Goal: Book appointment/travel/reservation

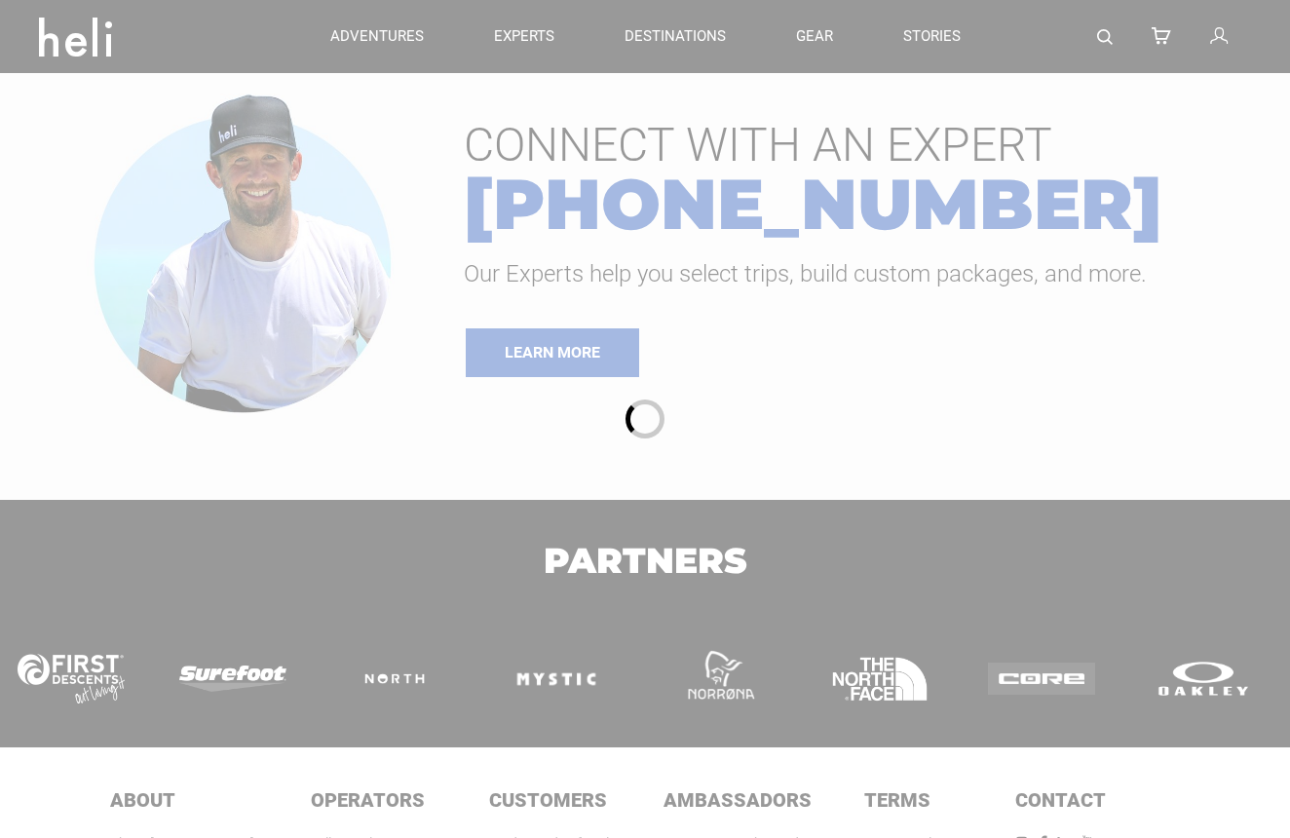
type input "Kite"
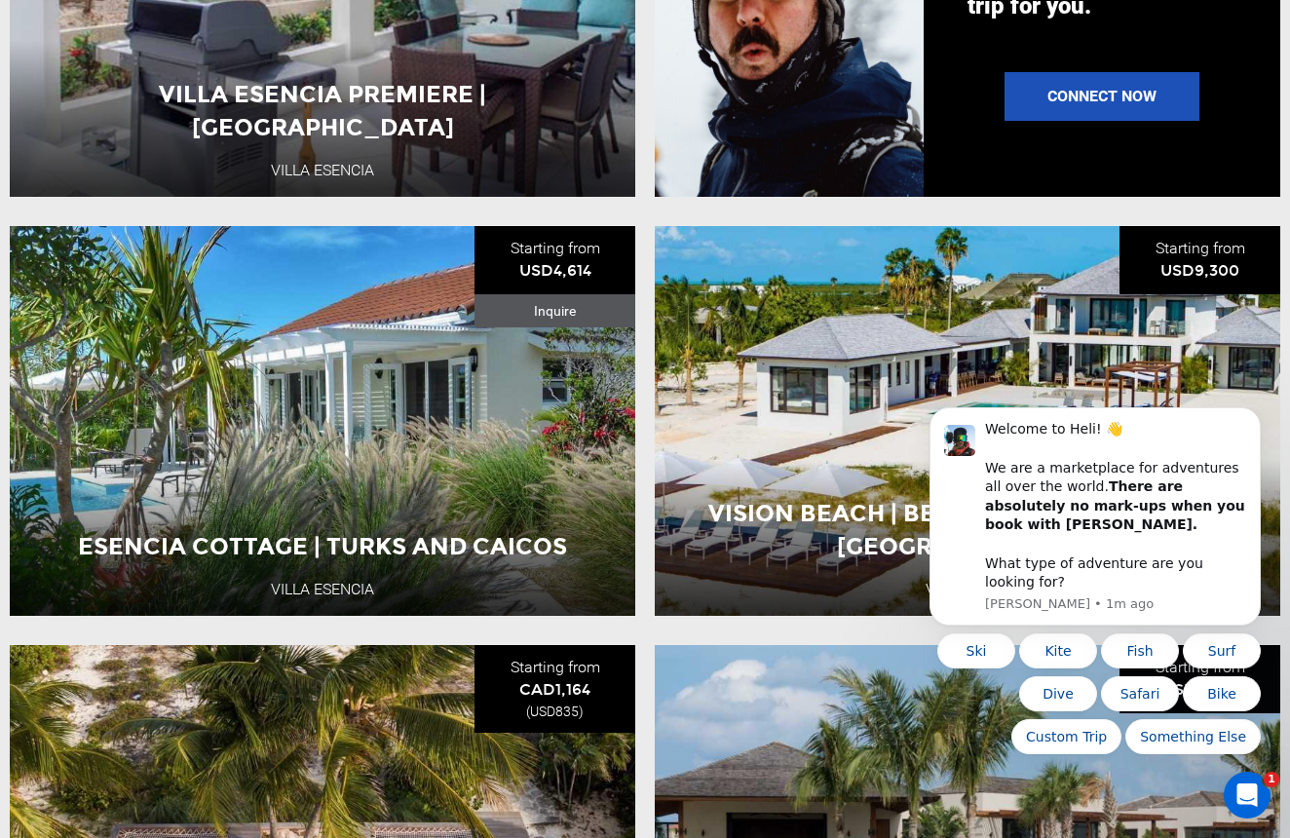
scroll to position [1780, 0]
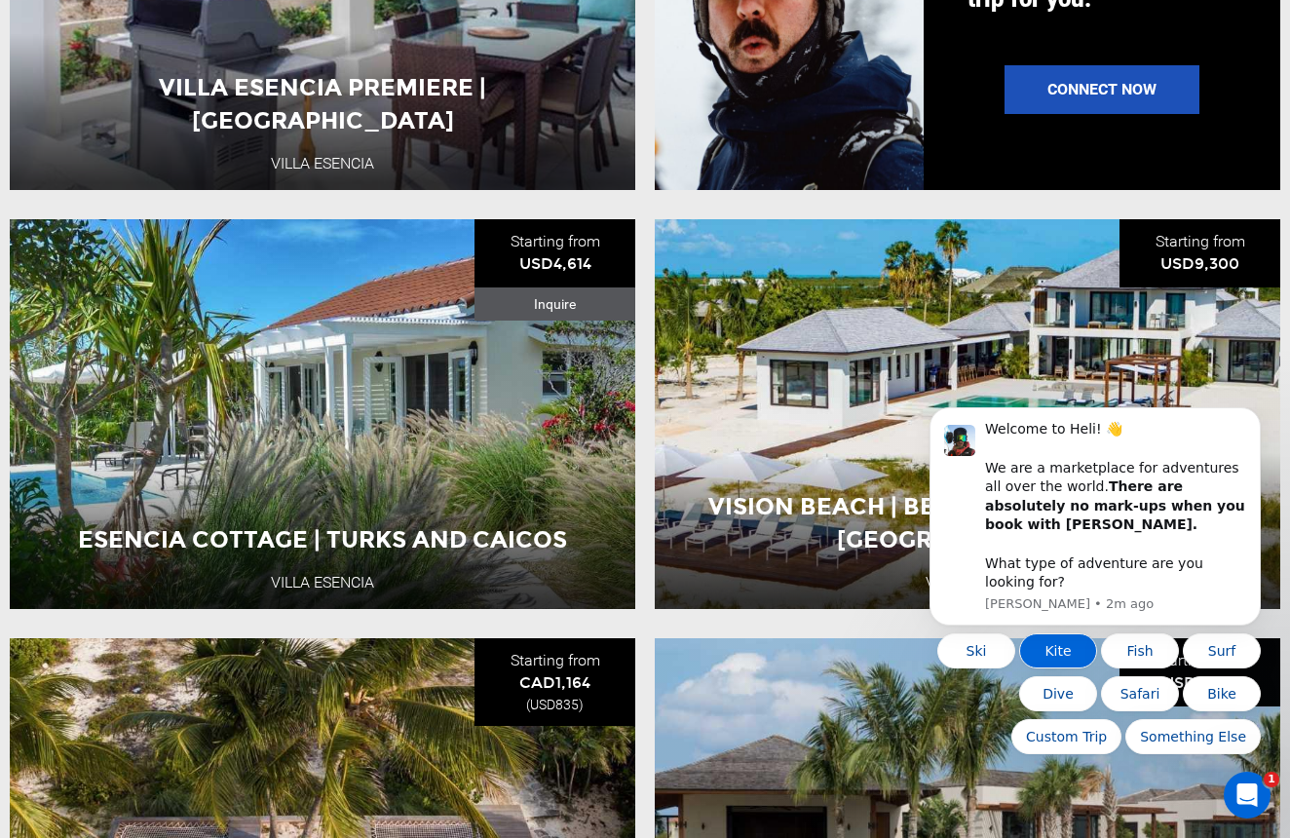
click at [1066, 659] on button "Kite" at bounding box center [1058, 650] width 78 height 35
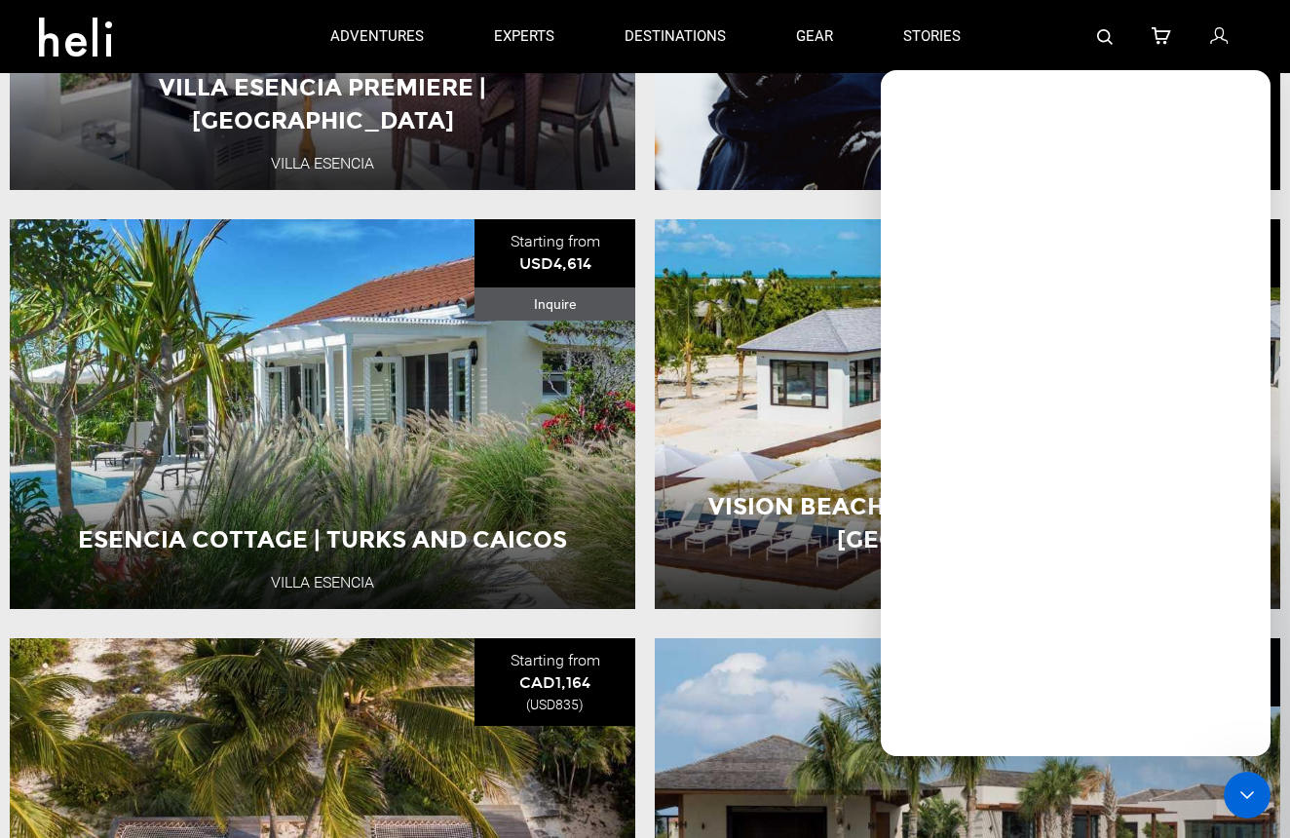
scroll to position [0, 0]
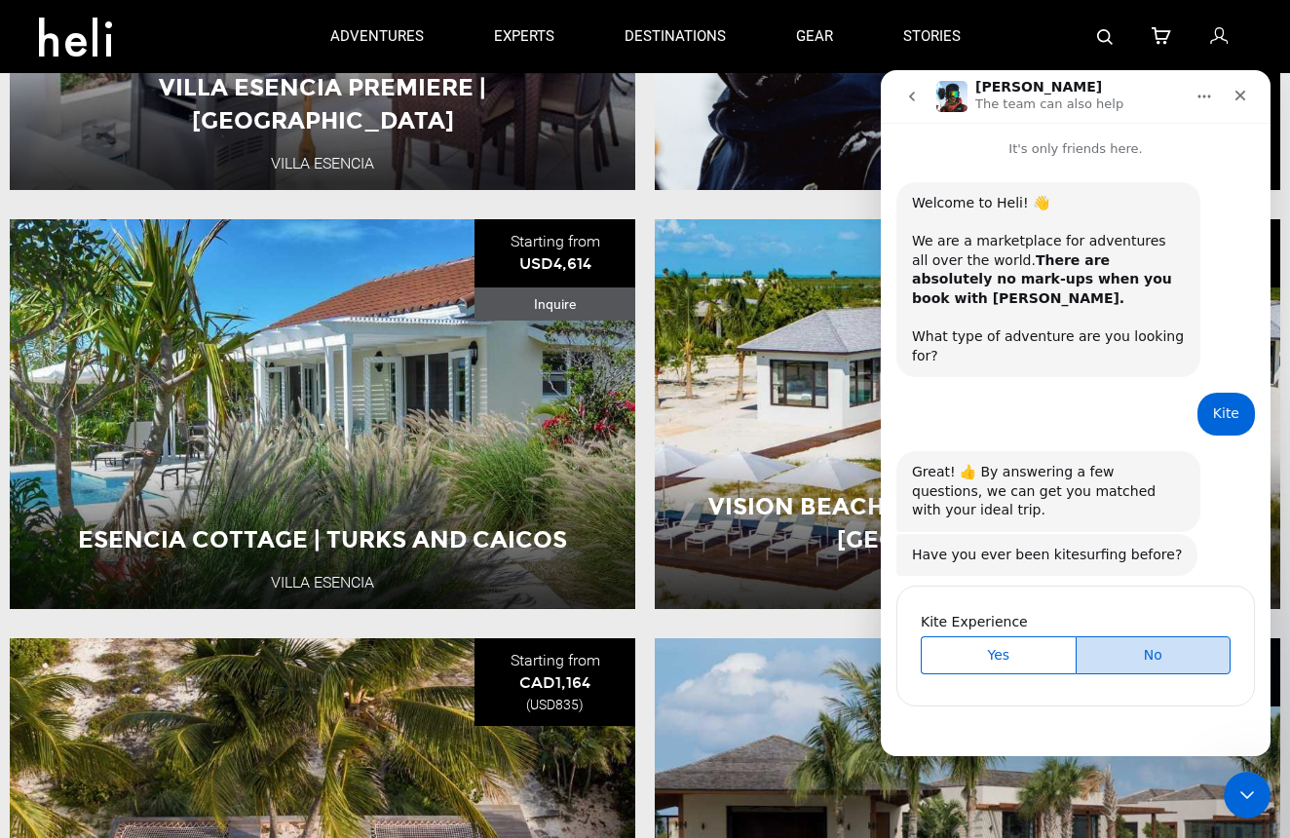
click at [1128, 645] on span "No" at bounding box center [1154, 655] width 150 height 20
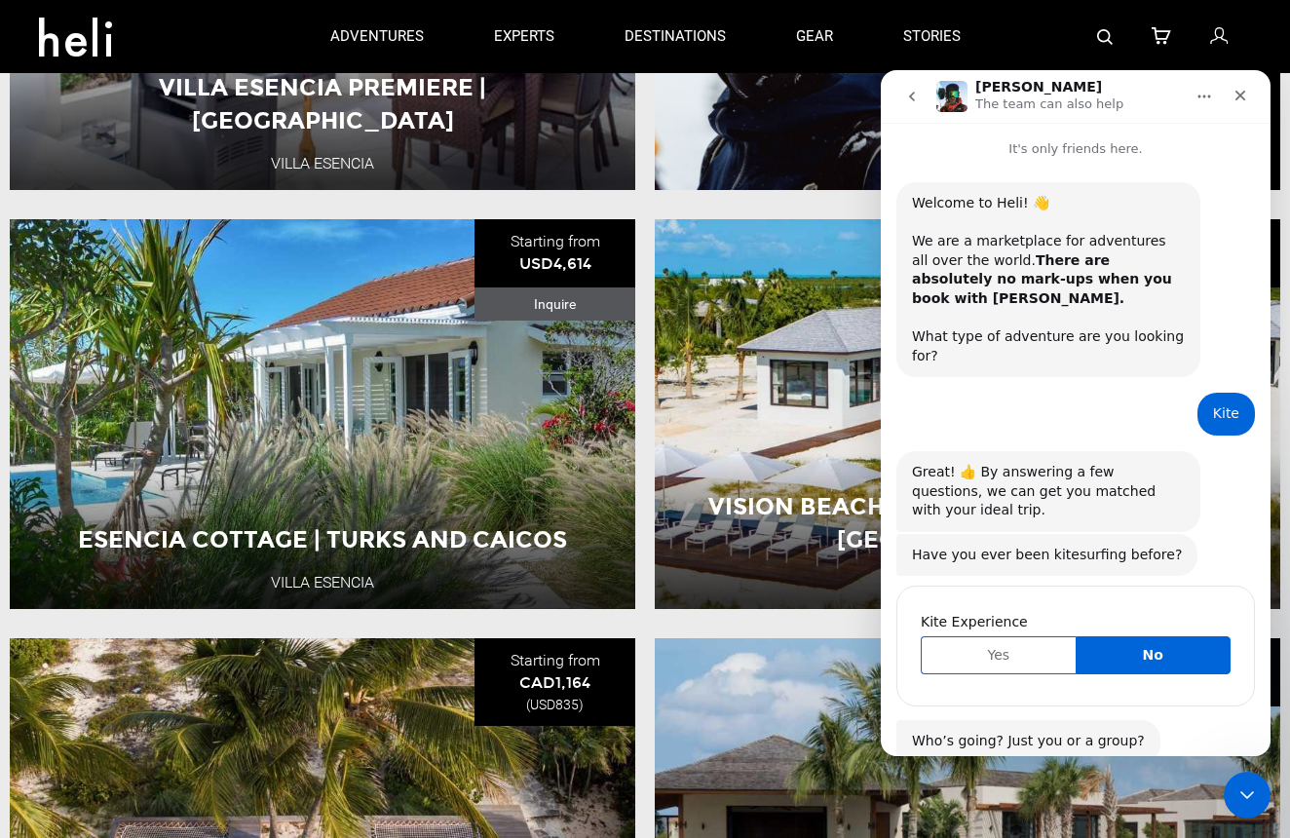
scroll to position [155, 0]
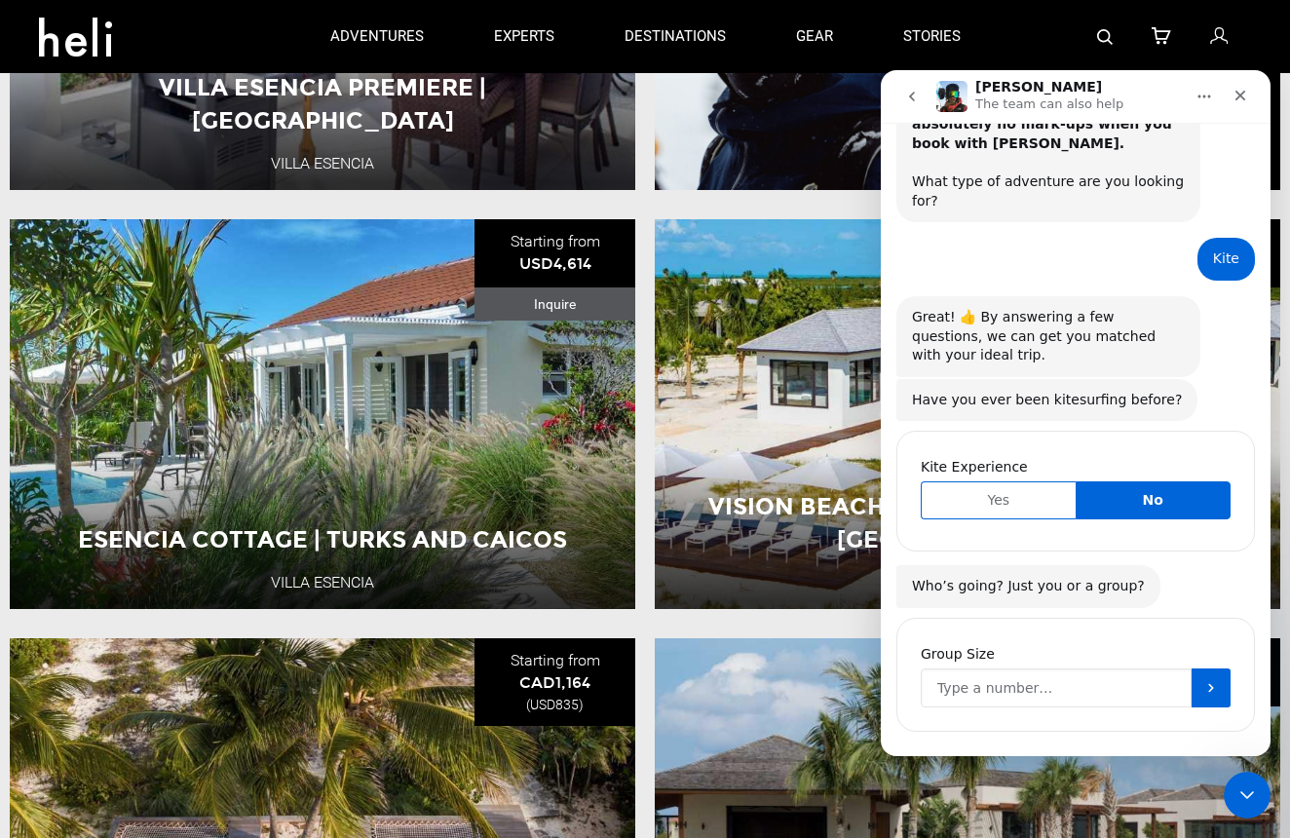
click at [1085, 668] on input "Group Size" at bounding box center [1056, 687] width 271 height 39
type input "1"
click at [1216, 680] on icon "Submit" at bounding box center [1211, 688] width 16 height 16
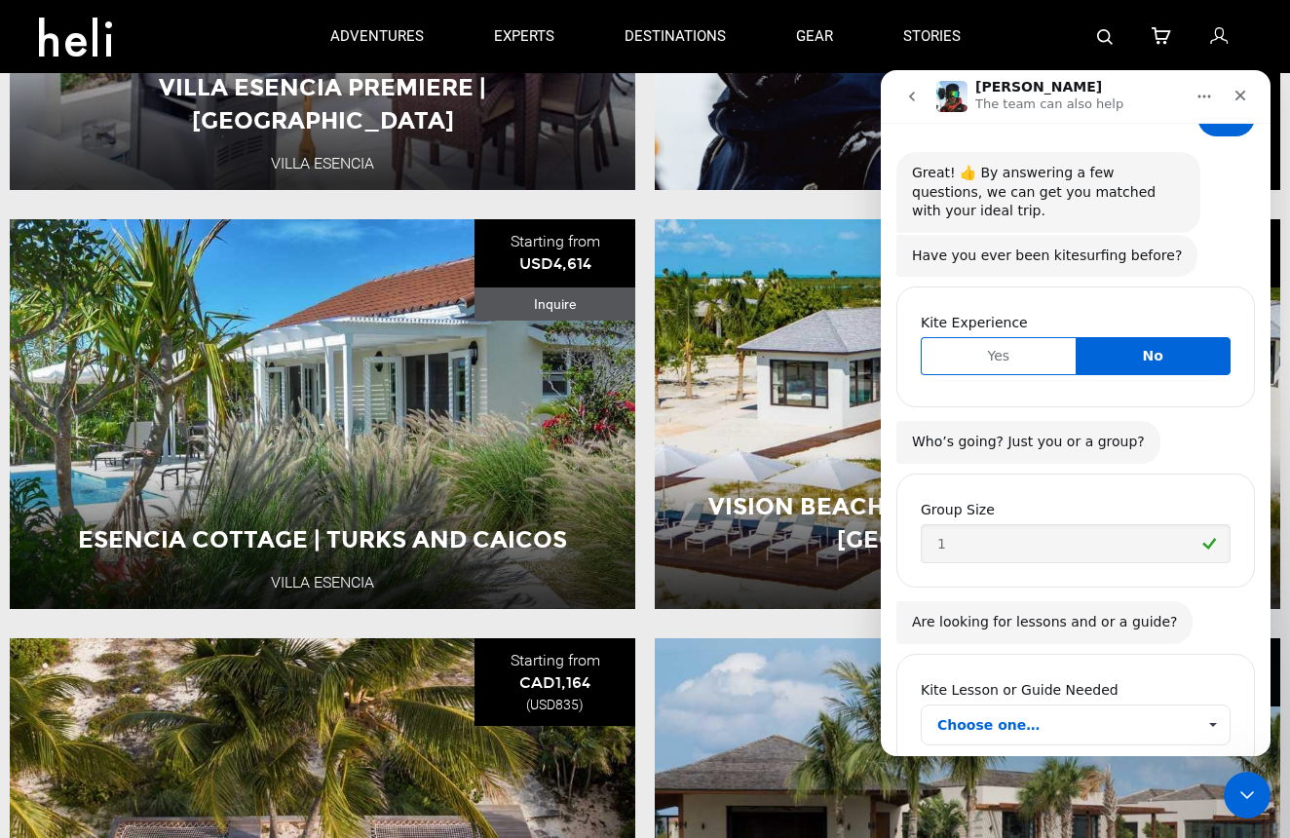
scroll to position [336, 0]
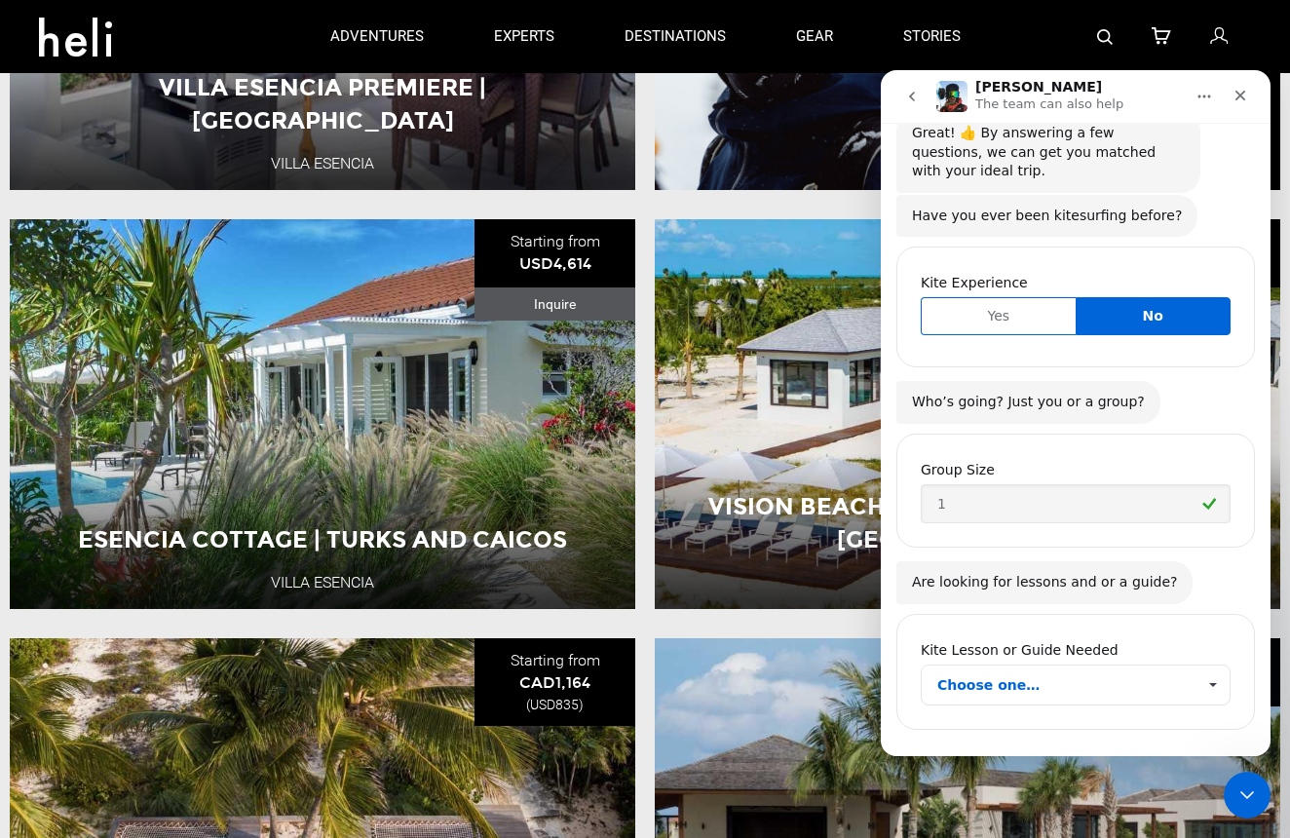
click at [1120, 666] on span "Choose one…" at bounding box center [1066, 685] width 258 height 39
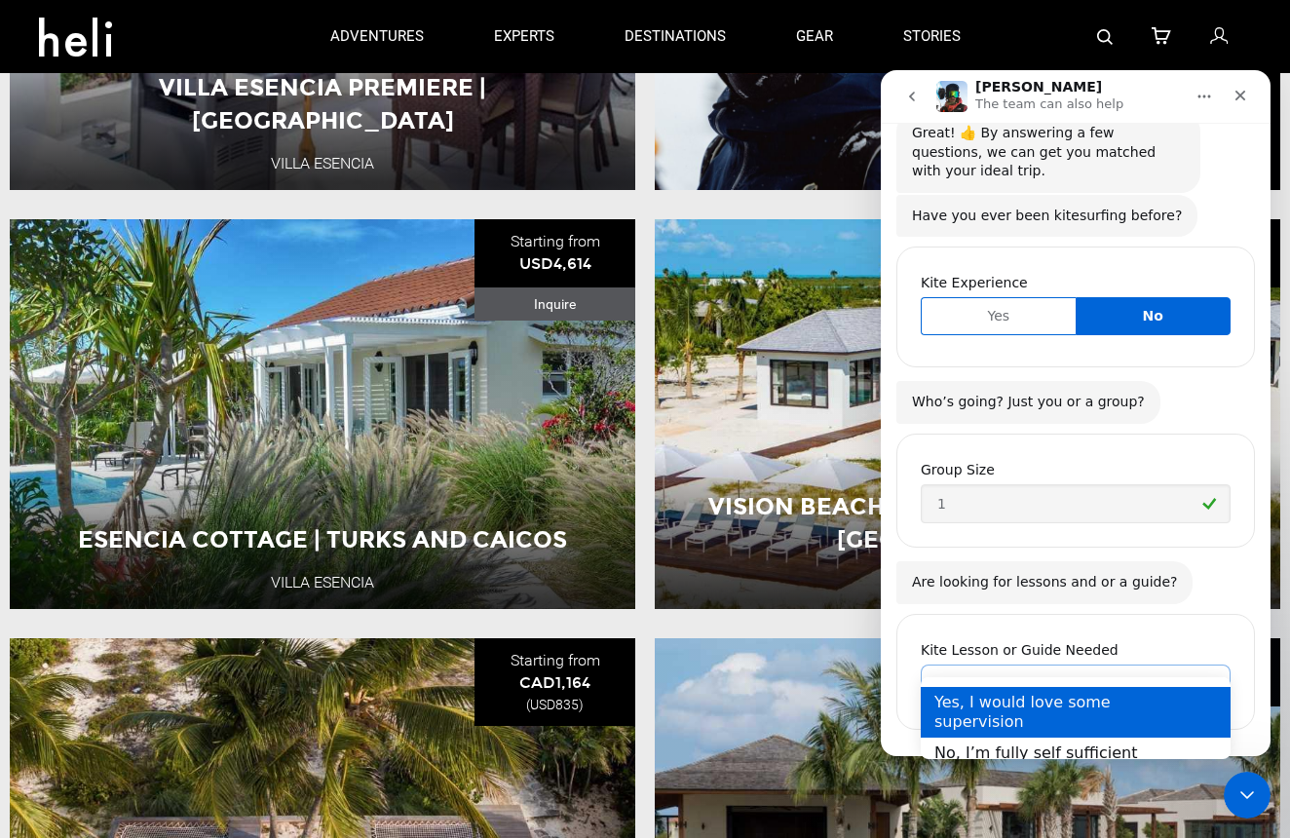
click at [1125, 705] on div "Yes, I would love some supervision" at bounding box center [1076, 712] width 310 height 51
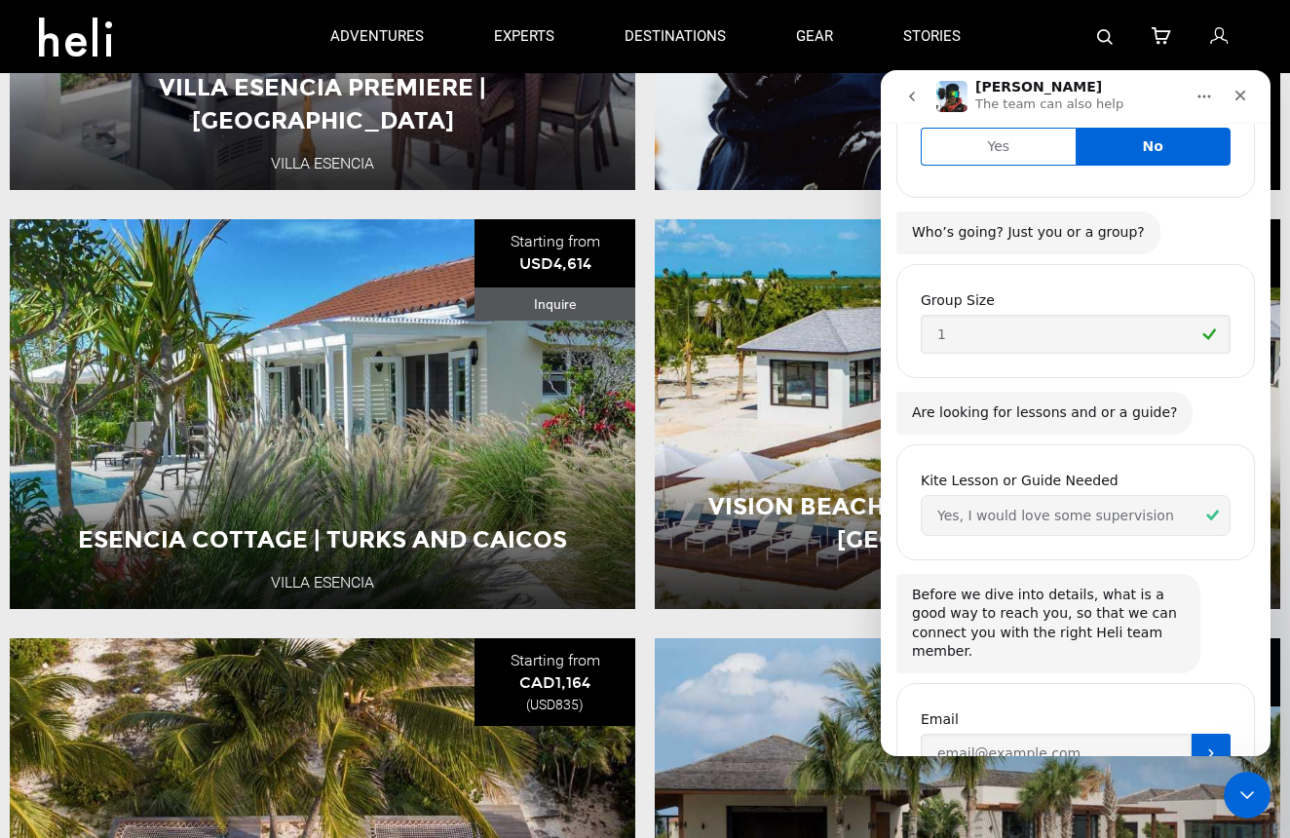
scroll to position [553, 0]
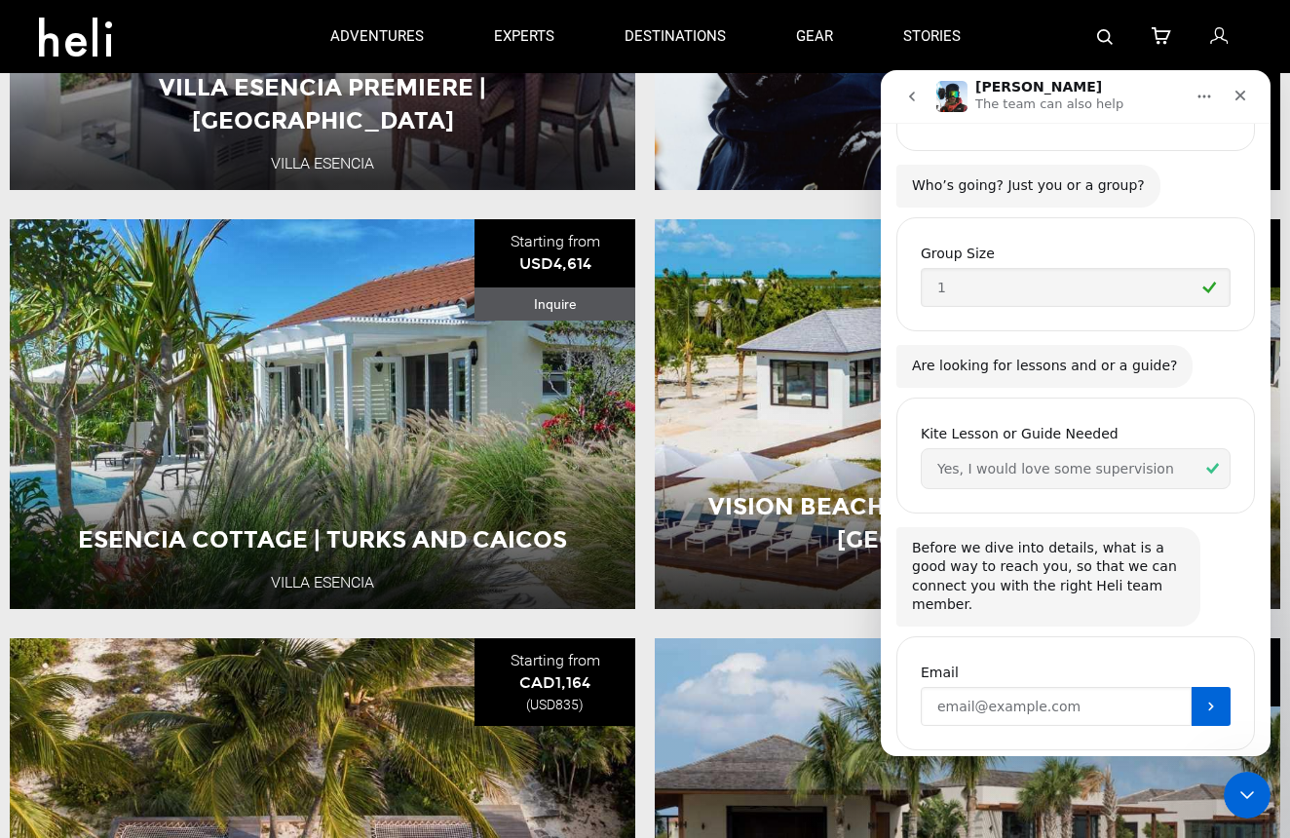
click at [1015, 687] on input "Enter your email" at bounding box center [1056, 706] width 271 height 39
type input "[EMAIL_ADDRESS][DOMAIN_NAME]"
click at [1207, 687] on button "Submit" at bounding box center [1211, 706] width 39 height 39
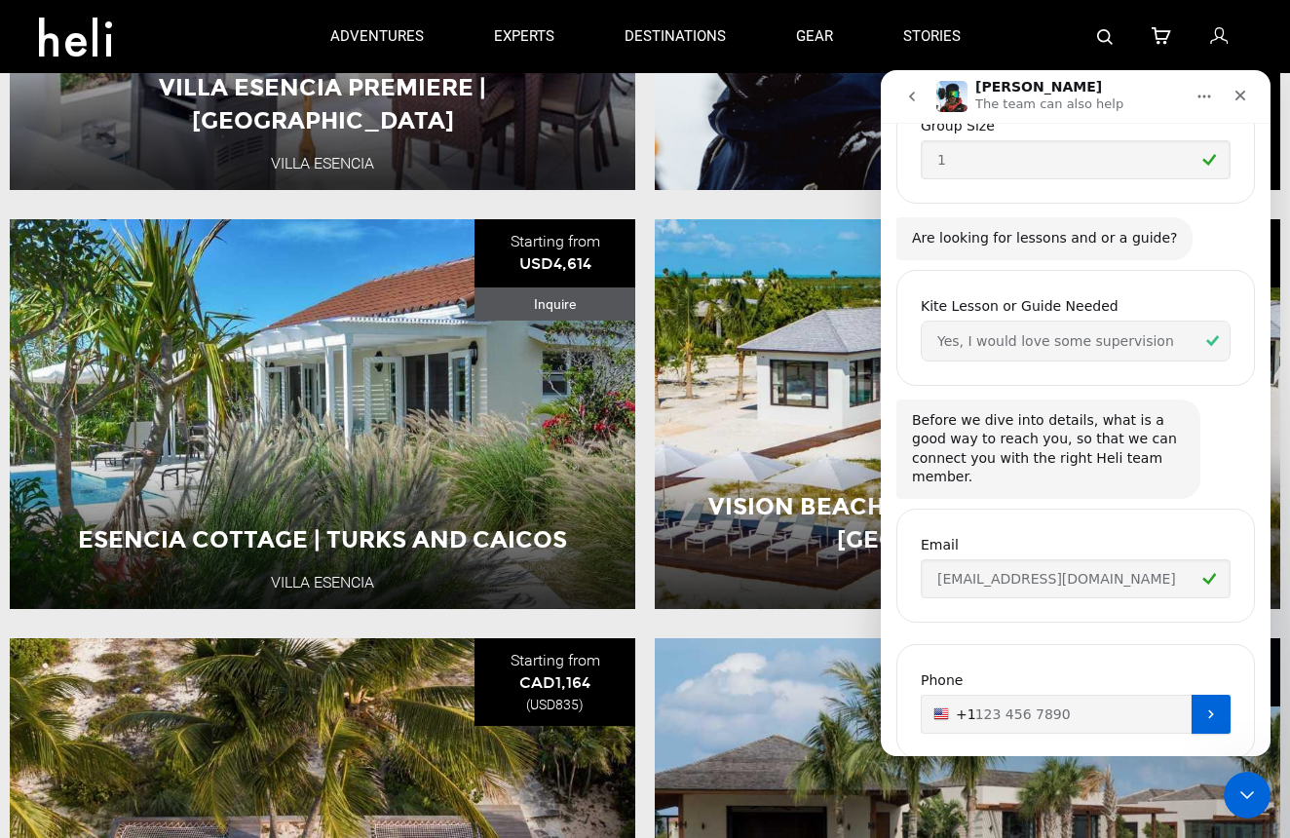
scroll to position [688, 0]
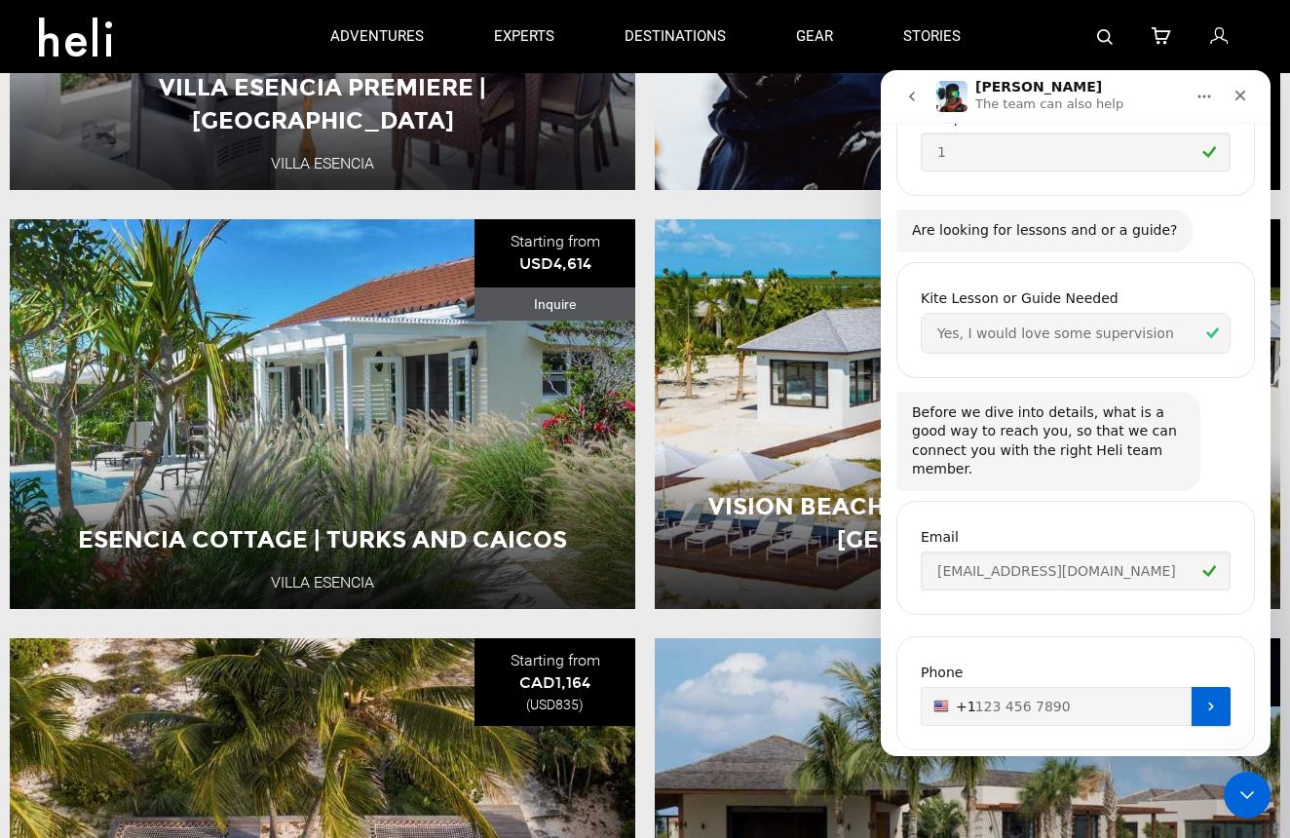
click at [1073, 687] on input "+1" at bounding box center [1076, 706] width 310 height 39
click at [1070, 687] on input "+1" at bounding box center [1076, 706] width 310 height 39
type input "[PHONE_NUMBER]"
click at [1213, 699] on icon "Submit" at bounding box center [1211, 707] width 16 height 16
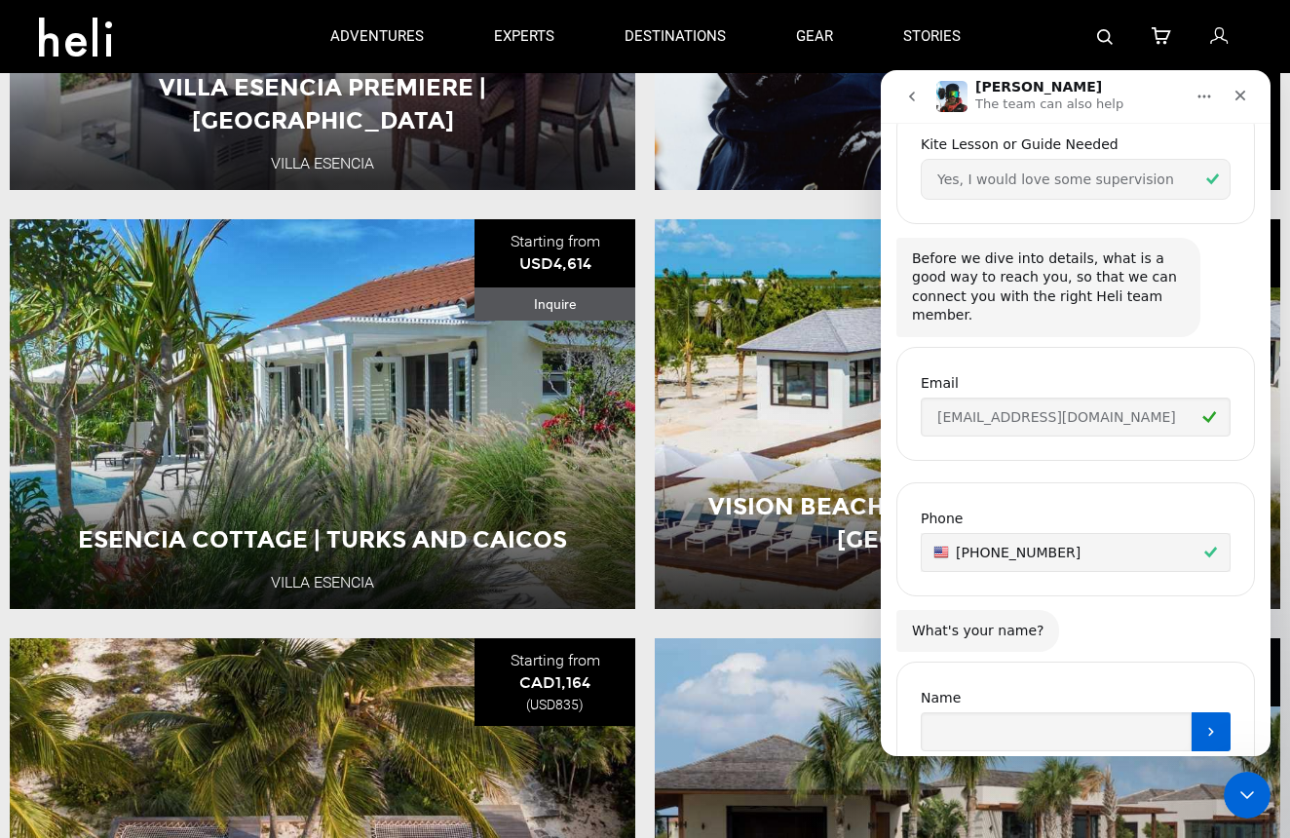
scroll to position [867, 0]
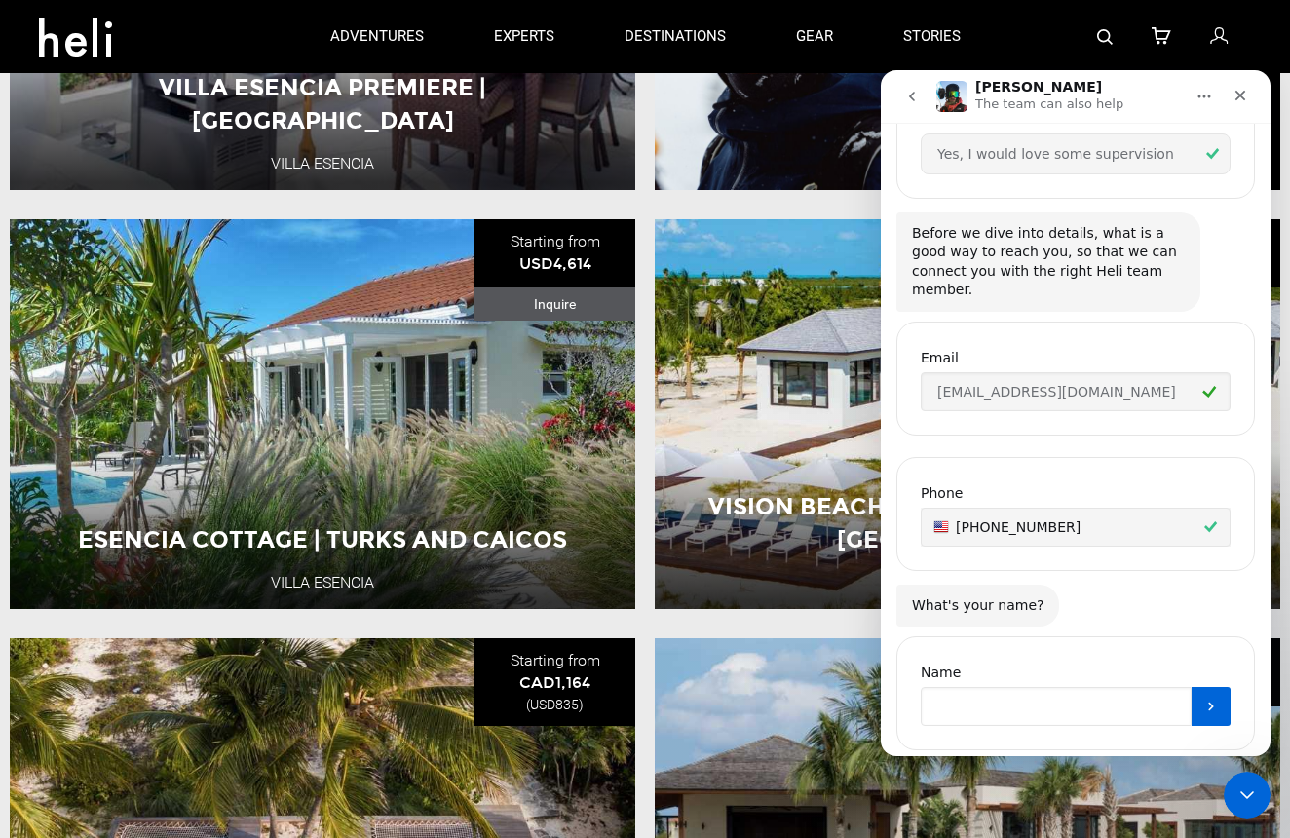
click at [1115, 687] on input "Name" at bounding box center [1056, 706] width 271 height 39
type input "[PERSON_NAME]"
click at [1205, 699] on icon "Submit" at bounding box center [1211, 707] width 16 height 16
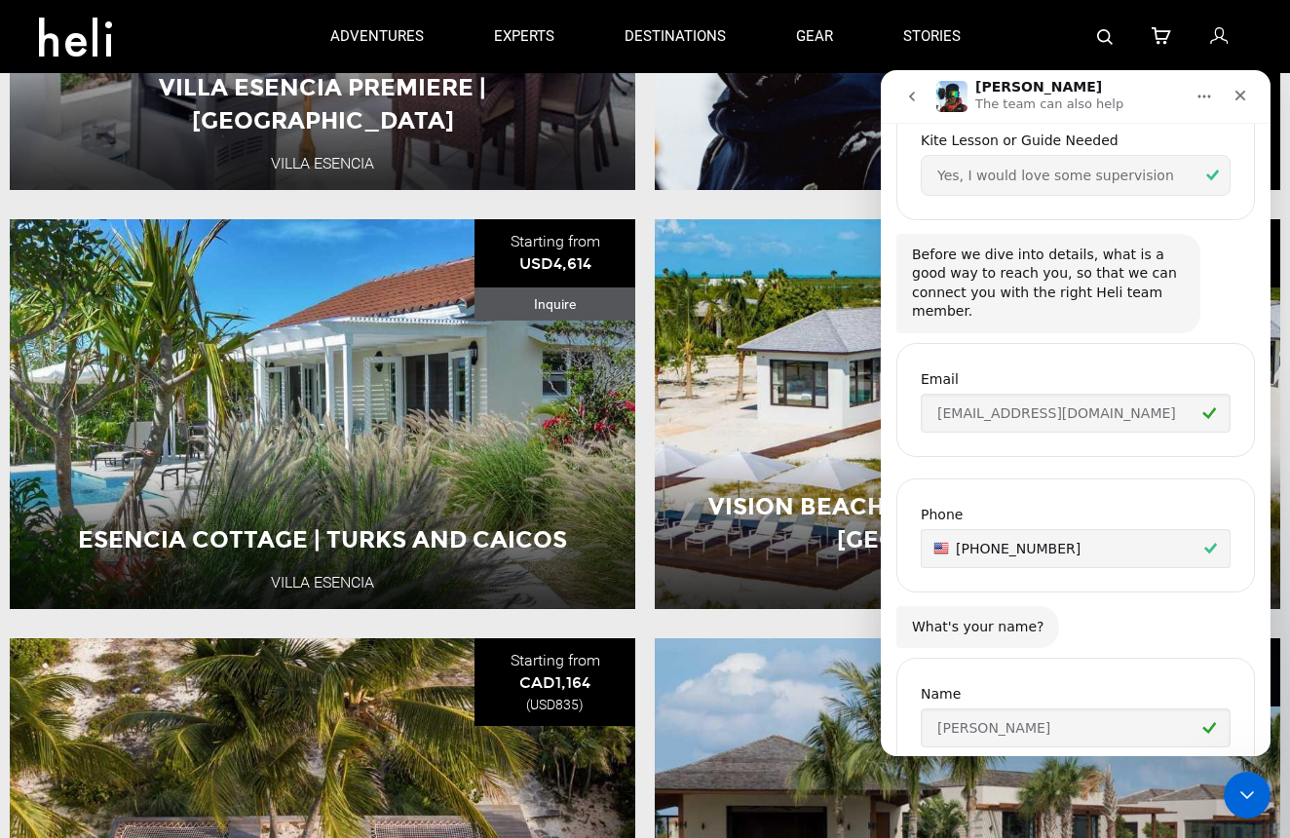
scroll to position [1104, 0]
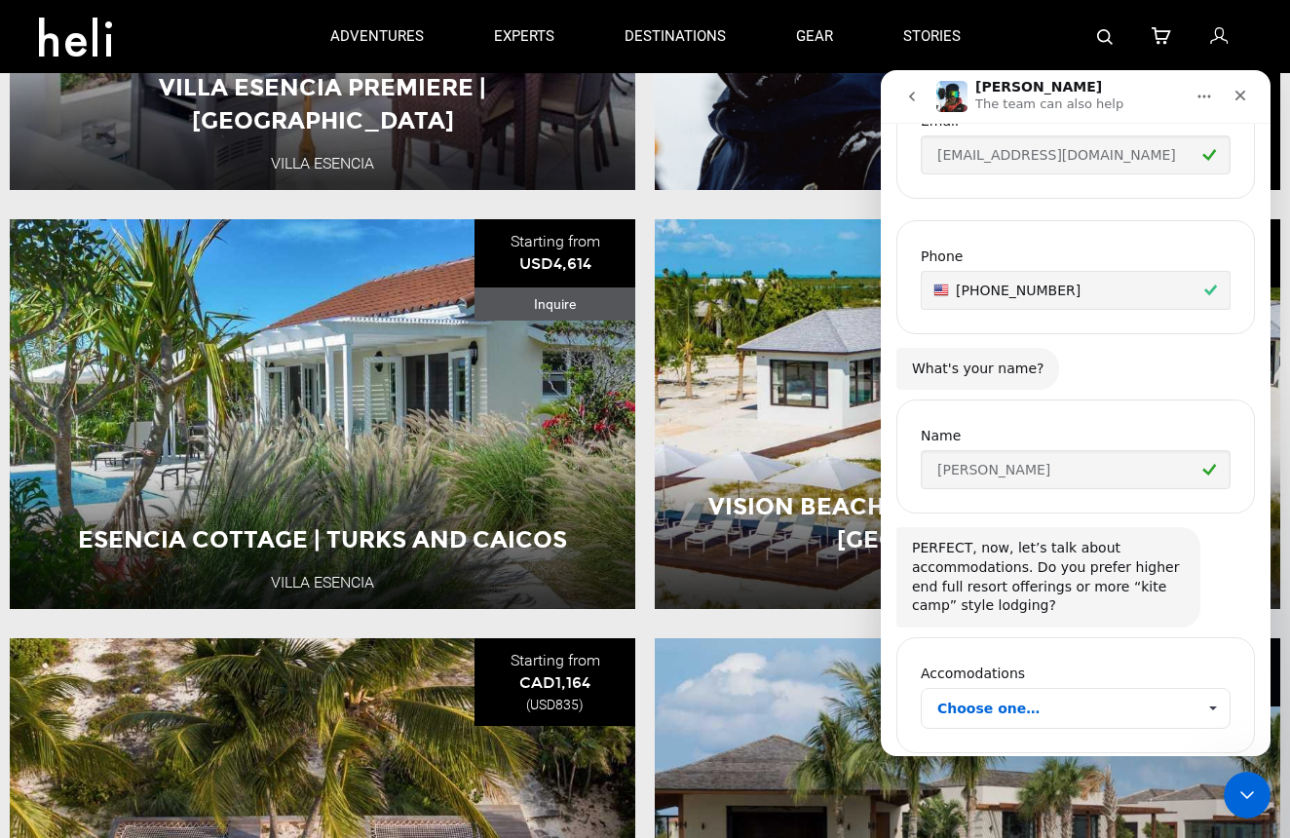
click at [1208, 689] on span "Choose one…" at bounding box center [1213, 708] width 34 height 39
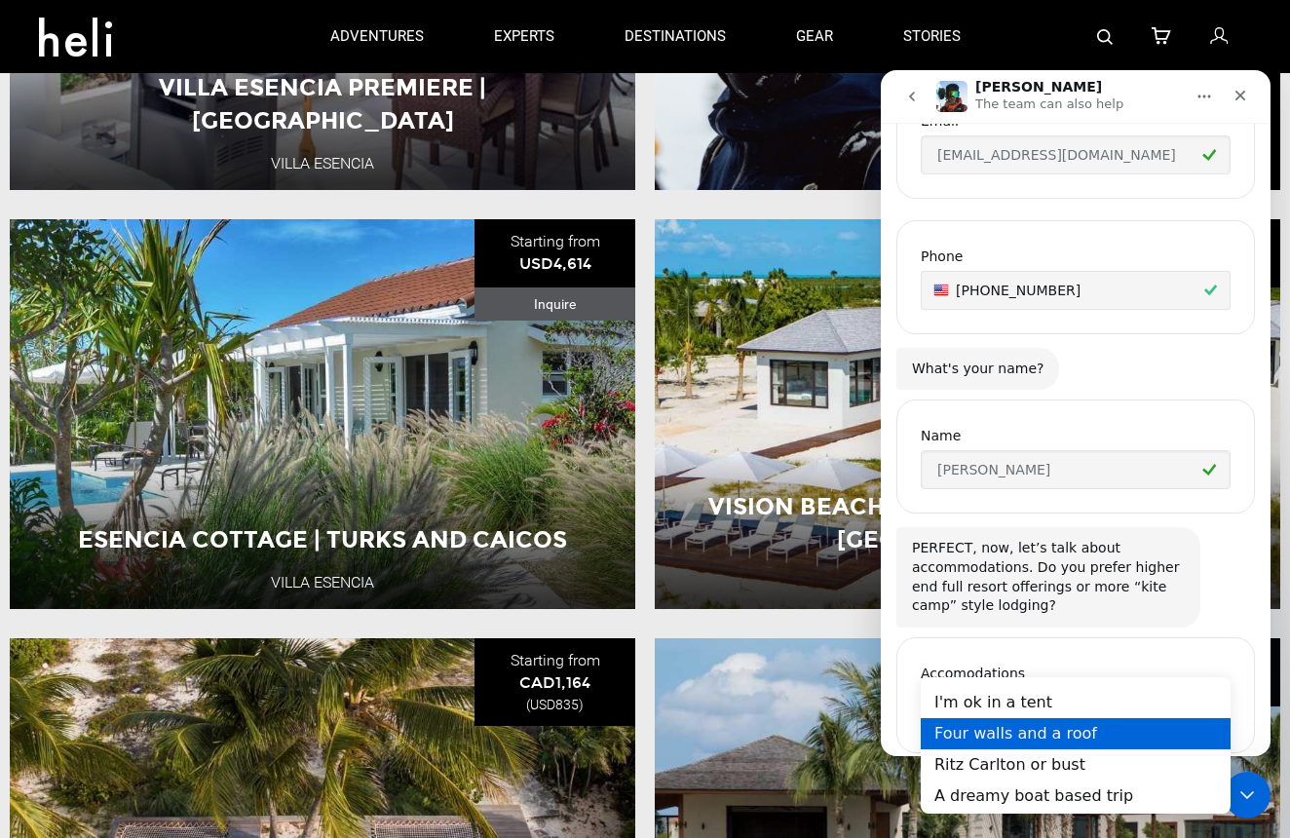
click at [1104, 740] on div "Four walls and a roof" at bounding box center [1076, 733] width 310 height 31
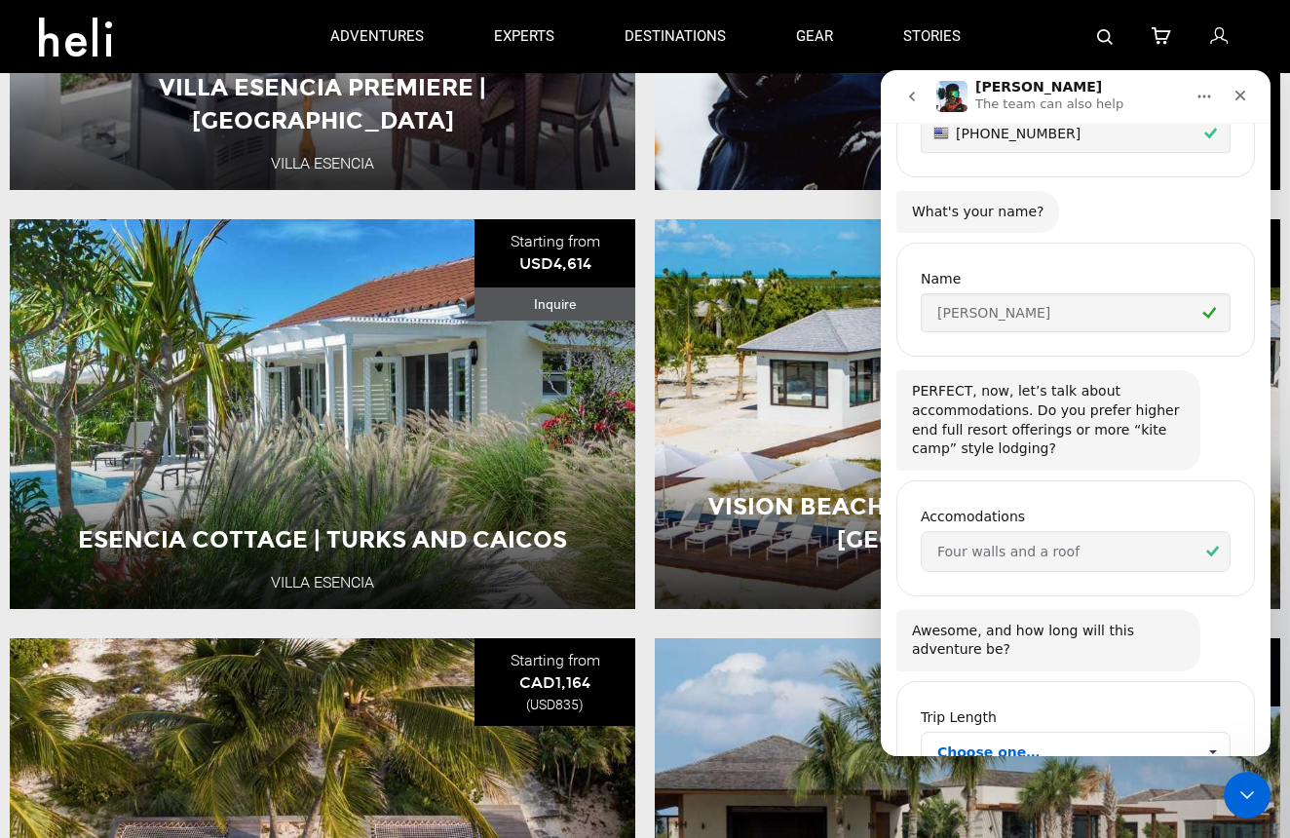
scroll to position [1304, 0]
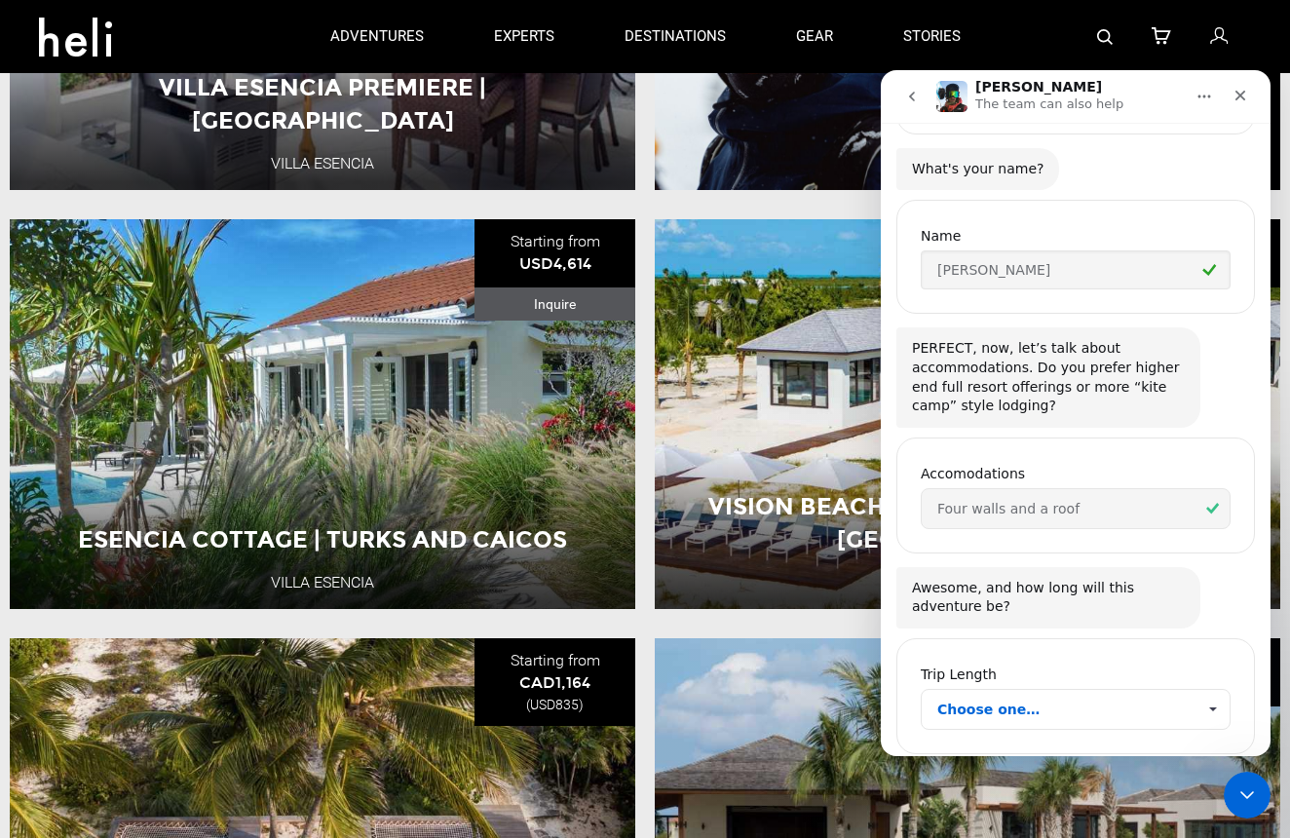
click at [1205, 690] on span "Choose one…" at bounding box center [1213, 709] width 34 height 39
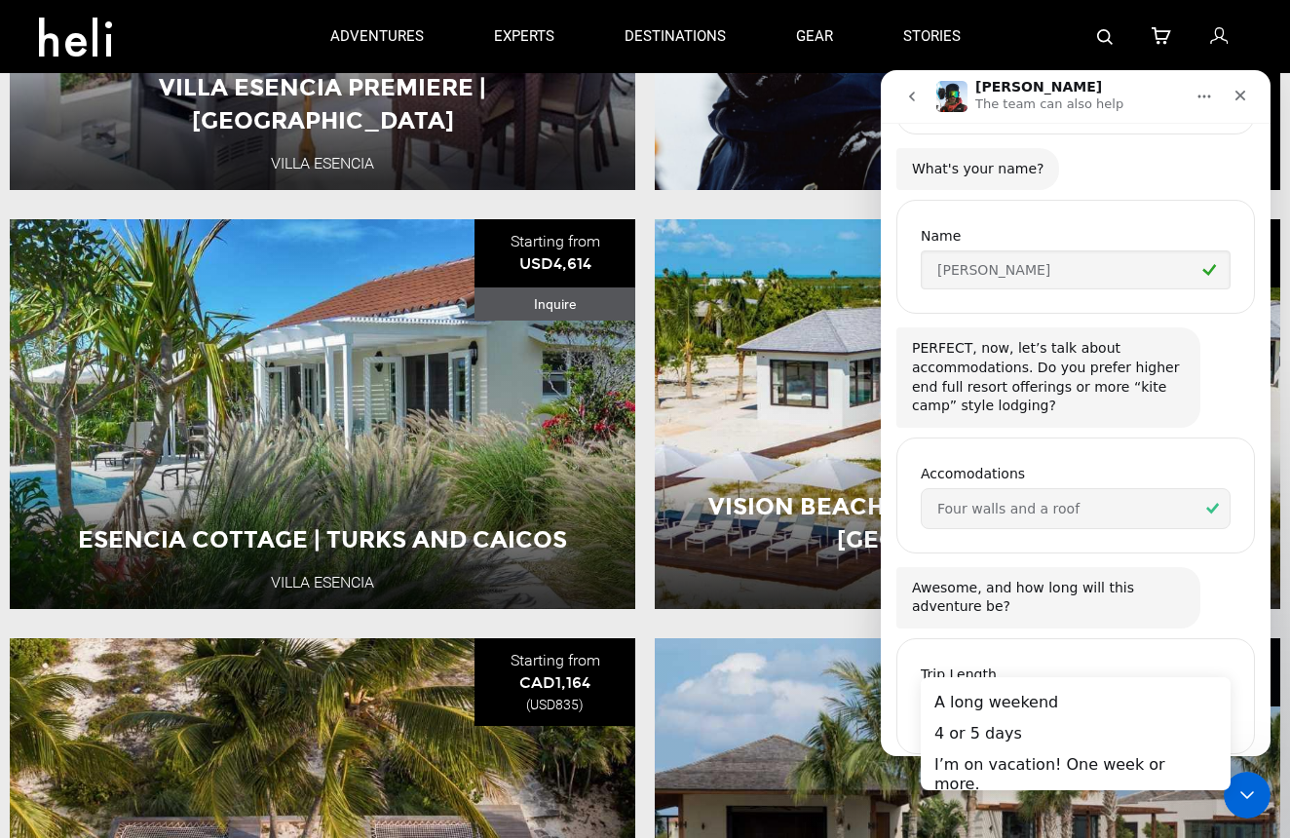
scroll to position [0, 0]
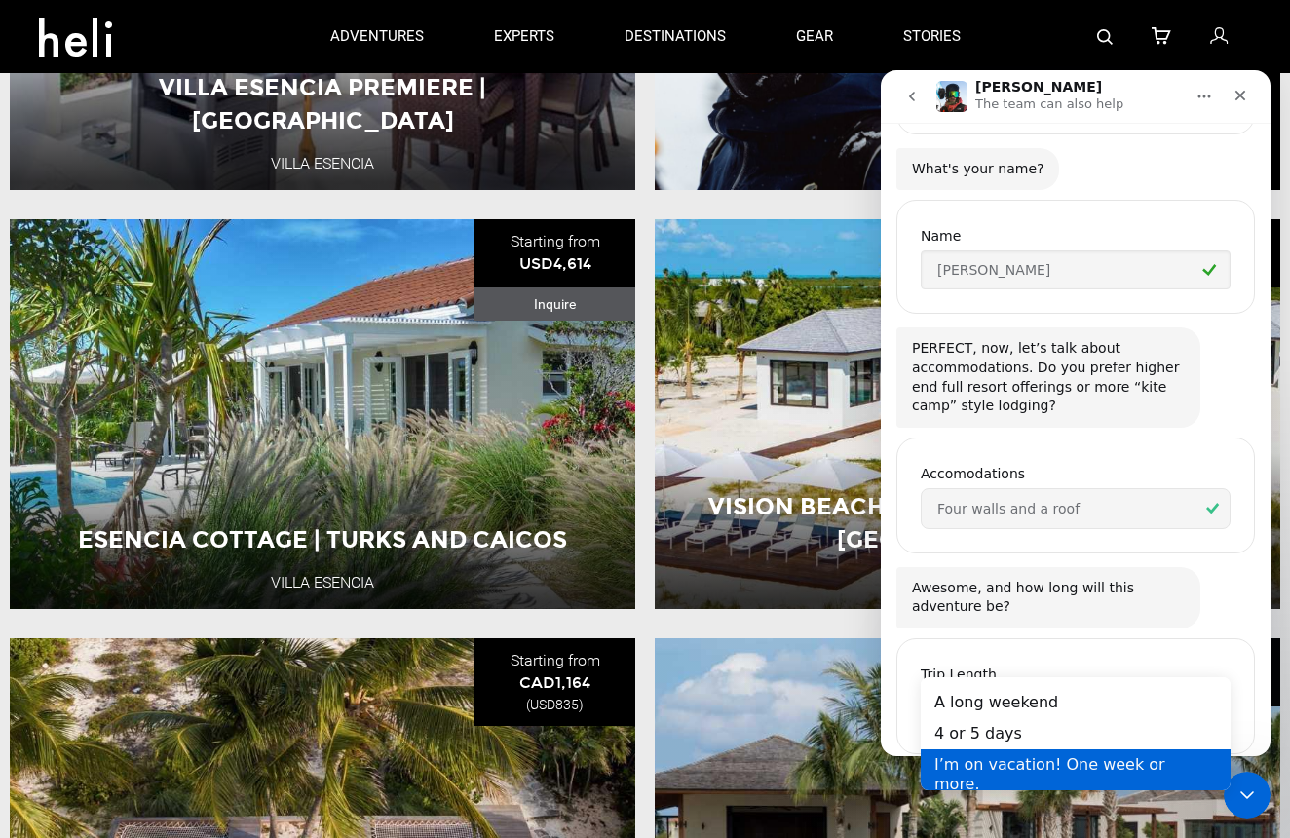
click at [1135, 772] on div "I’m on vacation! One week or more." at bounding box center [1076, 774] width 310 height 51
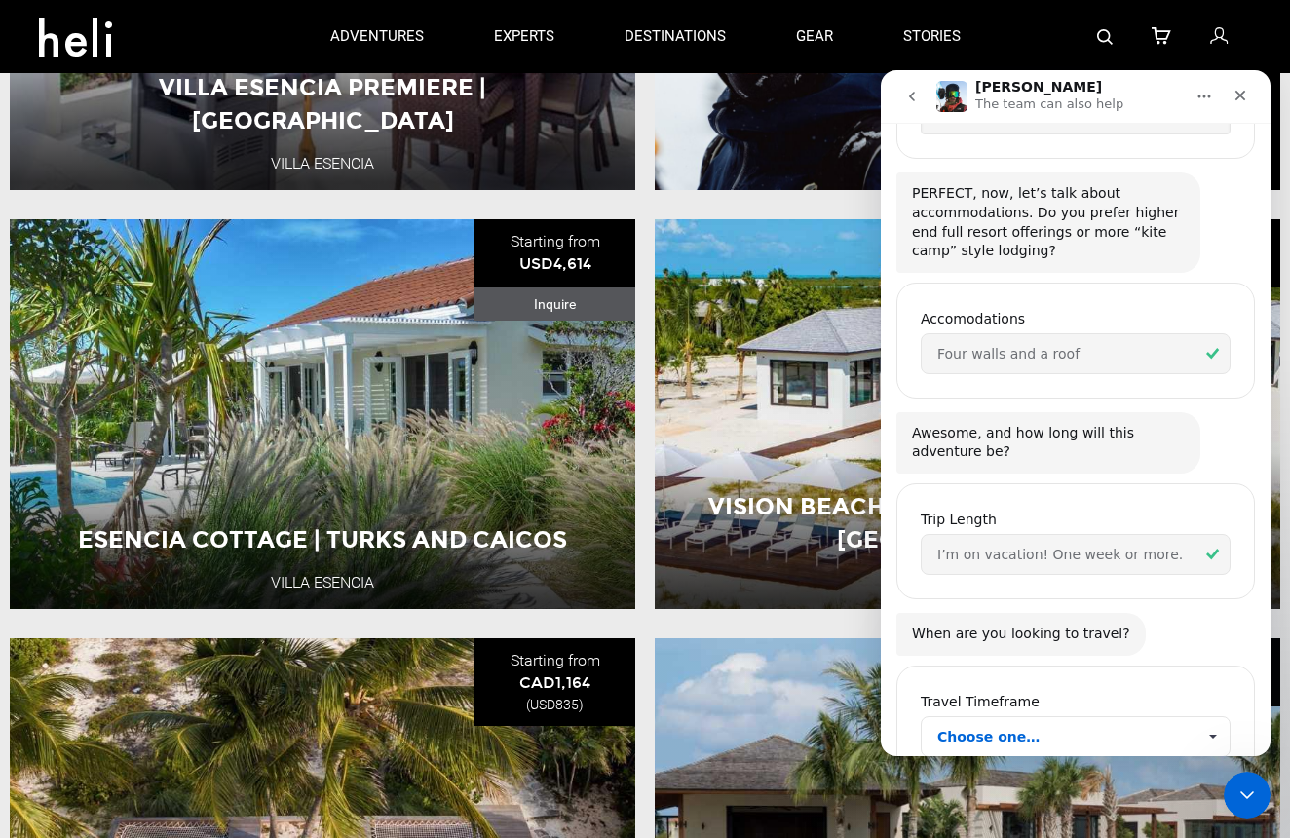
scroll to position [1485, 0]
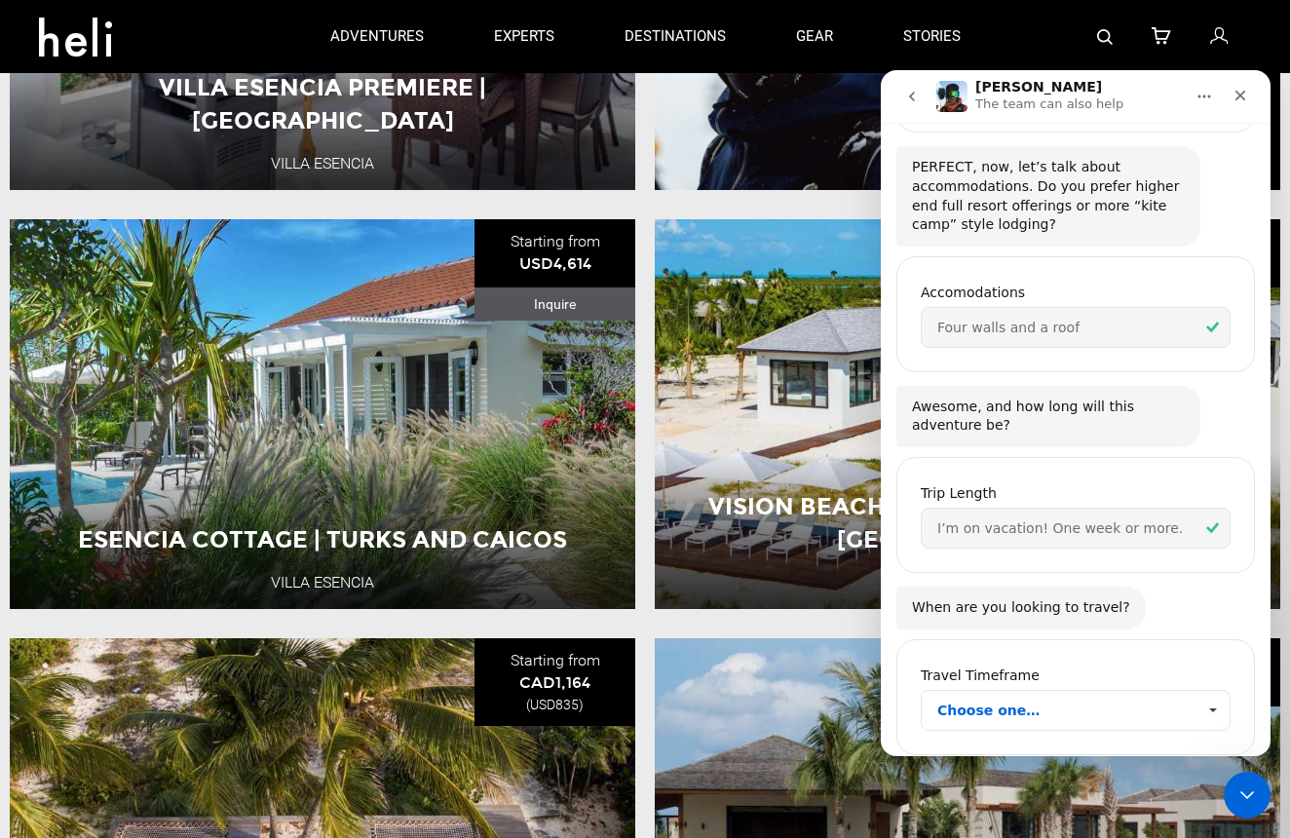
click at [1152, 691] on span "Choose one…" at bounding box center [1066, 710] width 258 height 39
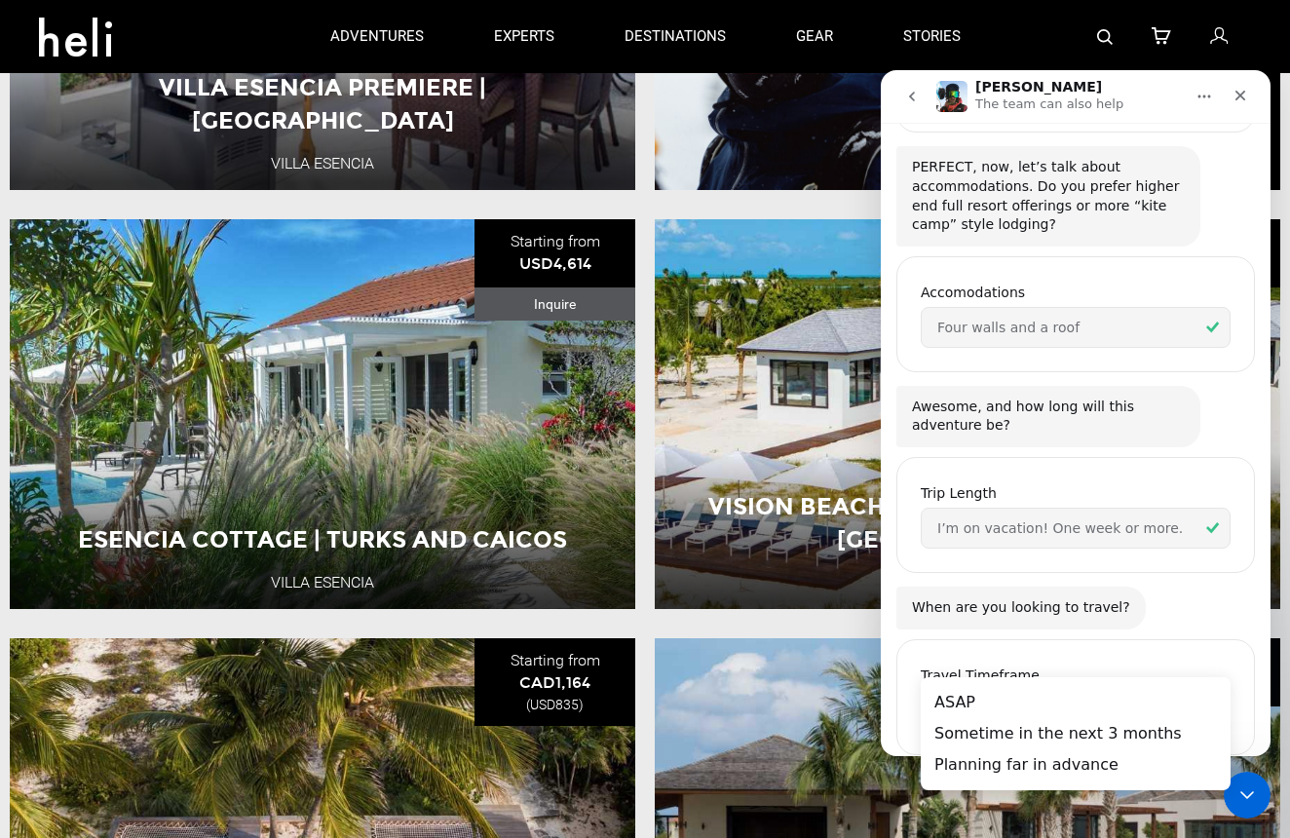
scroll to position [0, 0]
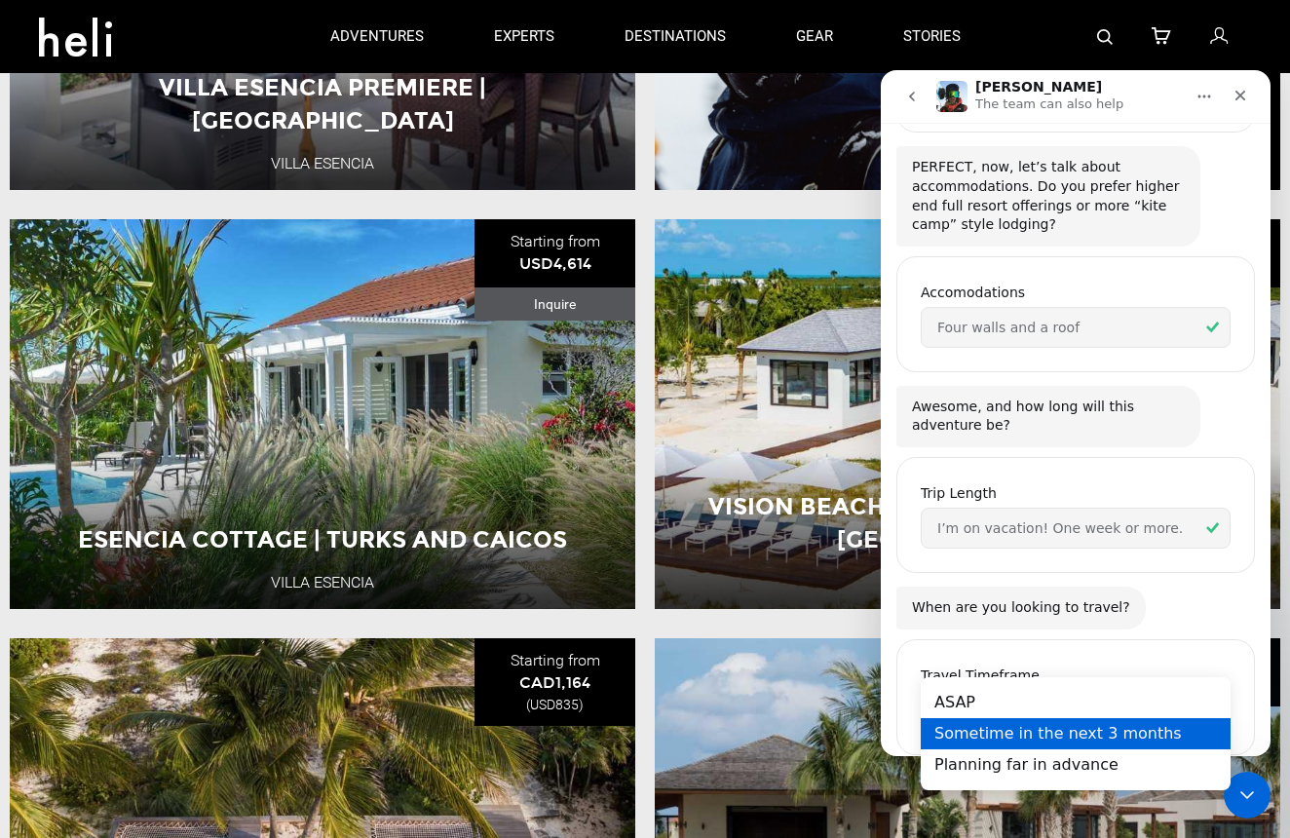
click at [1133, 739] on div "Sometime in the next 3 months" at bounding box center [1076, 733] width 310 height 31
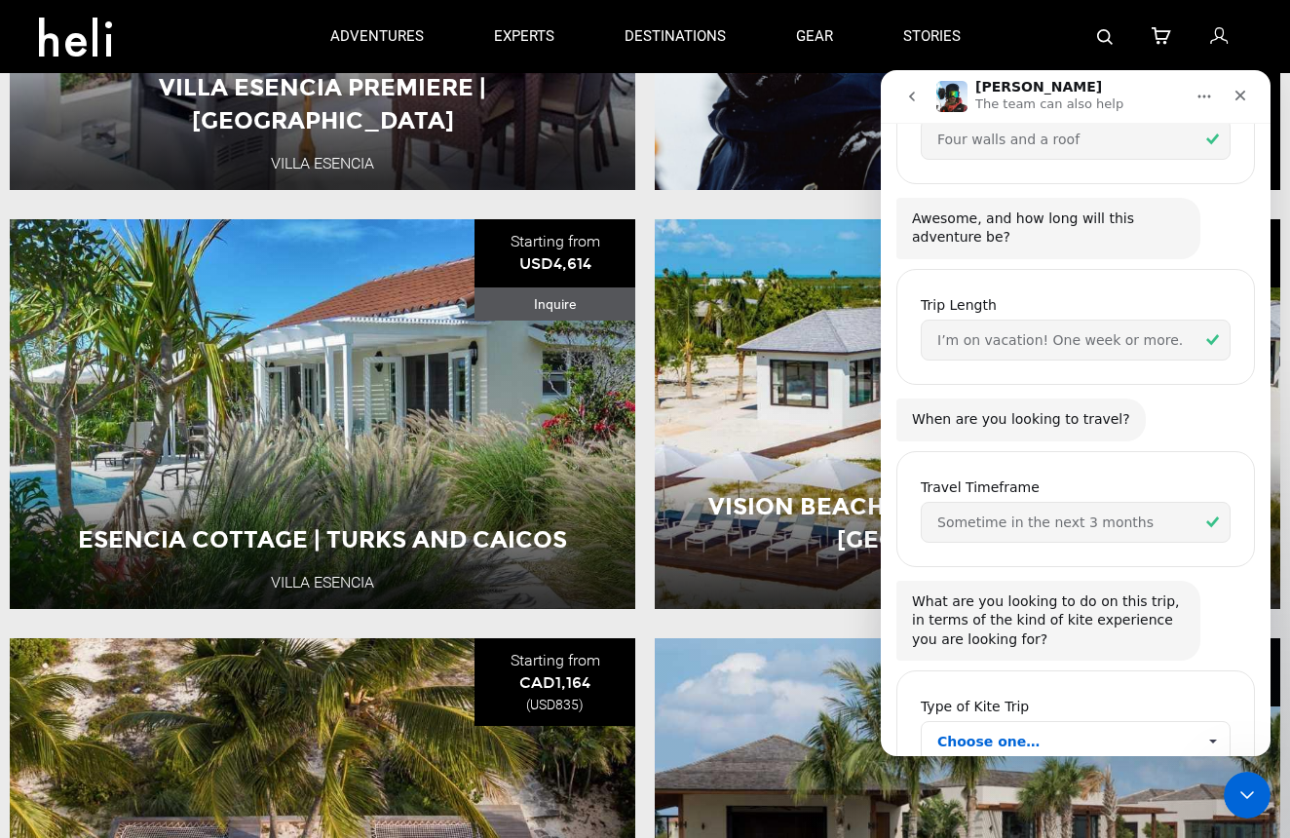
scroll to position [1703, 0]
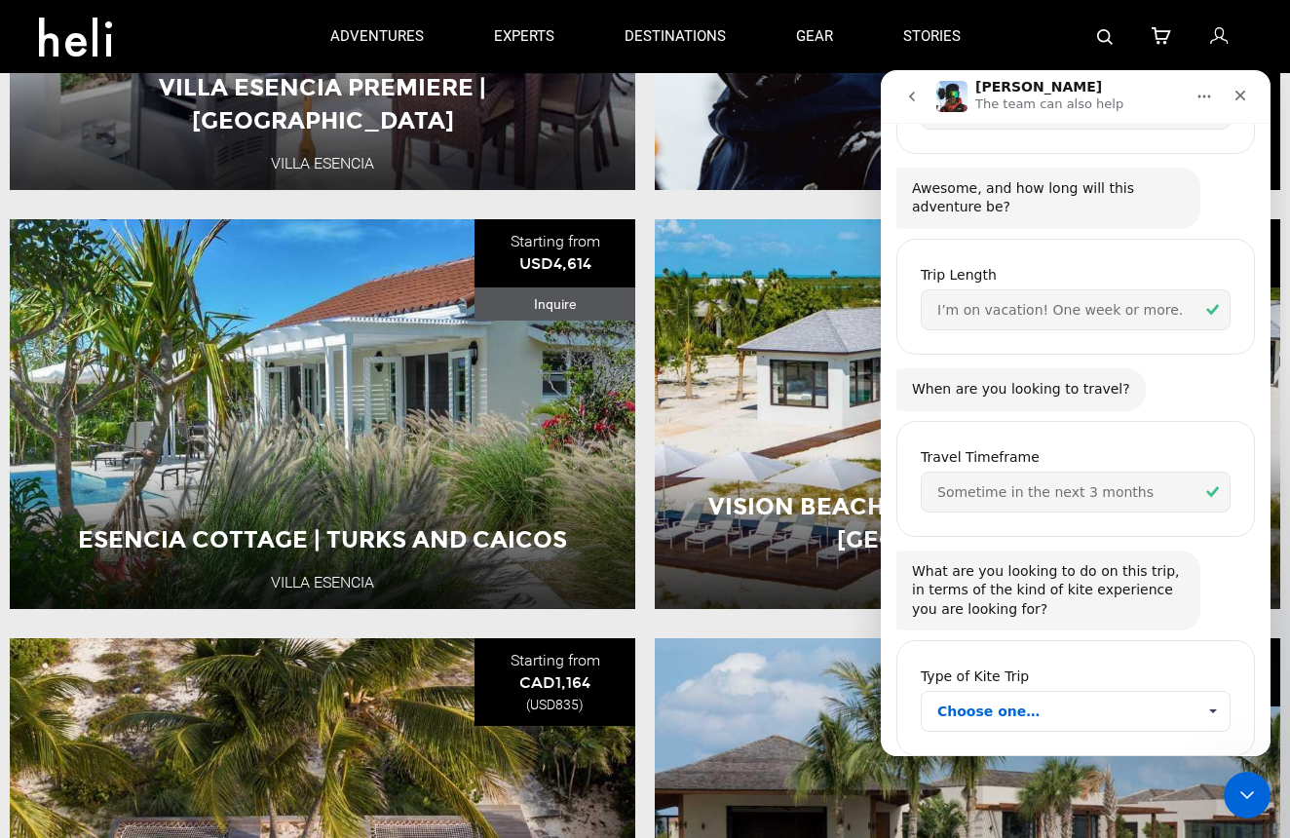
click at [1204, 692] on span "Choose one…" at bounding box center [1213, 711] width 34 height 39
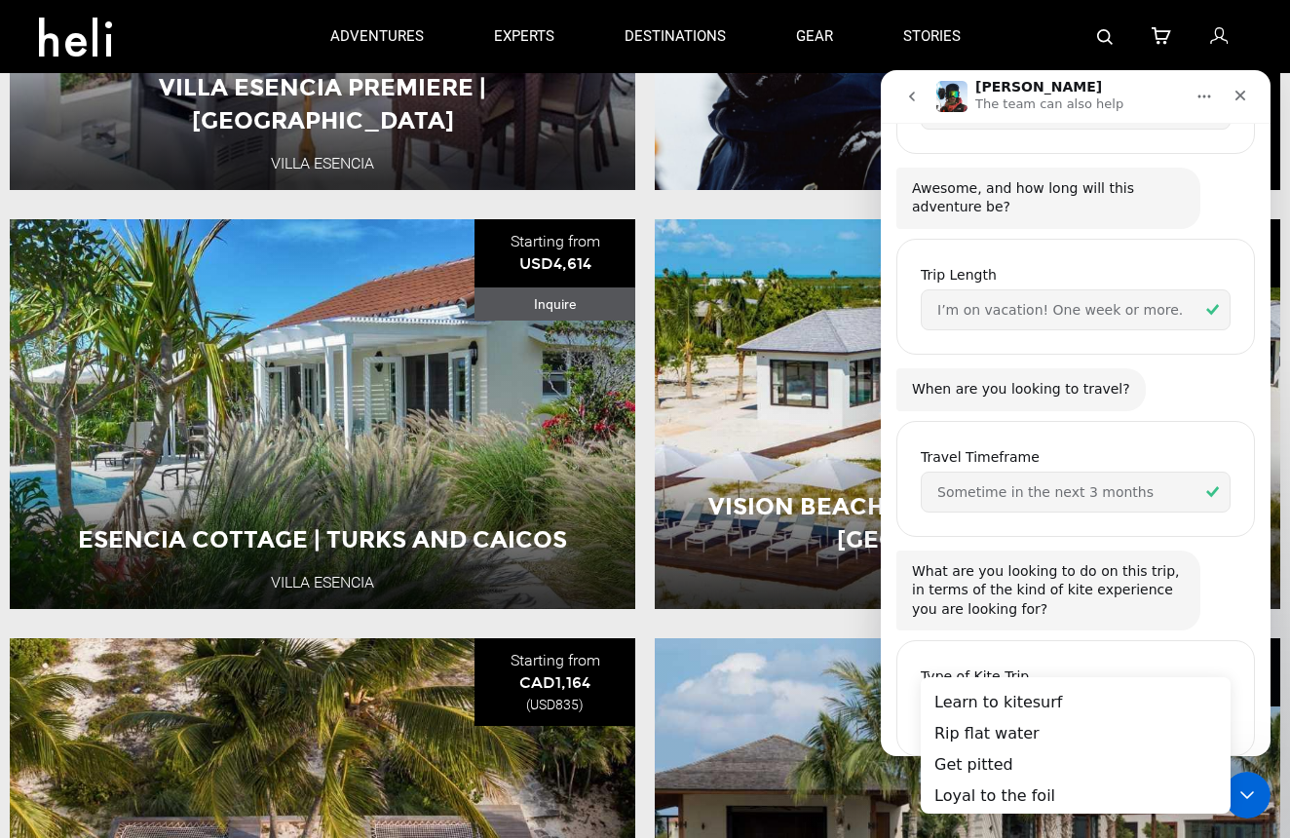
scroll to position [0, 0]
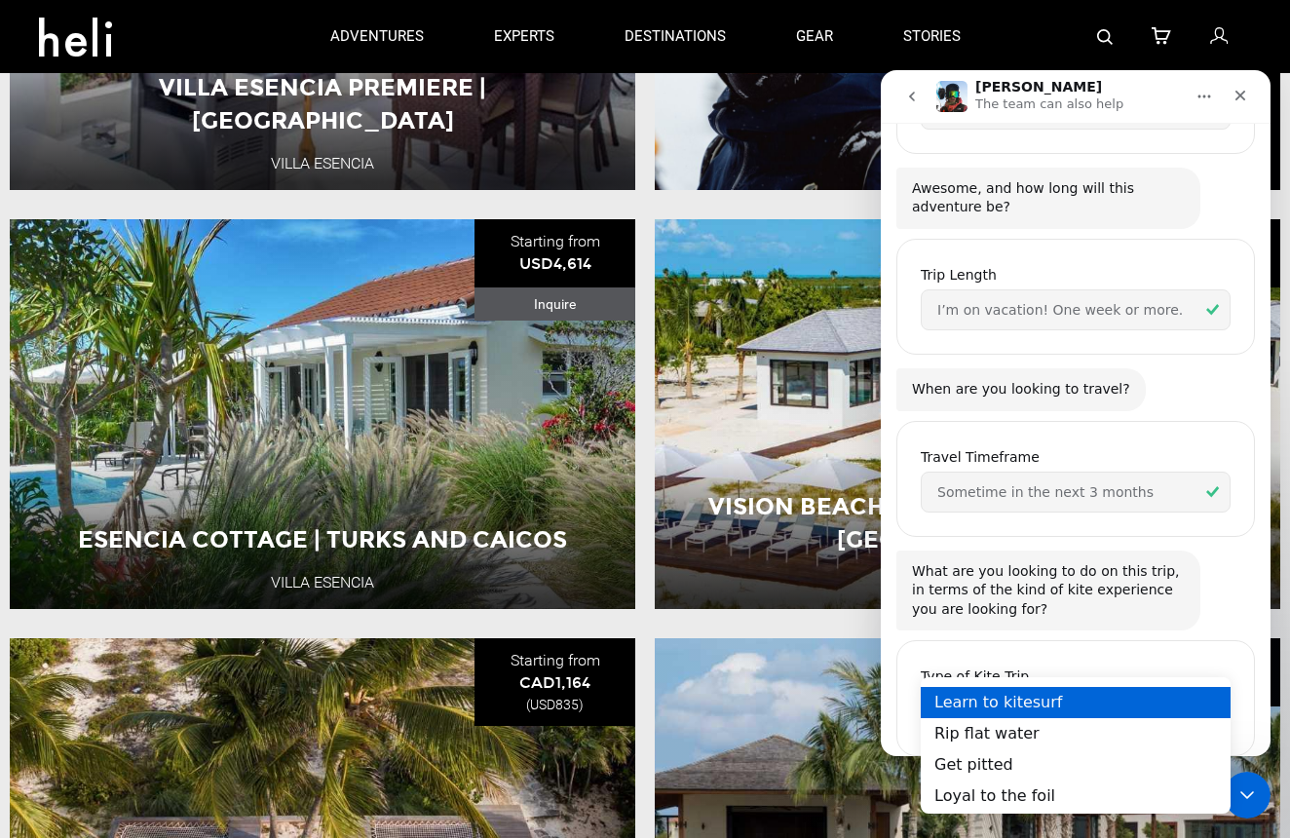
click at [1039, 710] on div "Learn to kitesurf" at bounding box center [1076, 702] width 310 height 31
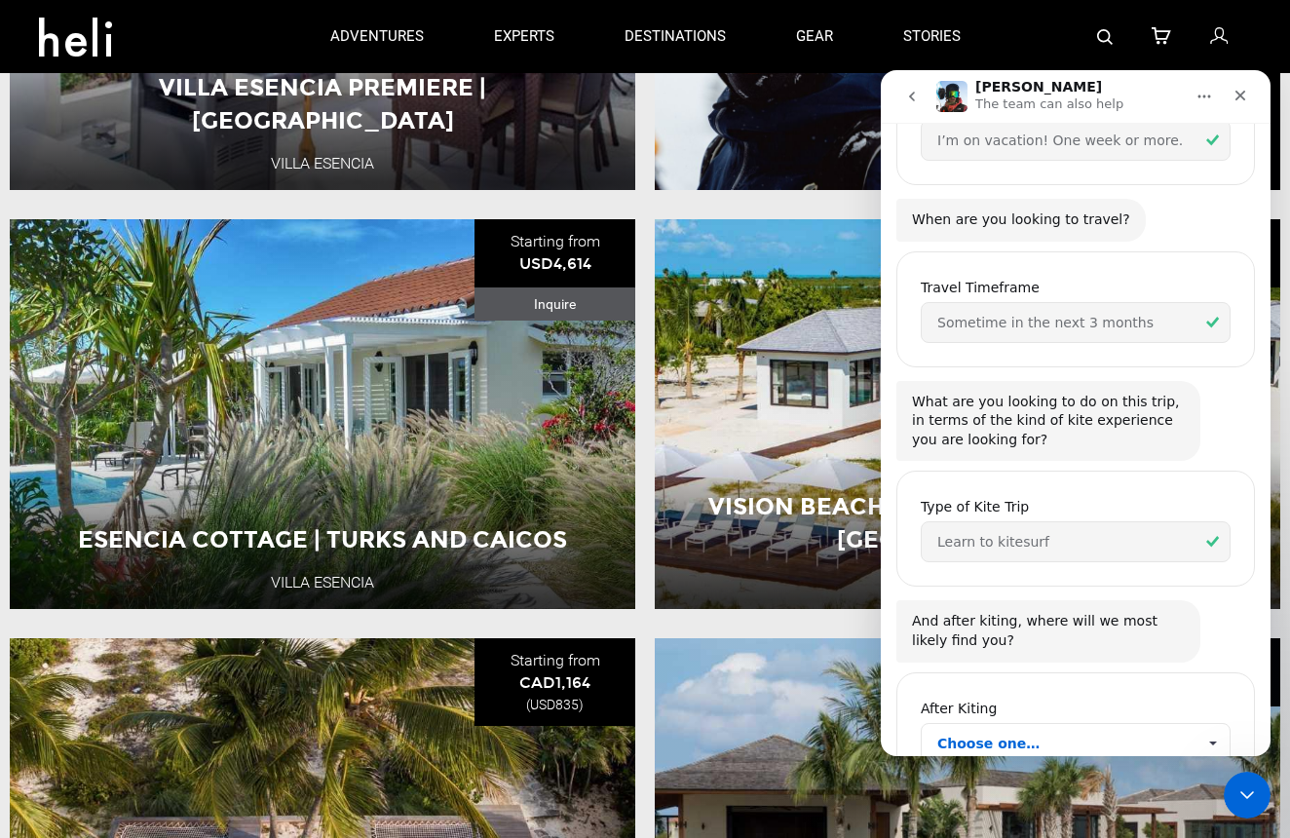
scroll to position [1903, 0]
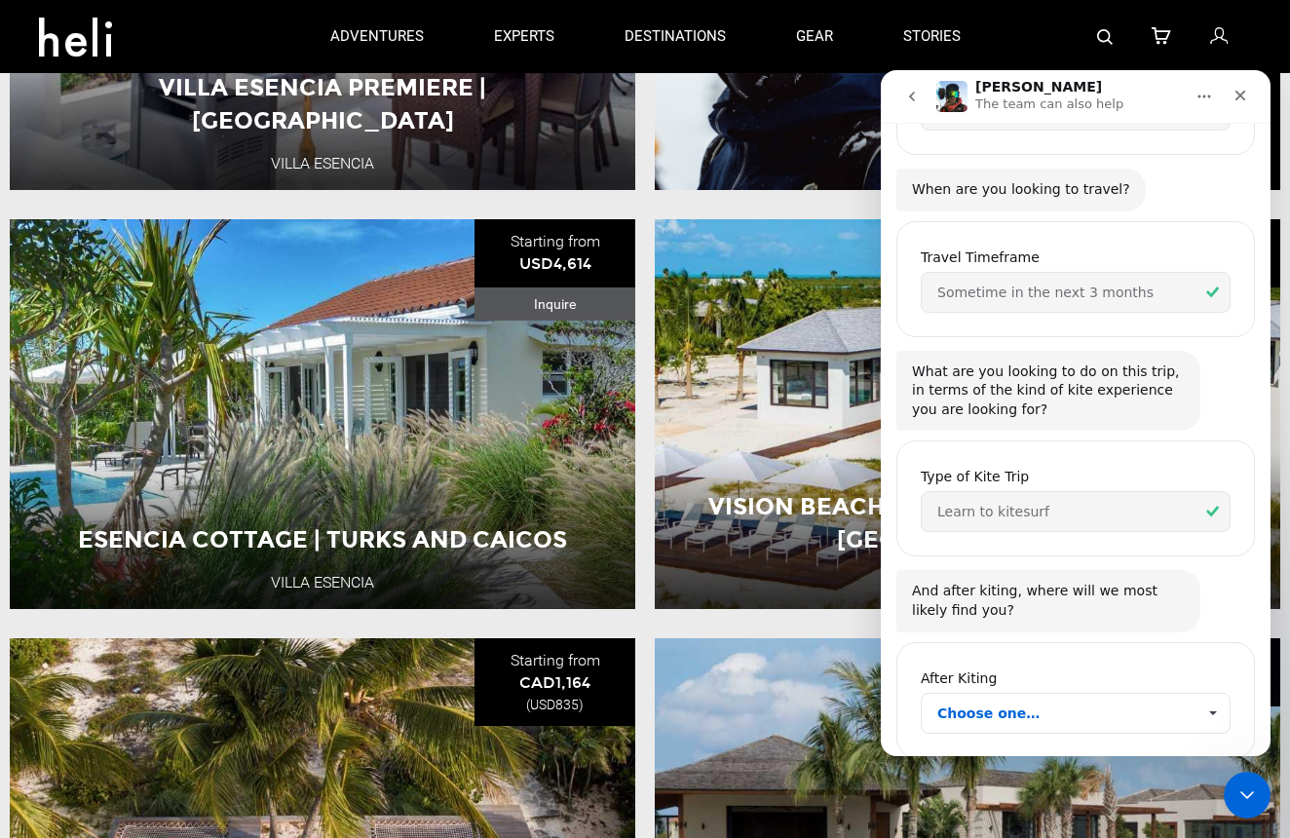
click at [1194, 694] on span "Choose one…" at bounding box center [1066, 713] width 258 height 39
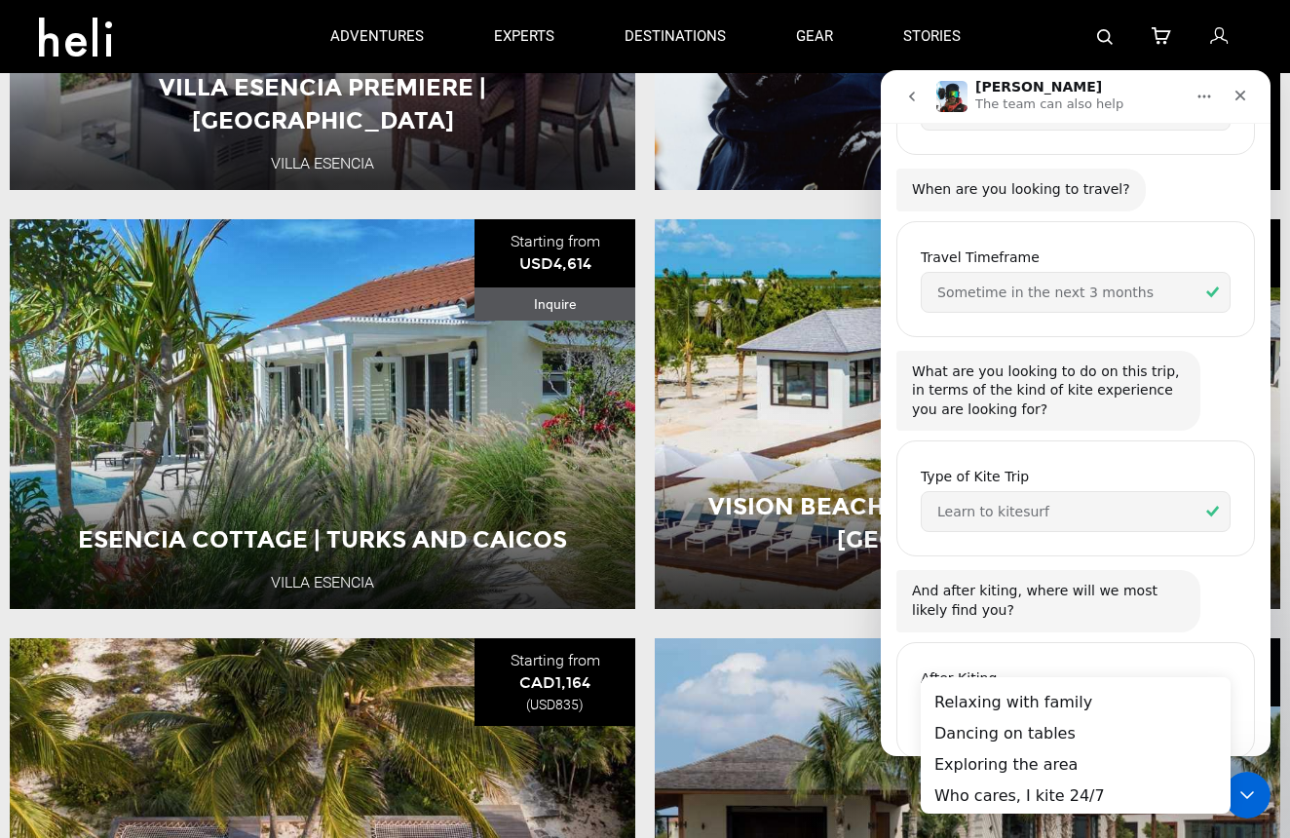
scroll to position [0, 0]
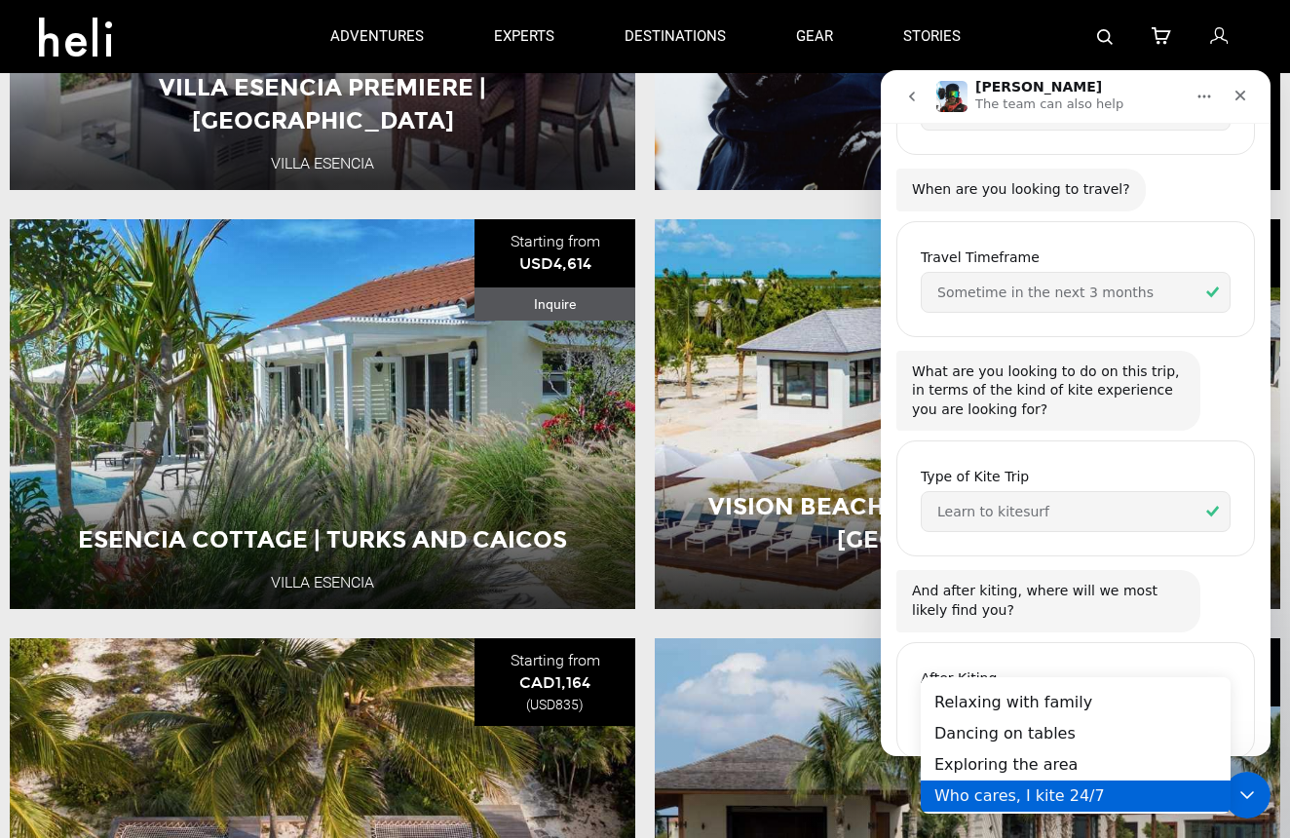
click at [1060, 799] on div "Who cares, I kite 24/7" at bounding box center [1076, 796] width 310 height 31
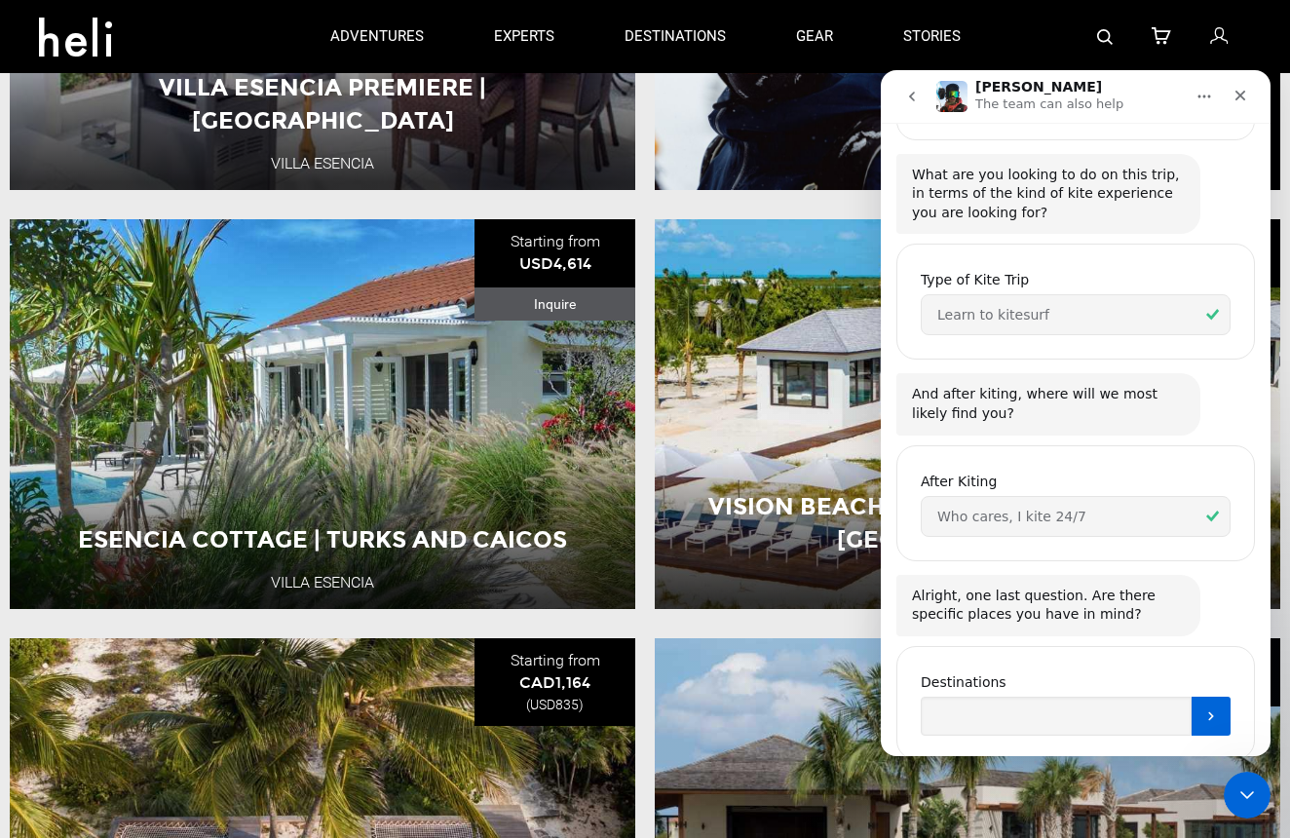
scroll to position [2101, 0]
click at [1214, 707] on icon "Submit" at bounding box center [1211, 715] width 16 height 16
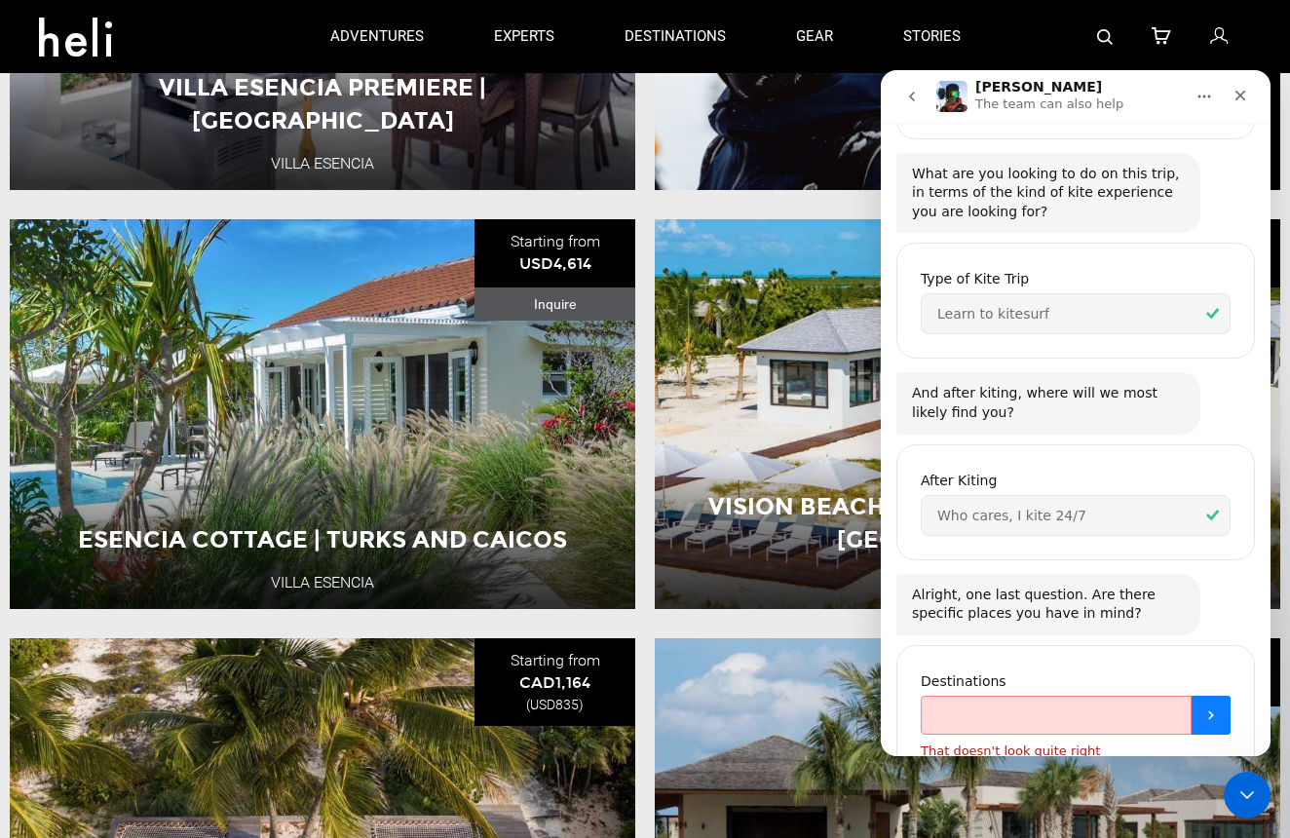
scroll to position [2123, 0]
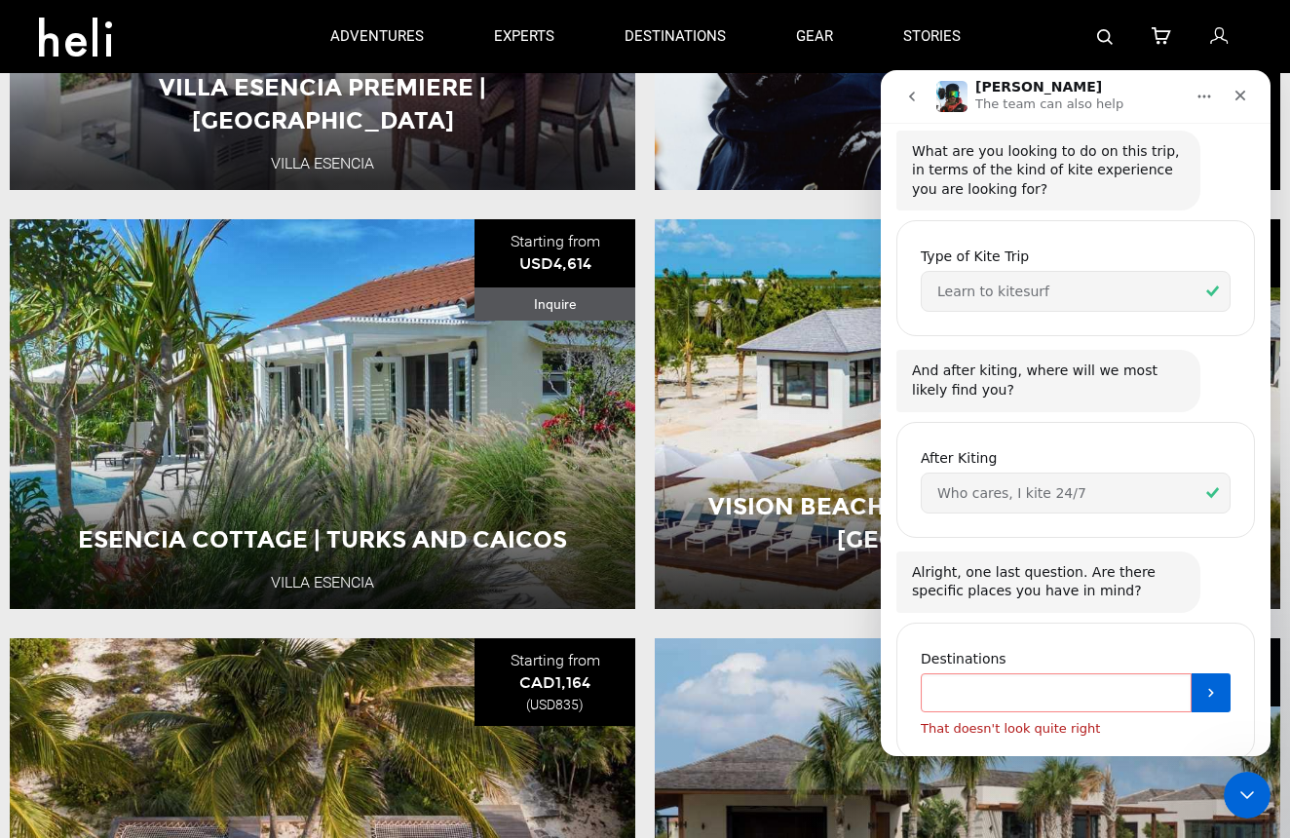
click at [1120, 673] on input "Destinations" at bounding box center [1056, 692] width 271 height 39
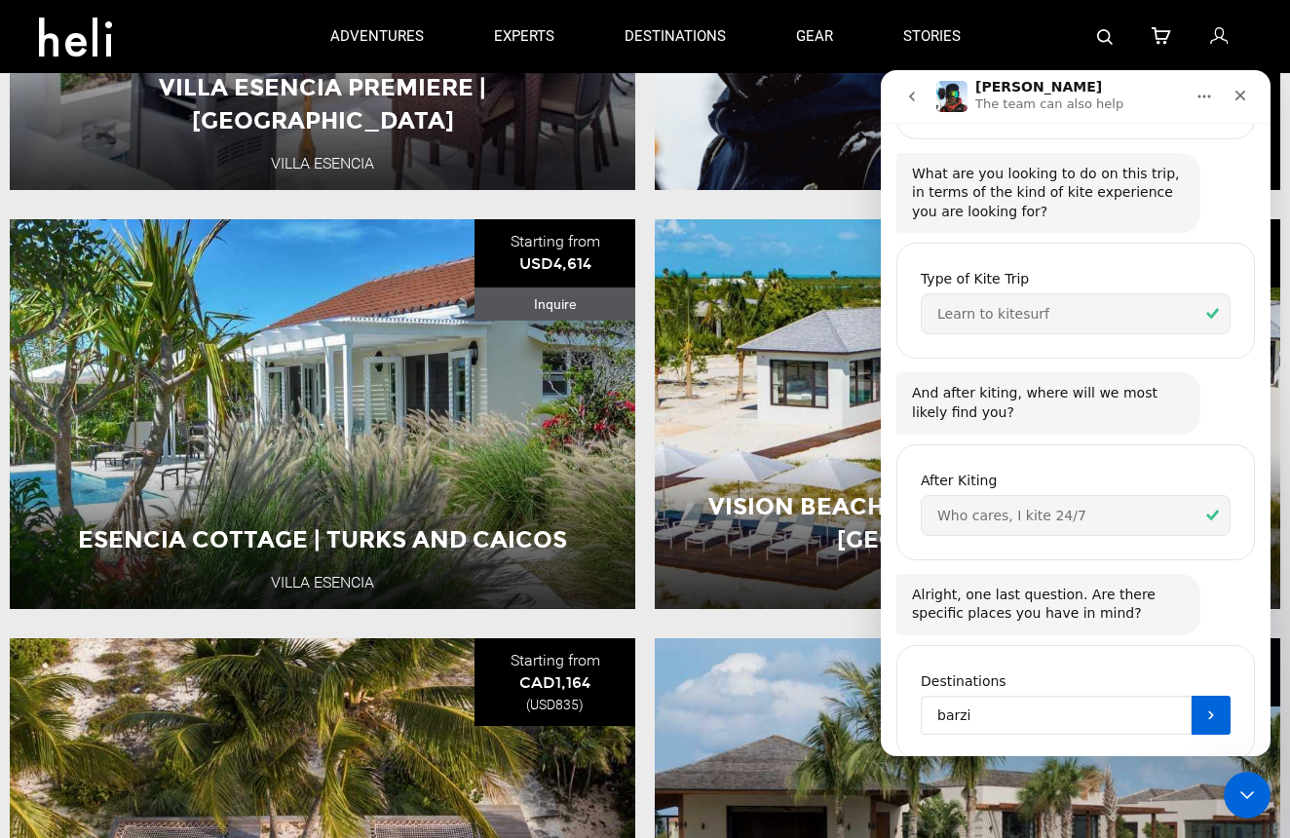
type input "barzil"
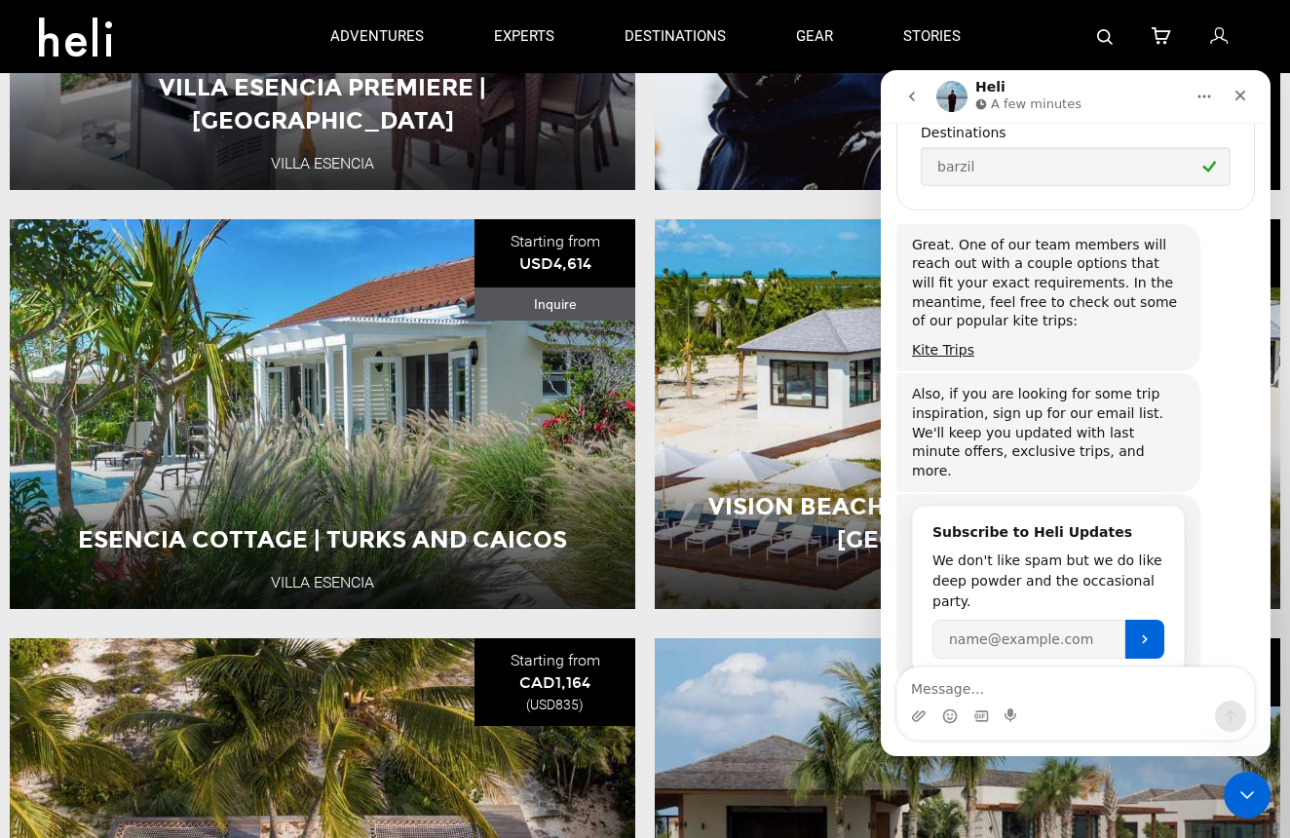
scroll to position [2663, 0]
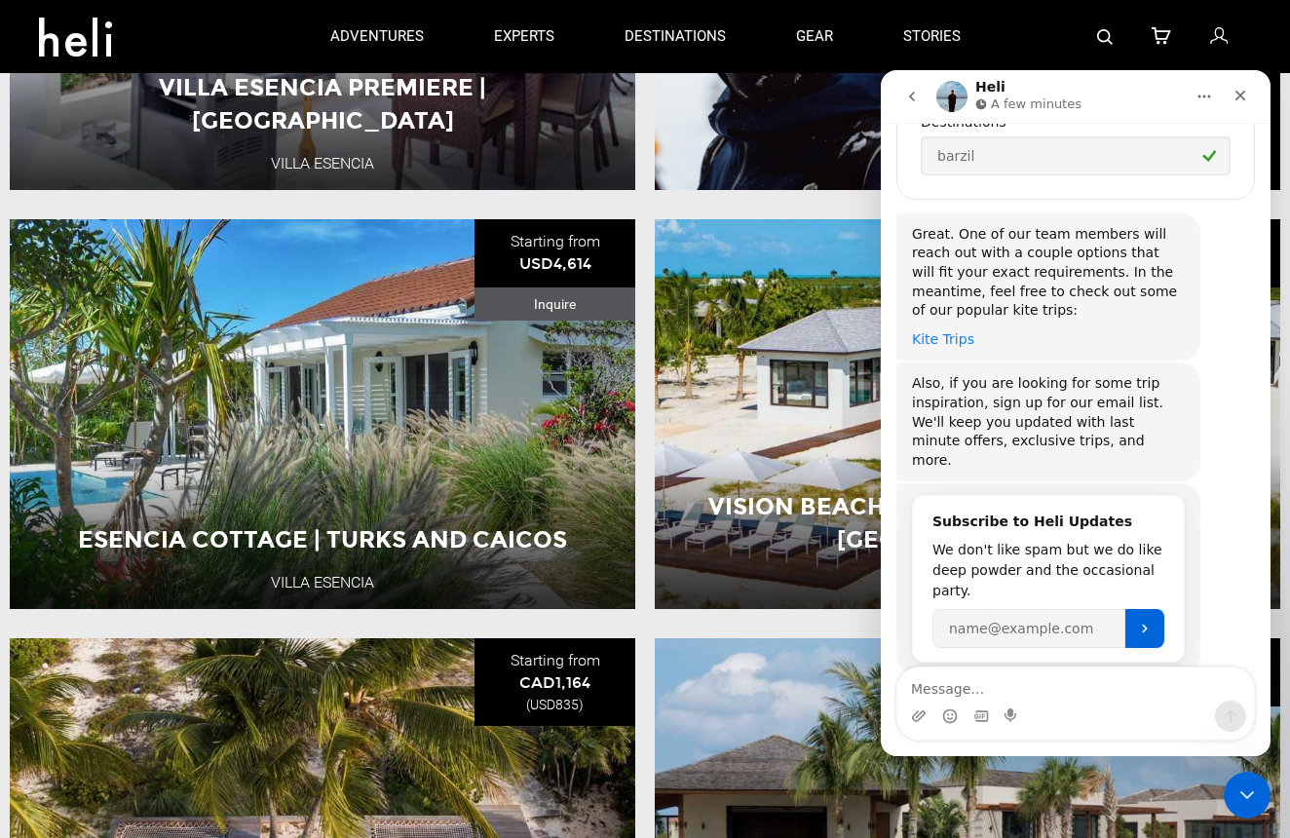
click at [932, 331] on link "Kite Trips" at bounding box center [943, 339] width 62 height 16
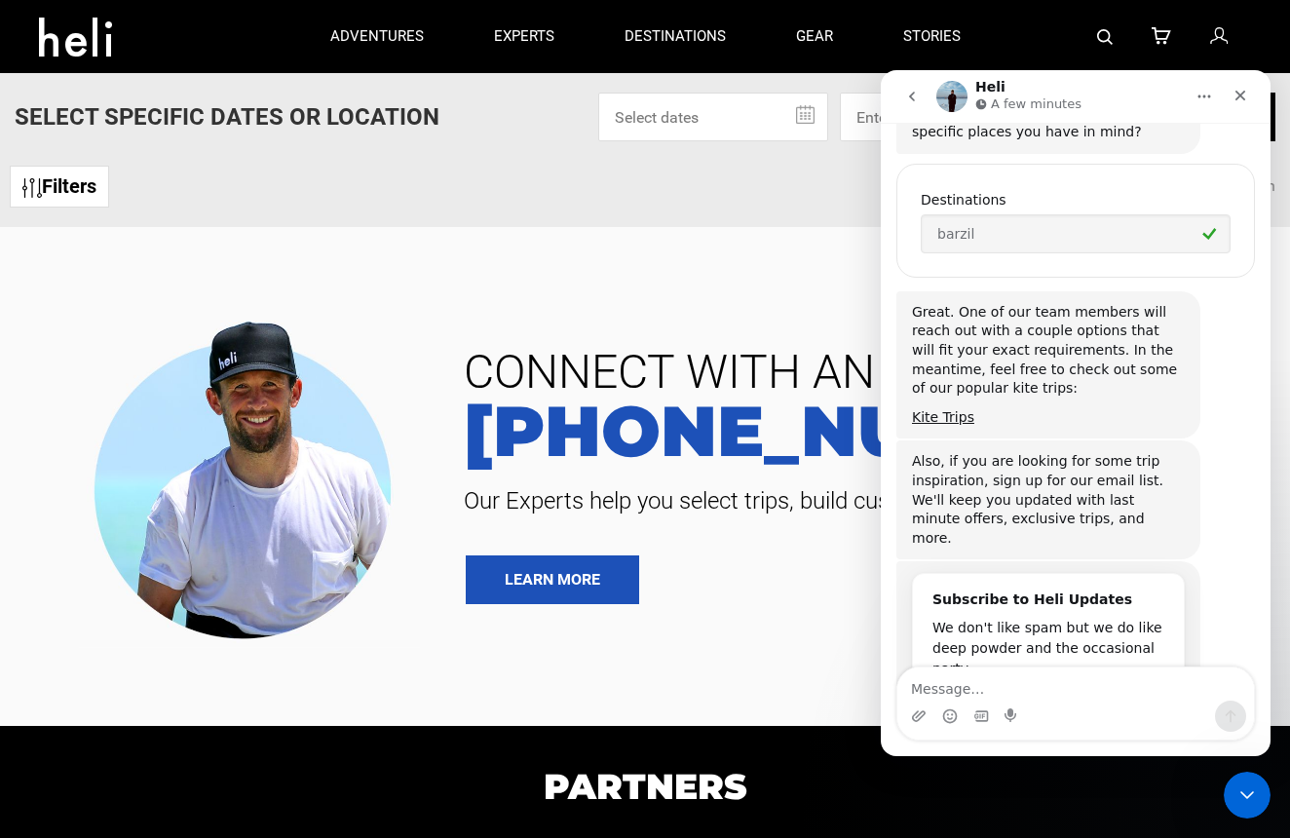
scroll to position [2684, 0]
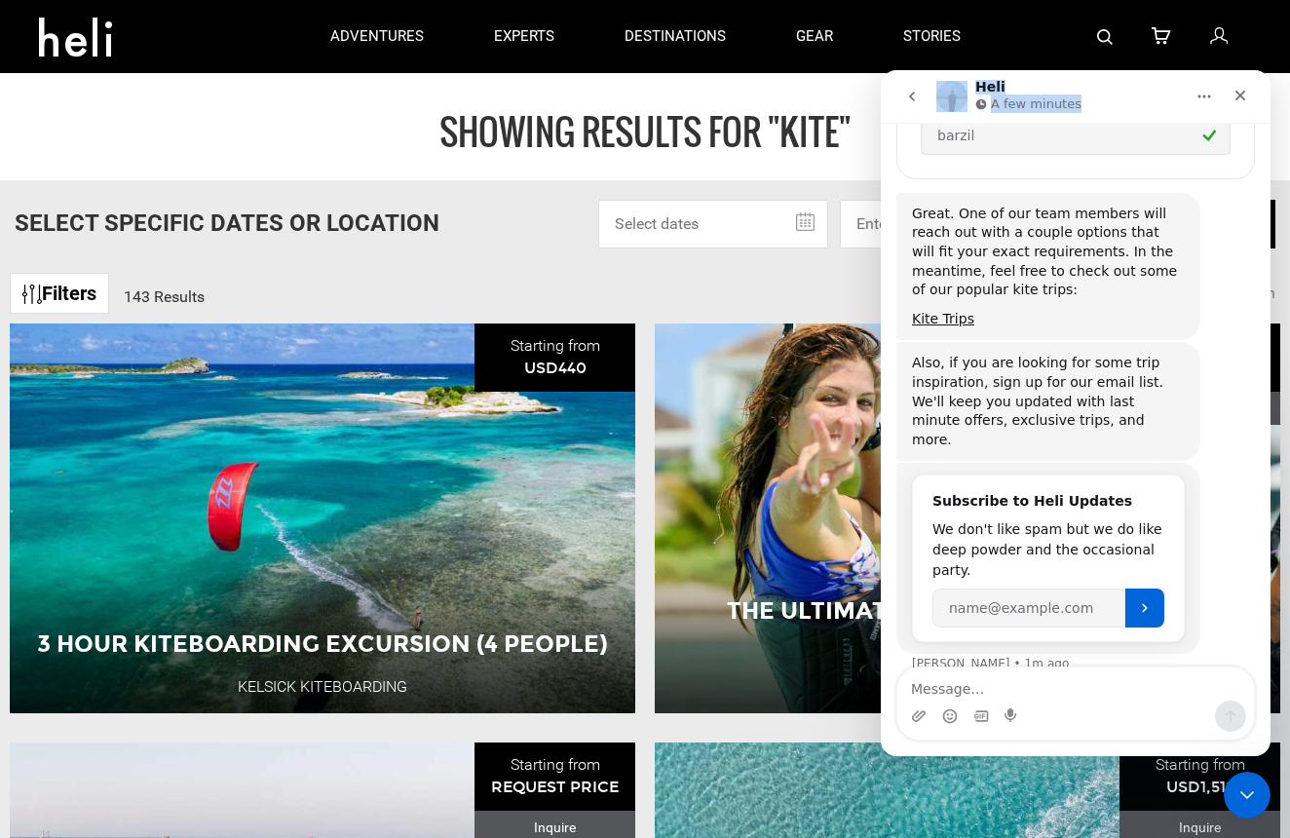
drag, startPoint x: 1109, startPoint y: 102, endPoint x: 842, endPoint y: 103, distance: 267.0
click at [881, 103] on html "Heli A few minutes It's only friends here. Welcome to [GEOGRAPHIC_DATA]! 👋 We a…" at bounding box center [1076, 413] width 390 height 686
click at [1209, 207] on div "Great. One of our team members will reach out with a couple options that will f…" at bounding box center [1076, 268] width 359 height 150
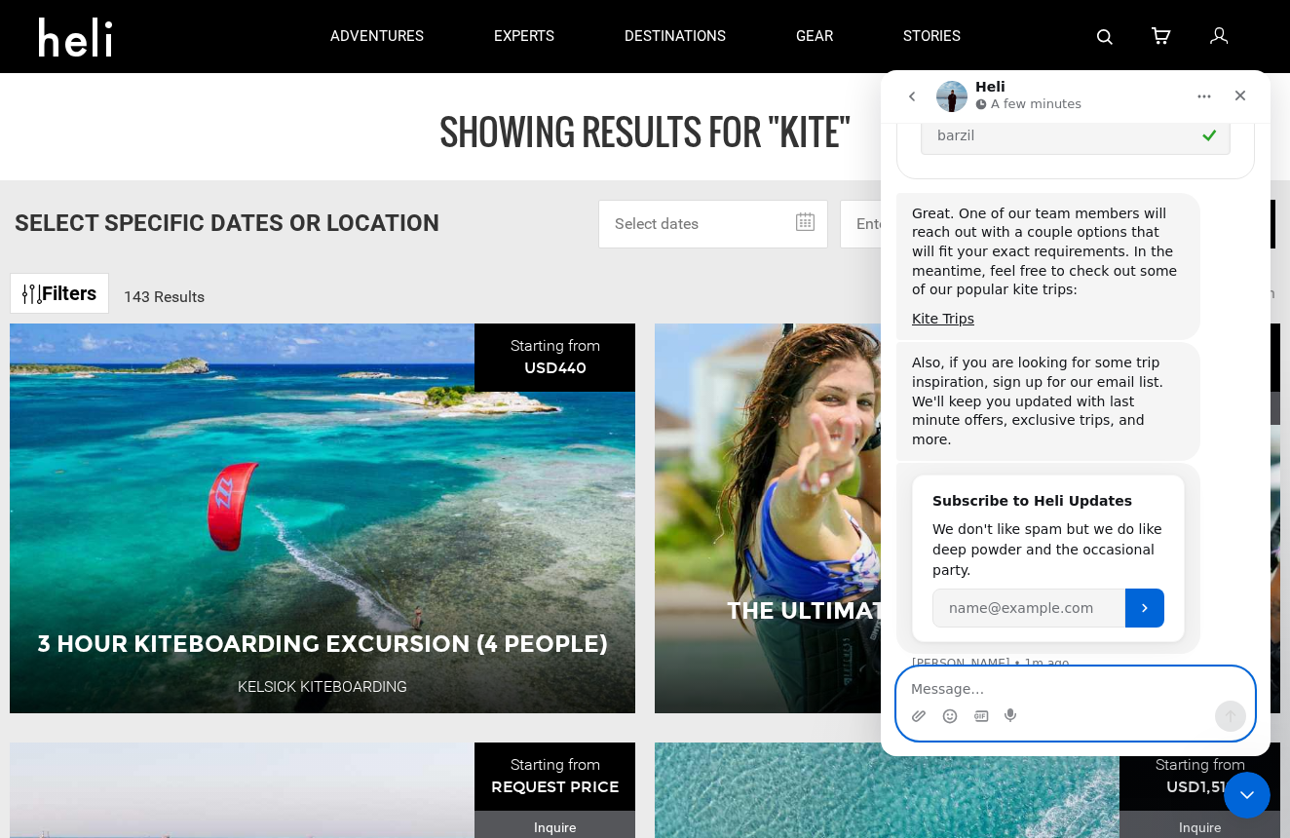
click at [1016, 687] on textarea "Message…" at bounding box center [1075, 684] width 357 height 33
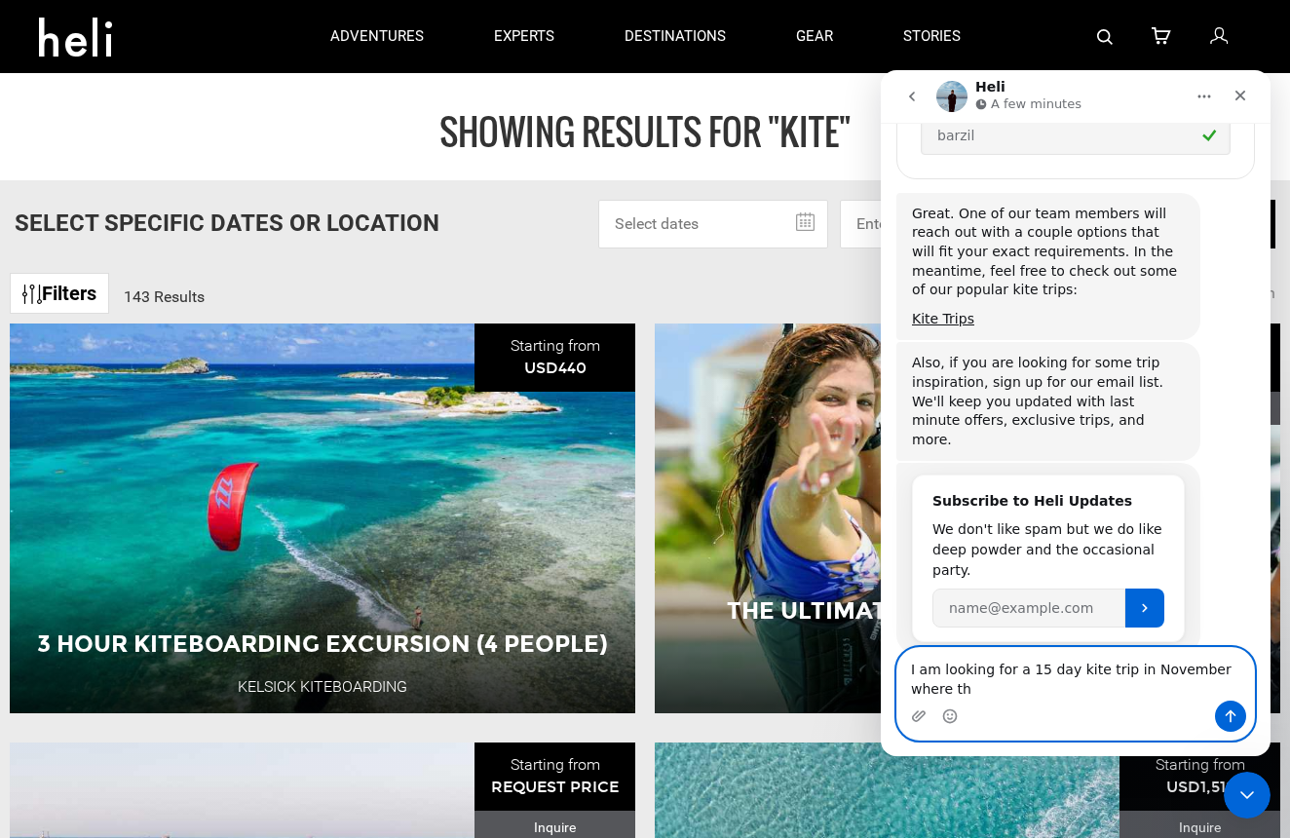
scroll to position [2703, 0]
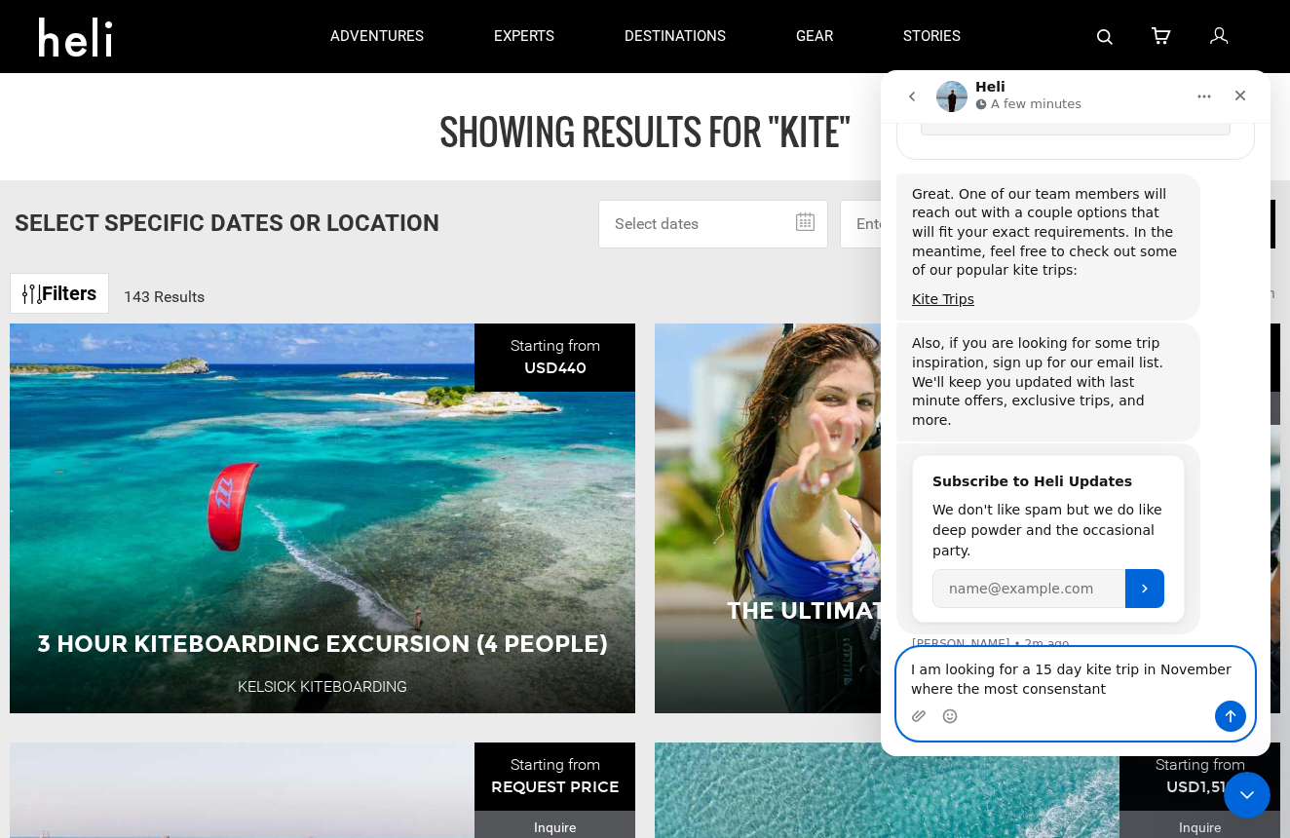
click at [1007, 692] on textarea "I am looking for a 15 day kite trip in November where the most consenstant" at bounding box center [1075, 674] width 357 height 53
click at [1009, 692] on textarea "I am looking for a 15 day kite trip in November where the most consenstant" at bounding box center [1075, 674] width 357 height 53
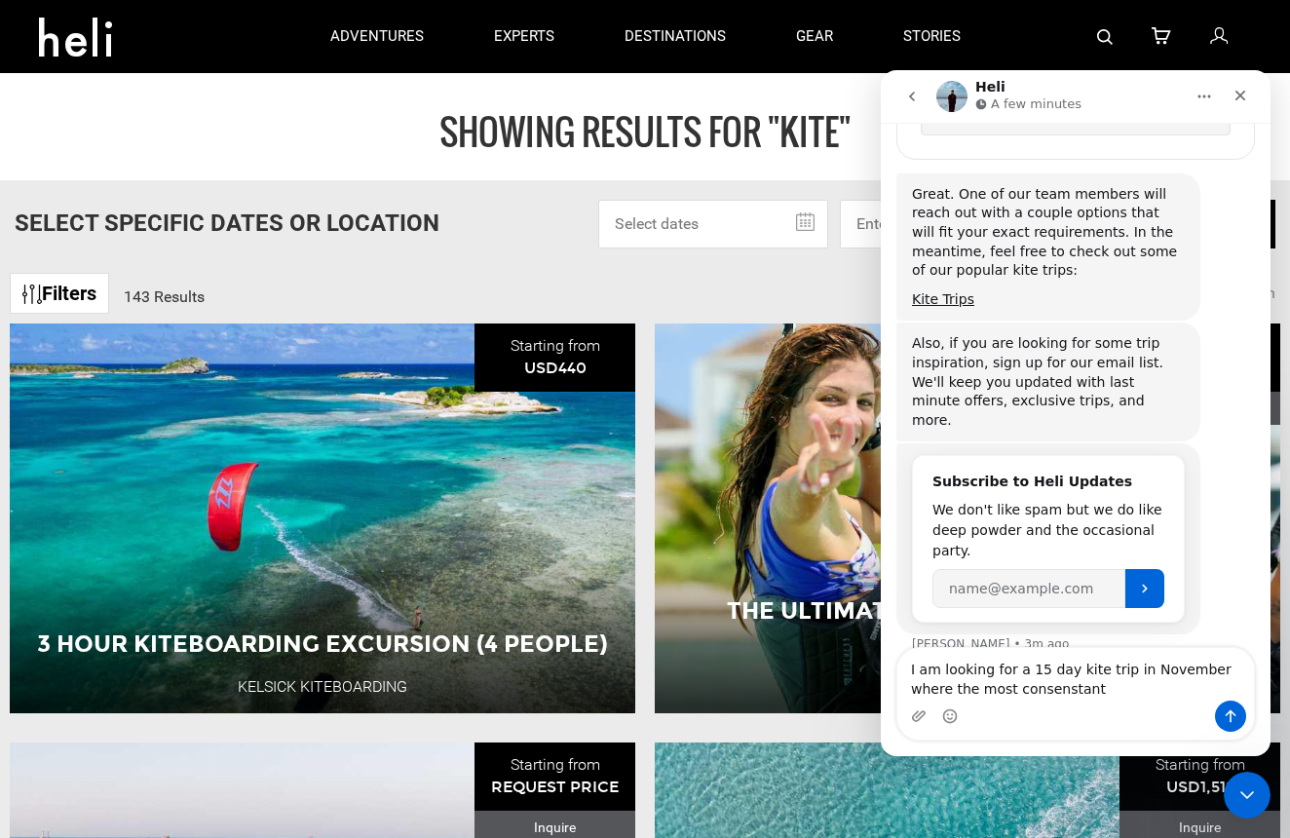
click at [1064, 704] on div "Intercom messenger" at bounding box center [1075, 716] width 357 height 31
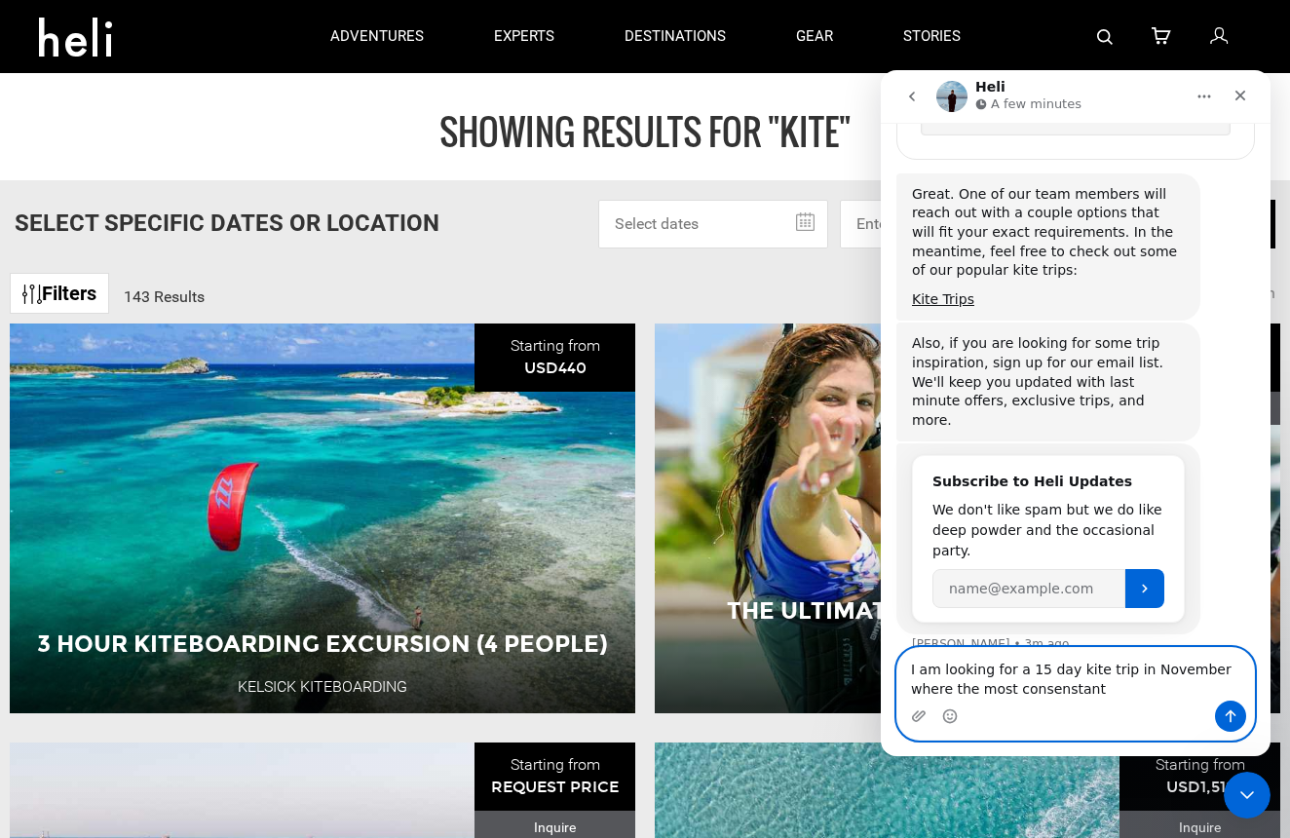
click at [1071, 699] on textarea "I am looking for a 15 day kite trip in November where the most consenstant" at bounding box center [1075, 674] width 357 height 53
type textarea "I am looking for a 15 day kite trip in November where the most consistant"
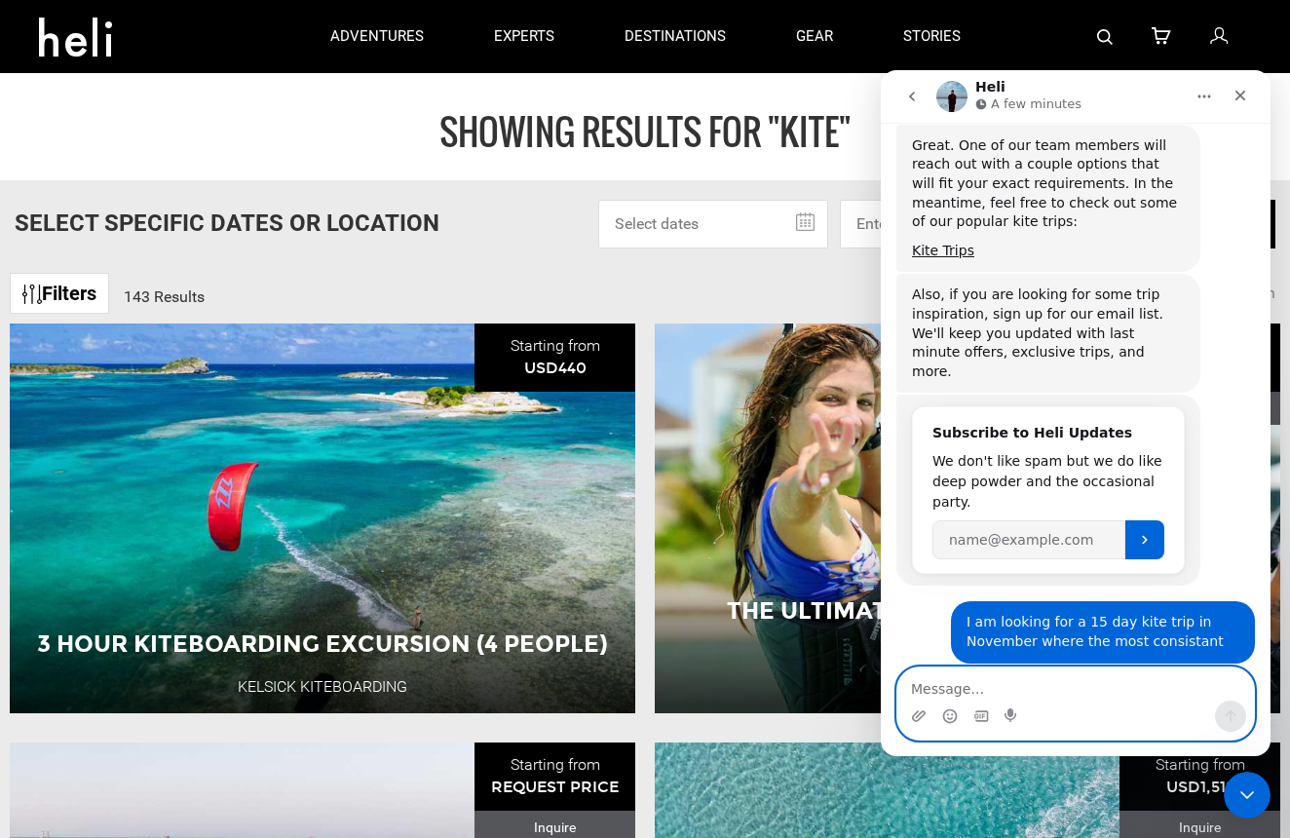
scroll to position [2836, 0]
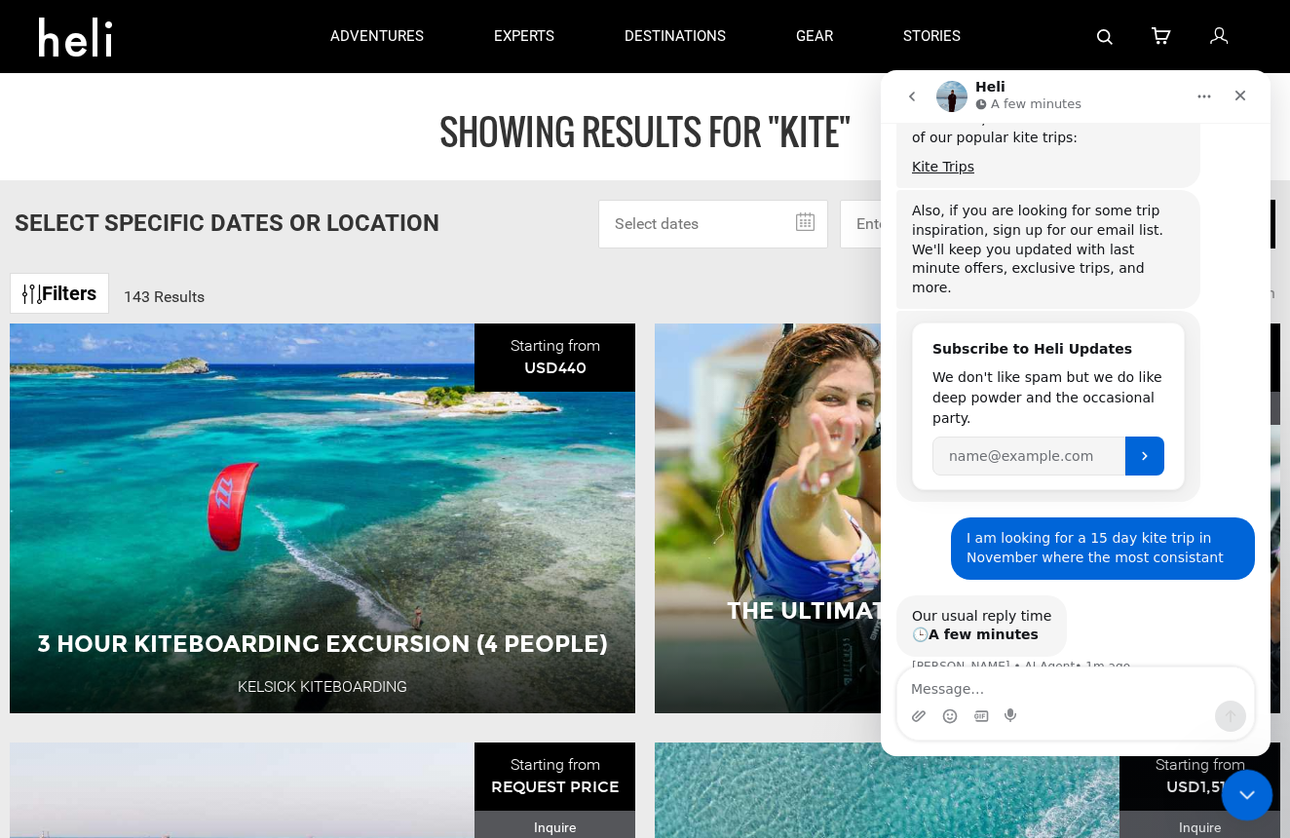
click at [1232, 779] on div "Close Intercom Messenger" at bounding box center [1244, 792] width 47 height 47
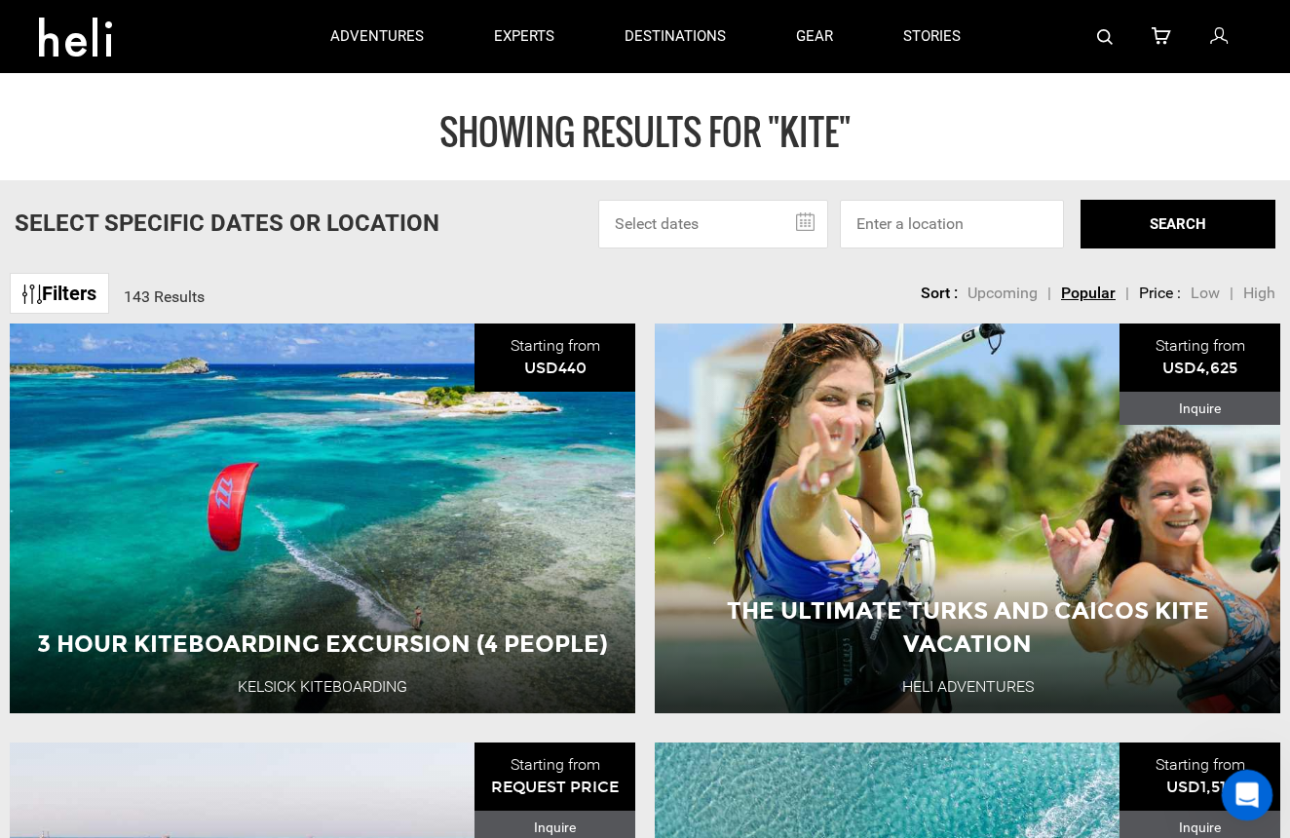
scroll to position [0, 0]
click at [1232, 779] on div "Open Intercom Messenger" at bounding box center [1244, 792] width 64 height 64
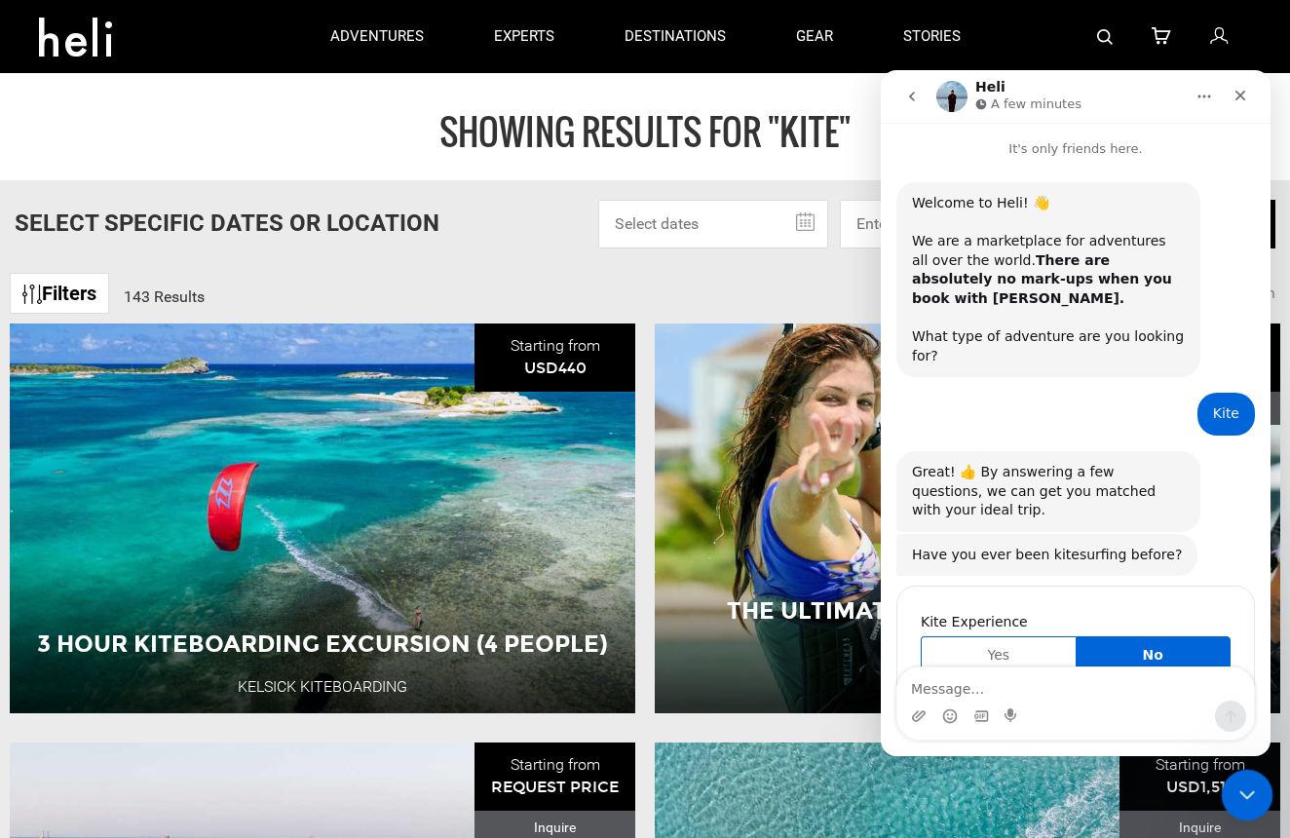
scroll to position [2836, 0]
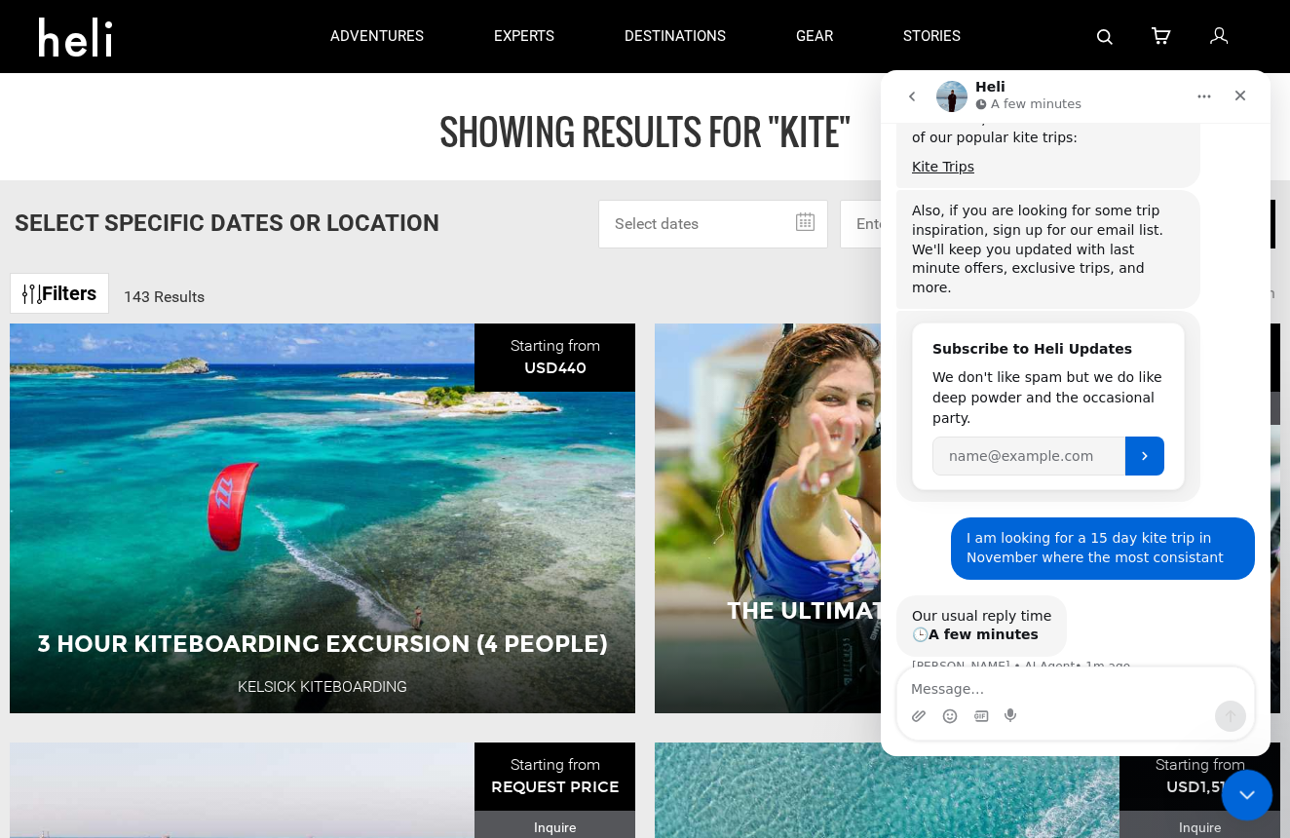
click at [1232, 779] on div "Close Intercom Messenger" at bounding box center [1244, 792] width 47 height 47
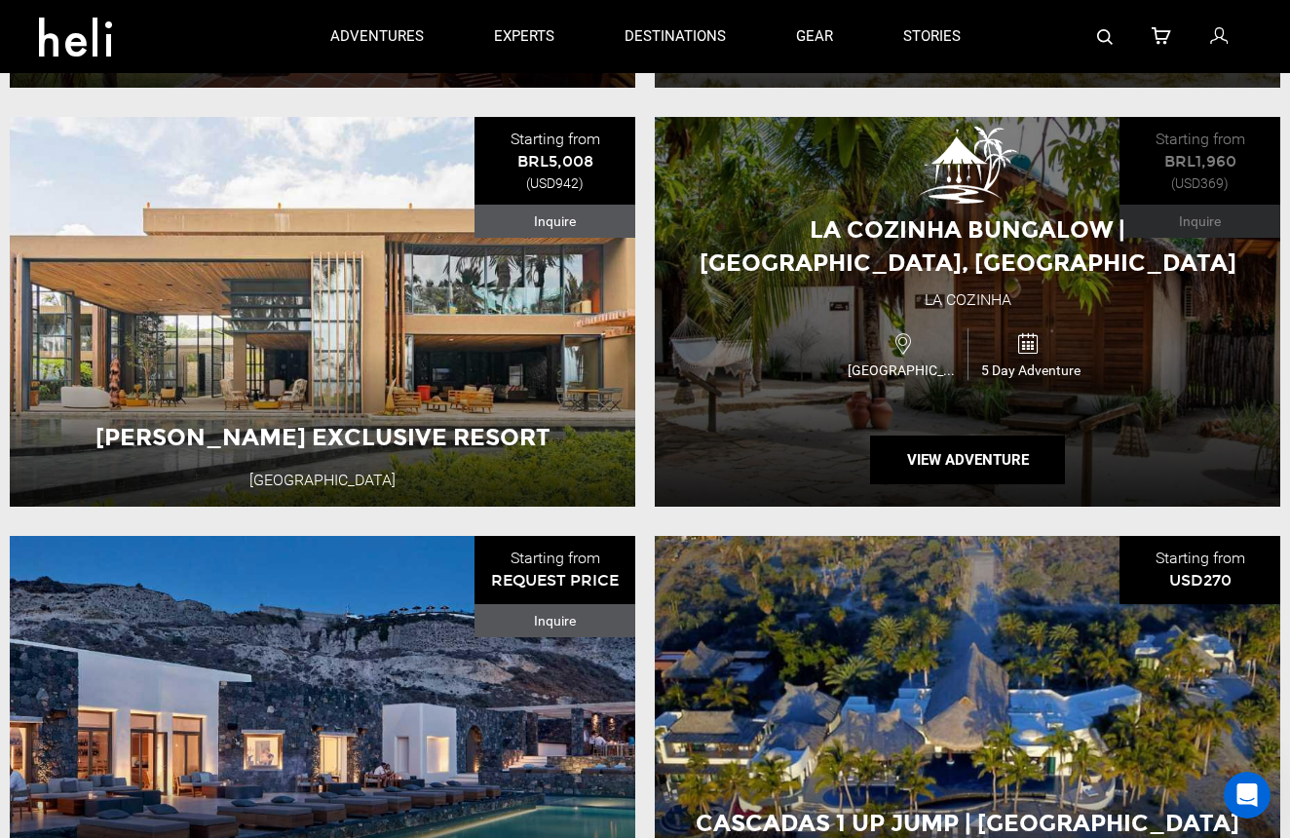
scroll to position [3963, 0]
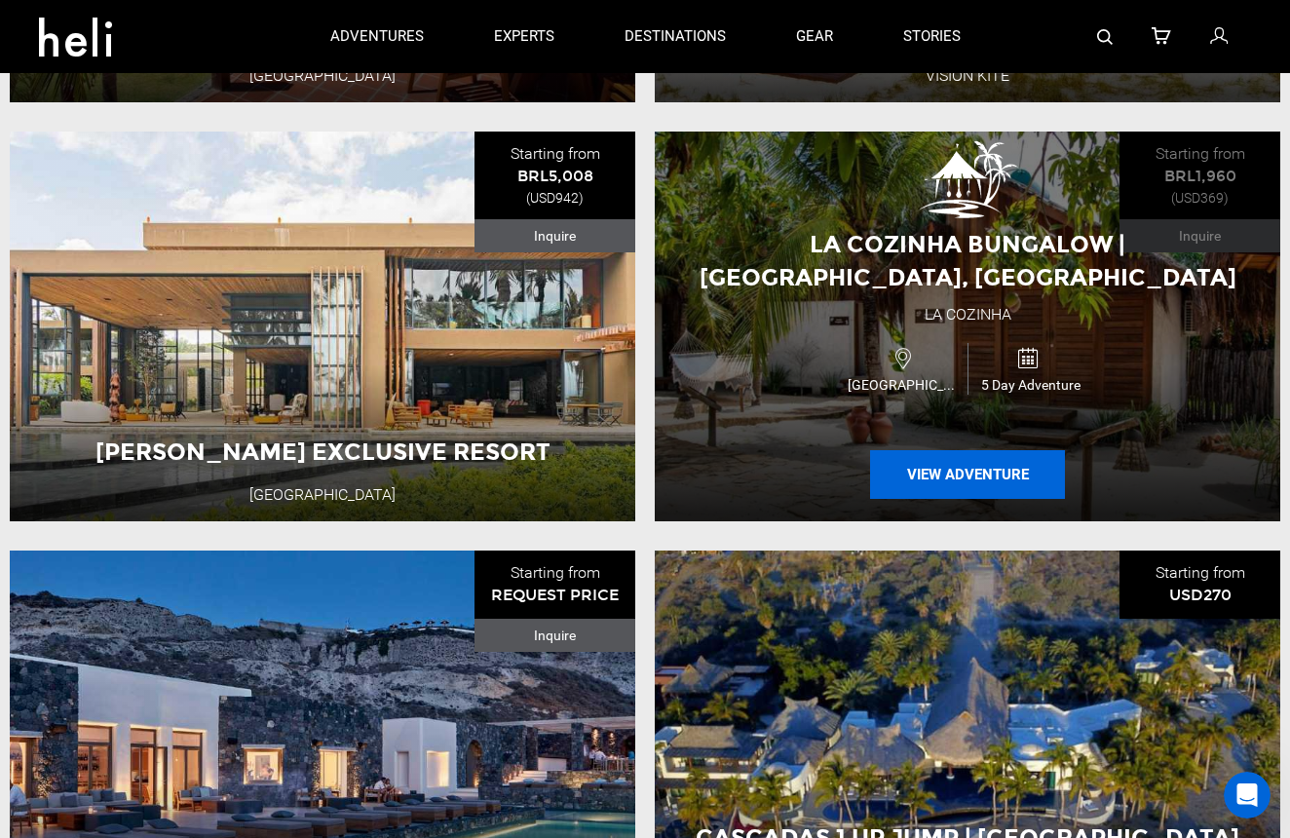
click at [928, 459] on button "View Adventure" at bounding box center [967, 474] width 195 height 49
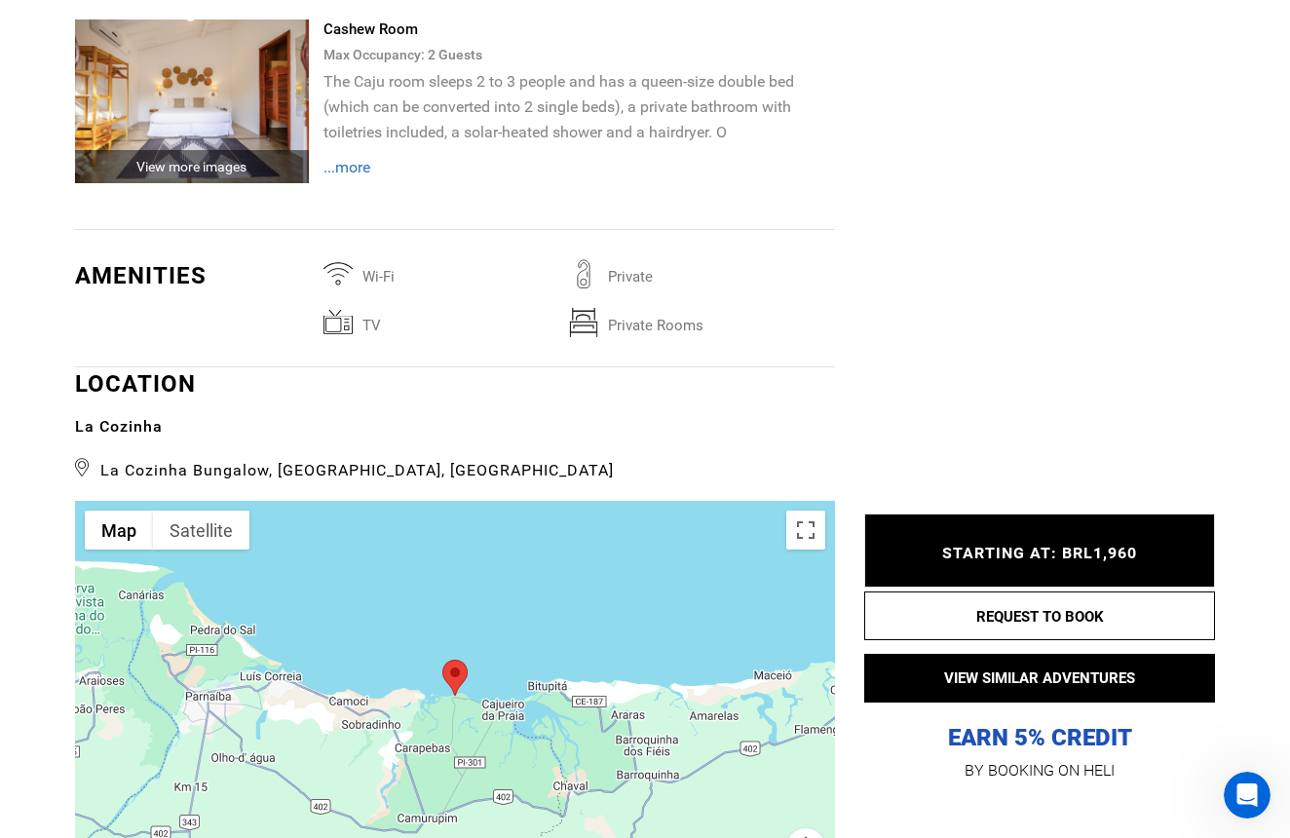
scroll to position [4472, 0]
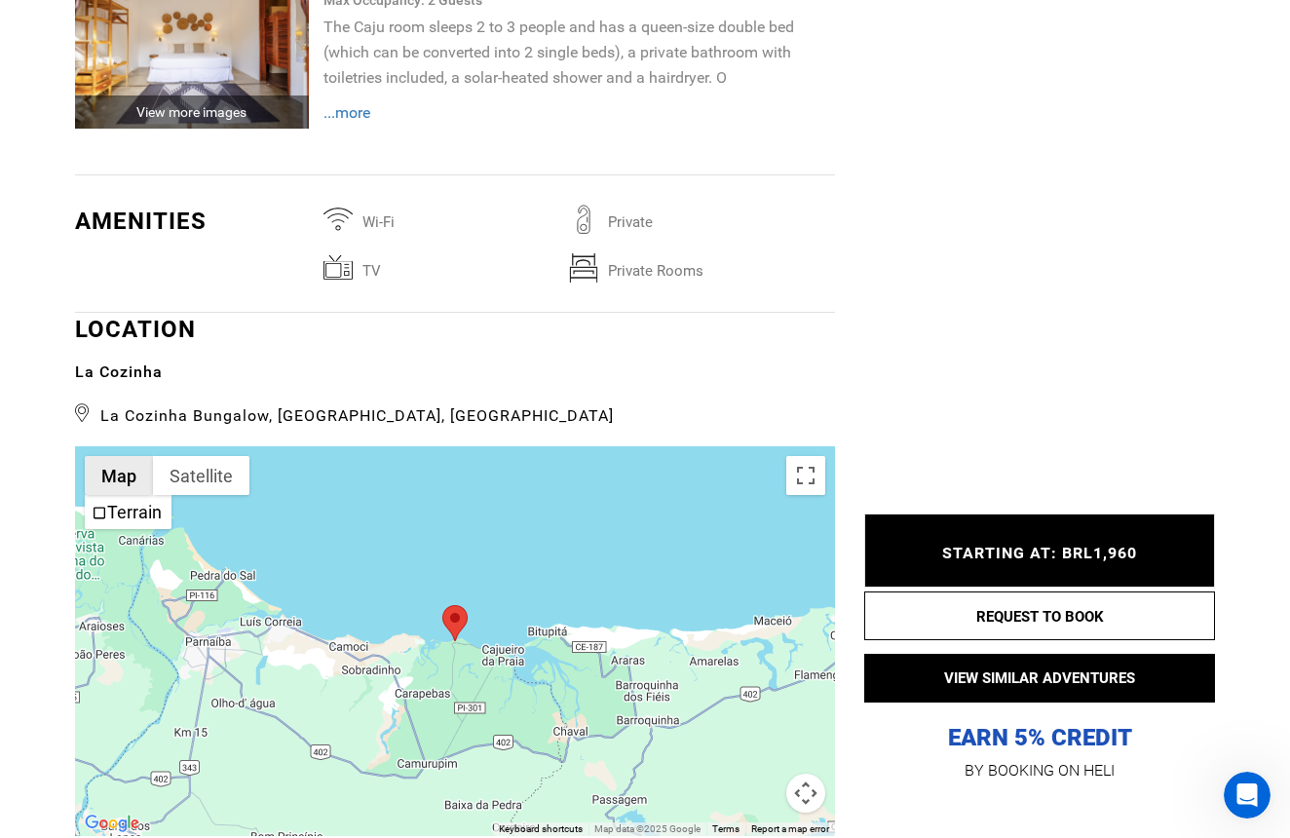
click at [124, 465] on button "Map" at bounding box center [119, 475] width 68 height 39
click at [462, 526] on div at bounding box center [455, 641] width 760 height 390
click at [806, 461] on button "Toggle fullscreen view" at bounding box center [805, 475] width 39 height 39
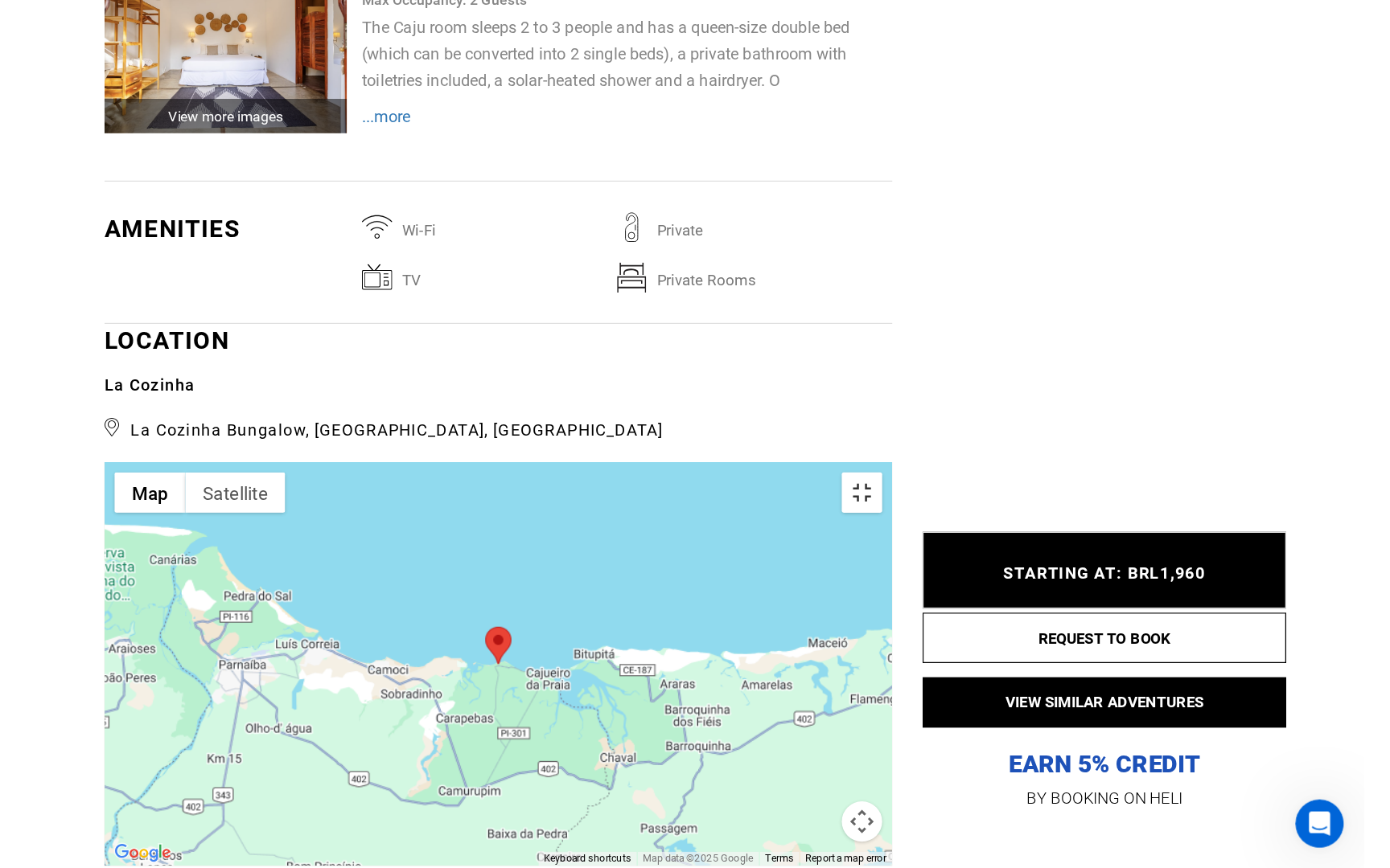
scroll to position [0, 0]
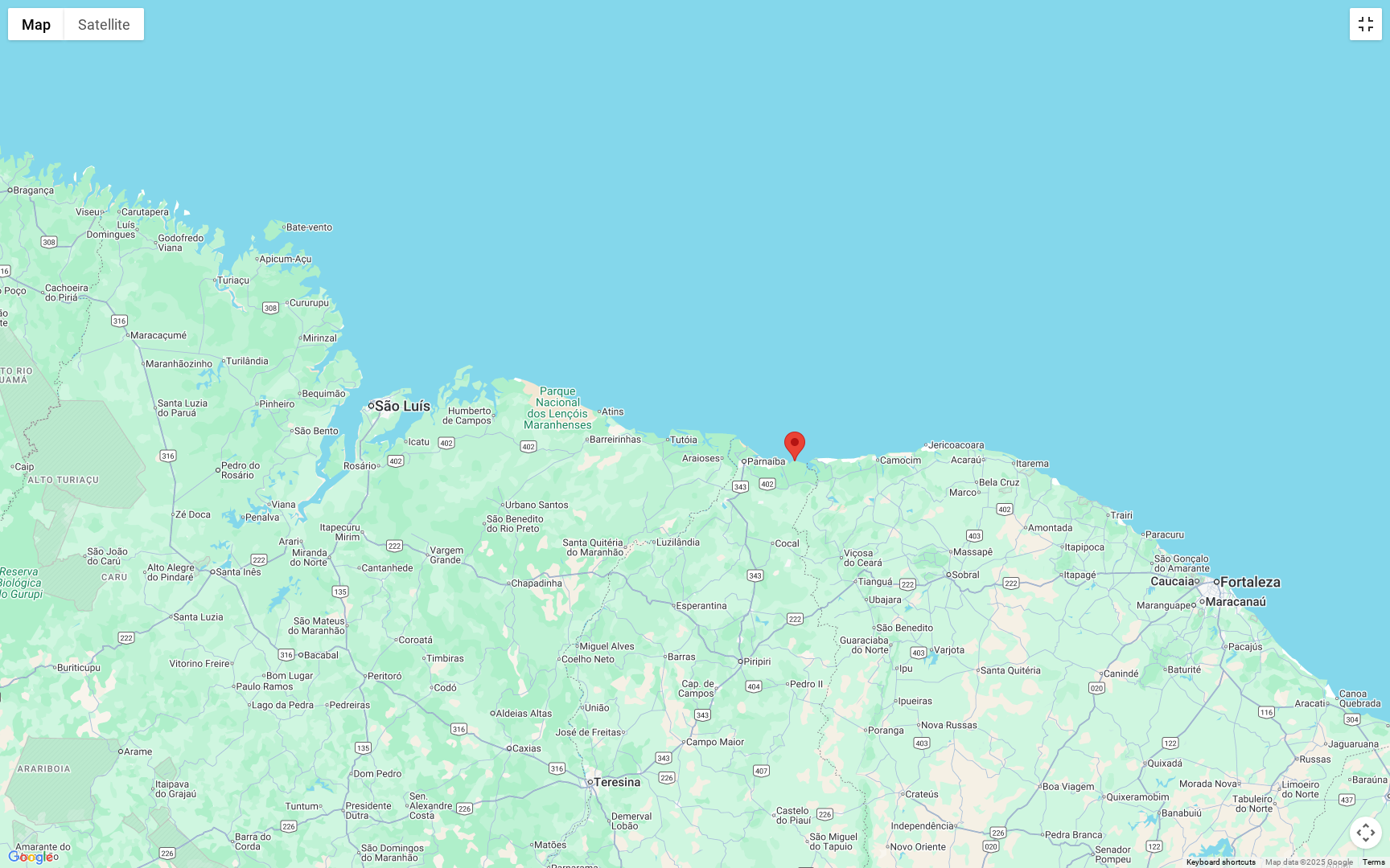
click at [1064, 27] on button "Toggle fullscreen view" at bounding box center [1365, 24] width 32 height 32
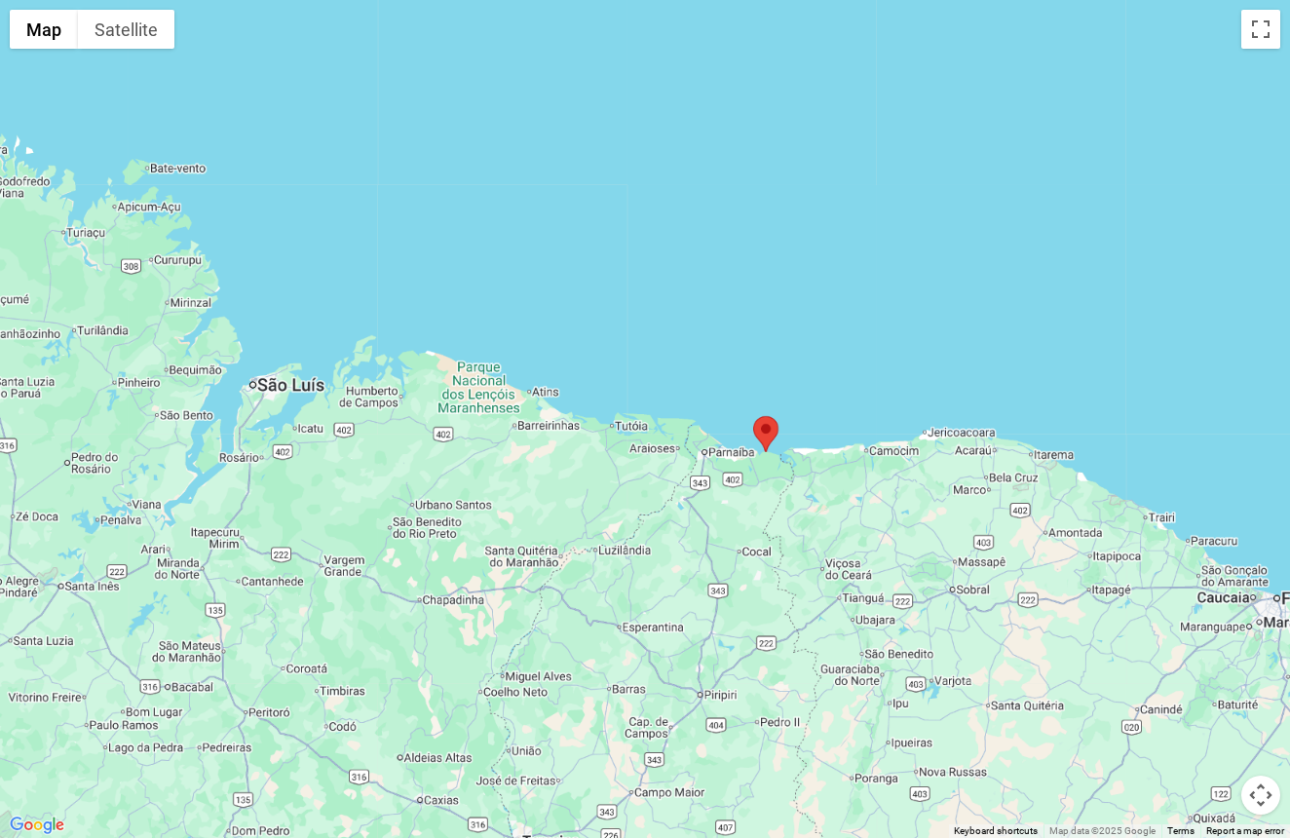
scroll to position [1822, 0]
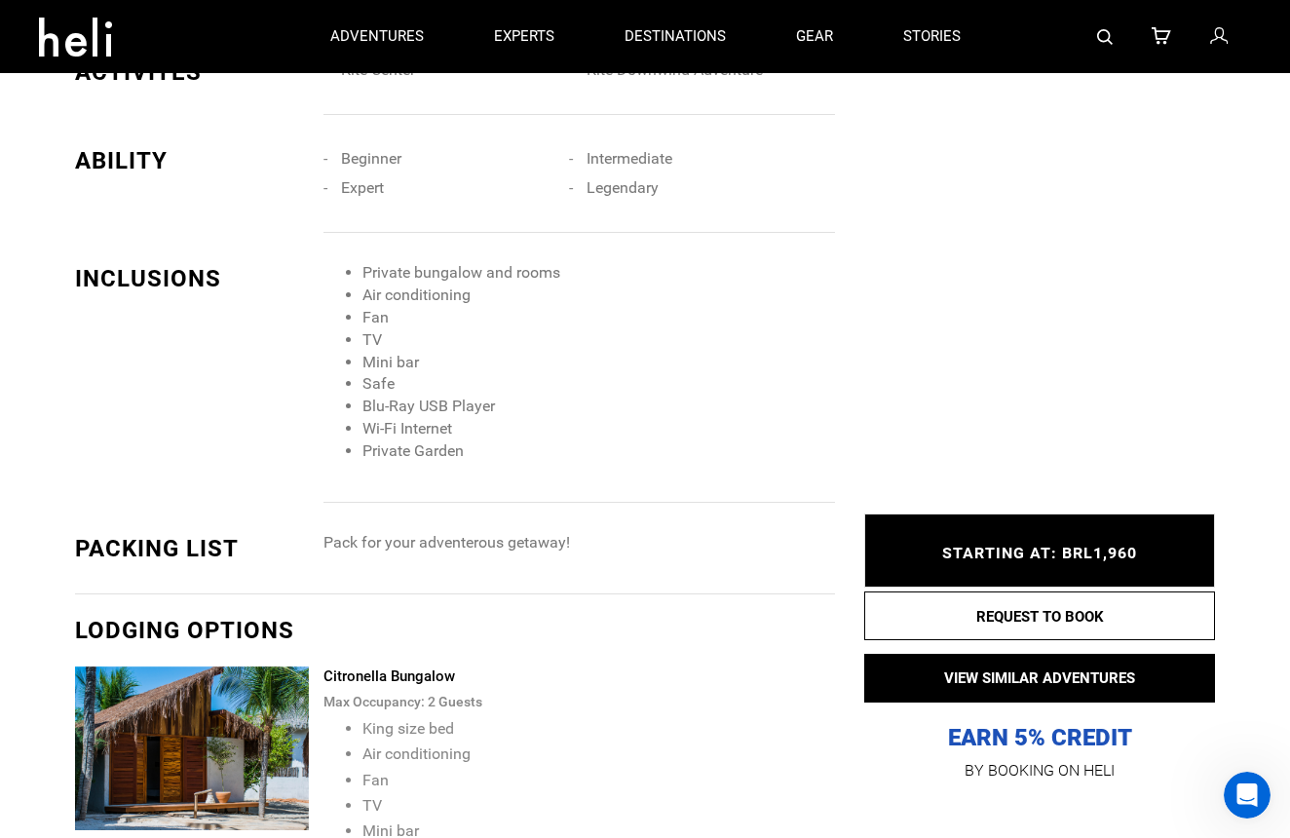
type input "Kite"
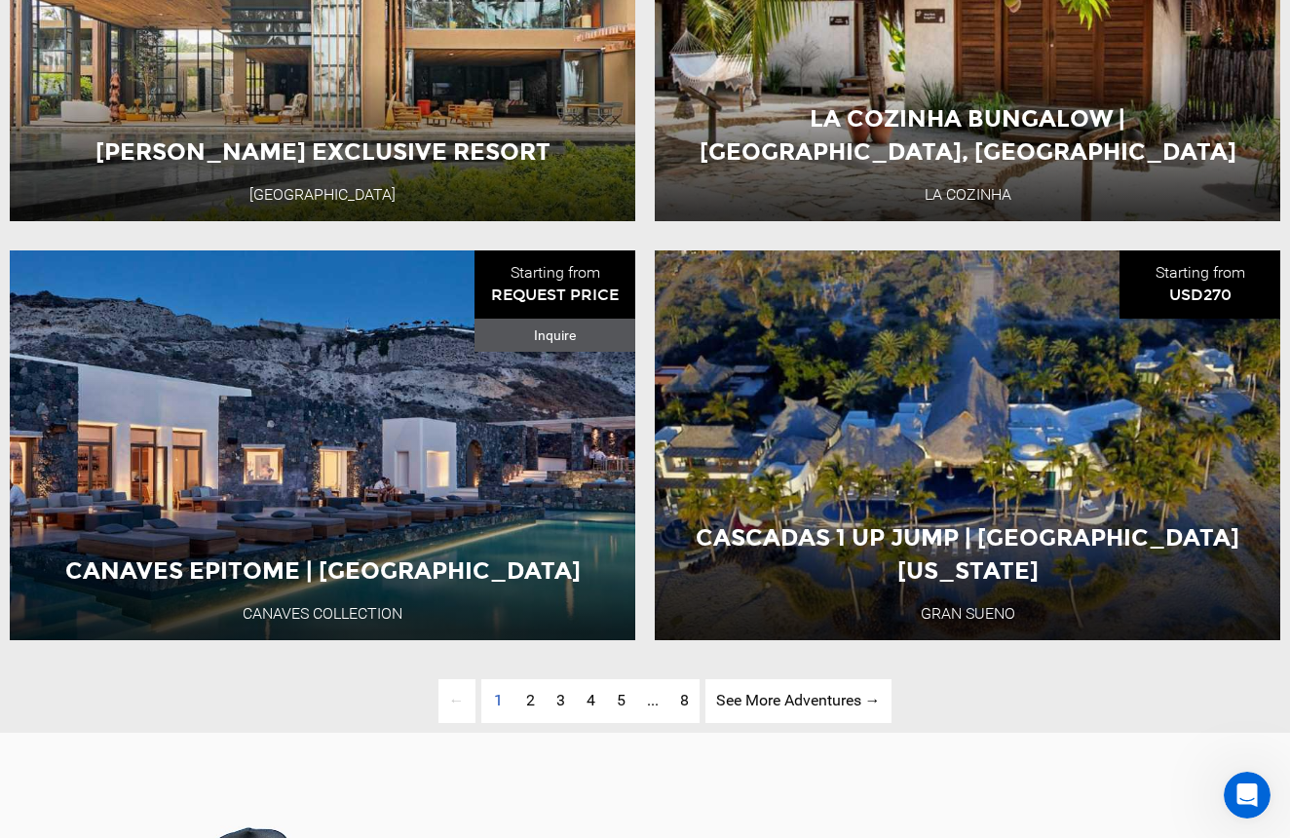
scroll to position [4267, 0]
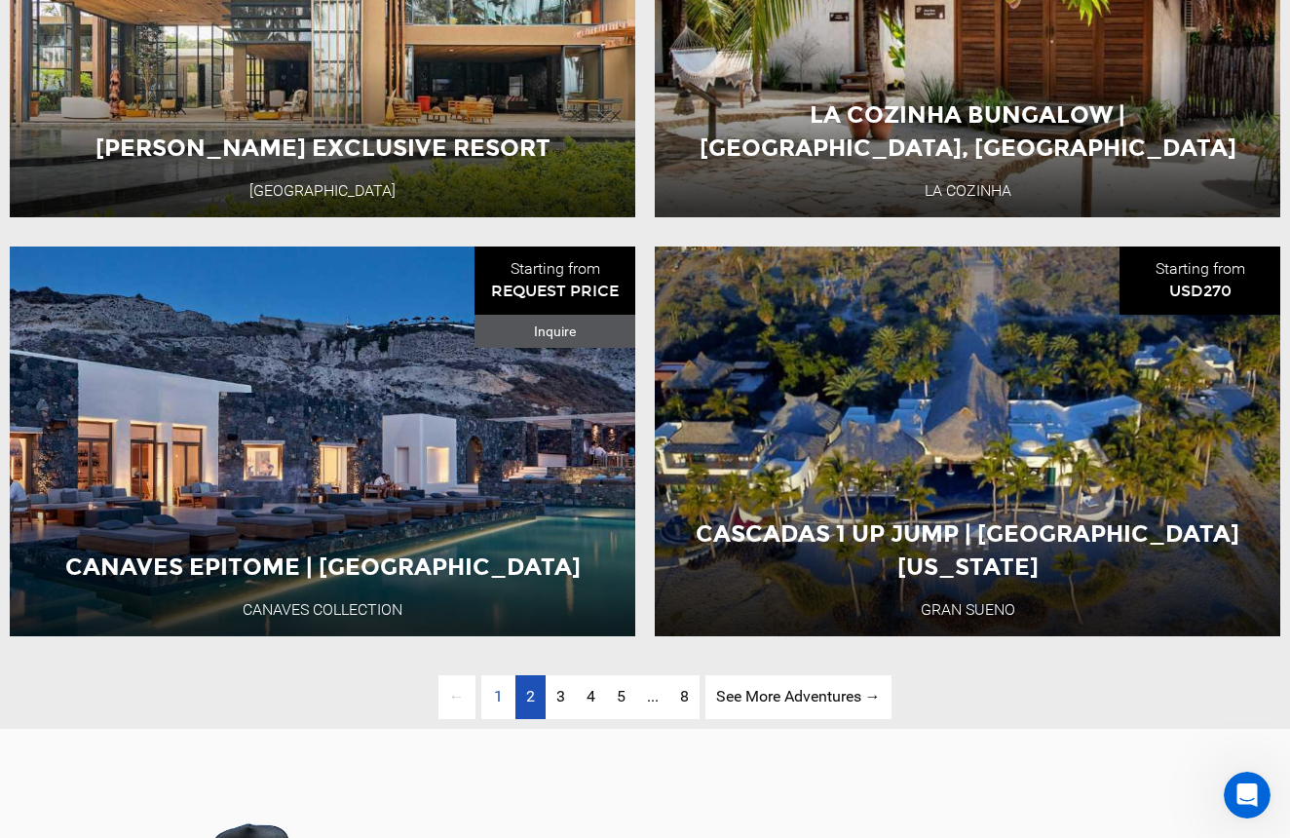
click at [530, 701] on span "2" at bounding box center [530, 696] width 9 height 19
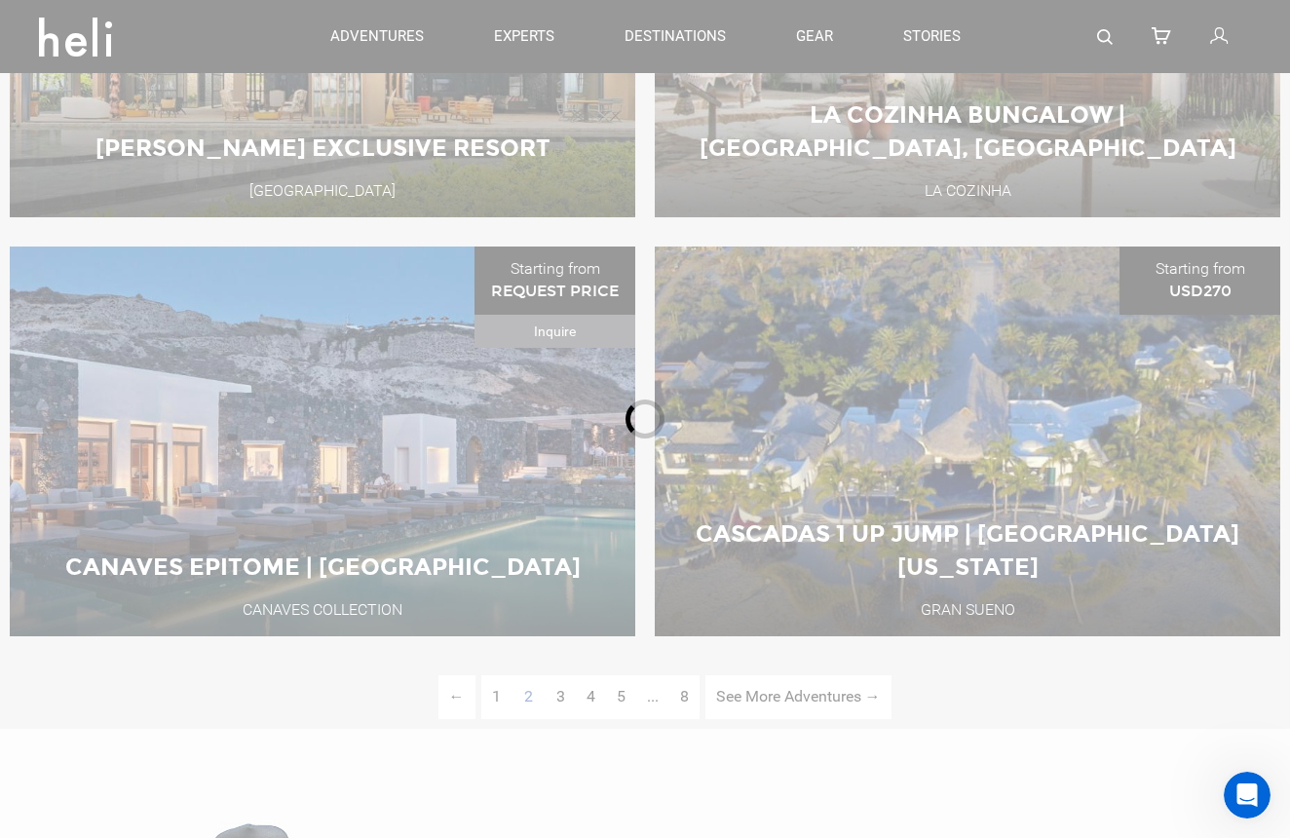
scroll to position [230, 0]
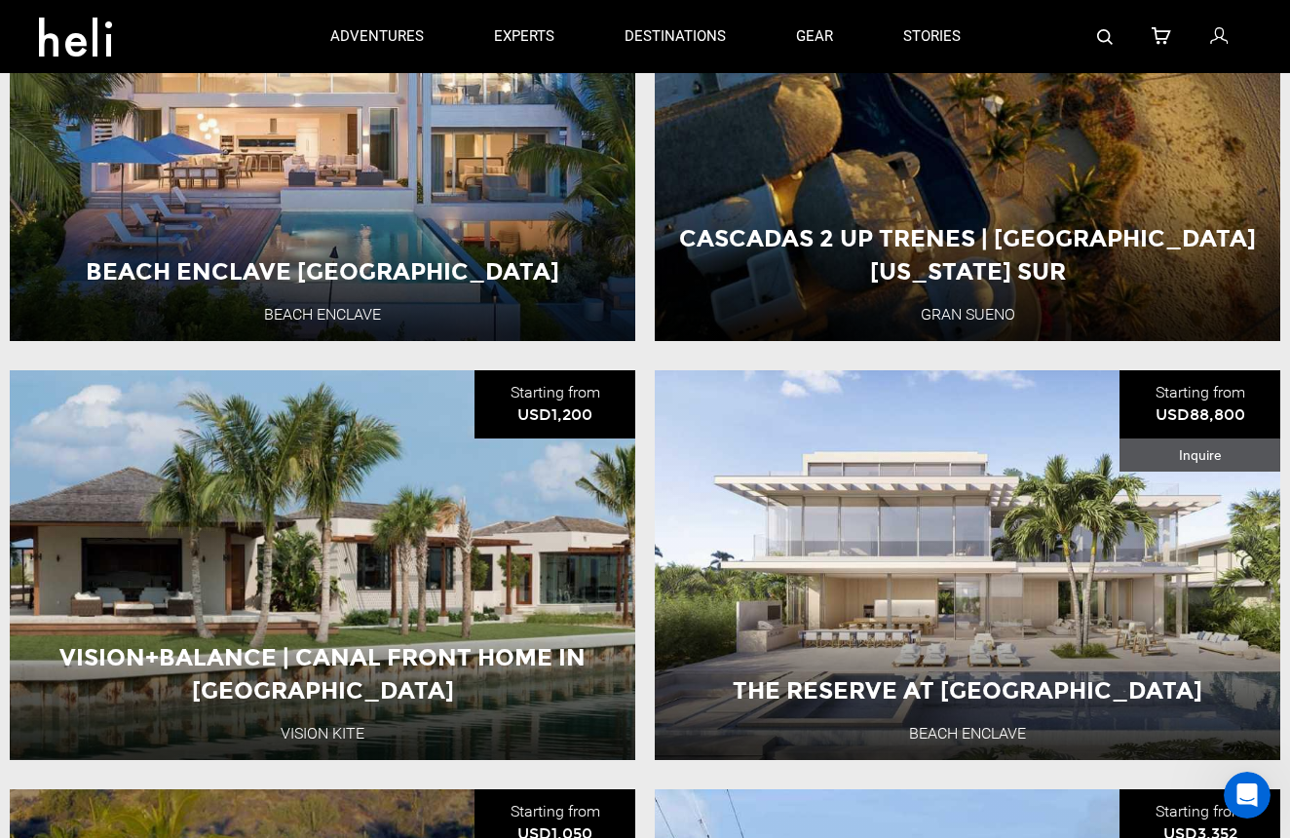
scroll to position [2034, 0]
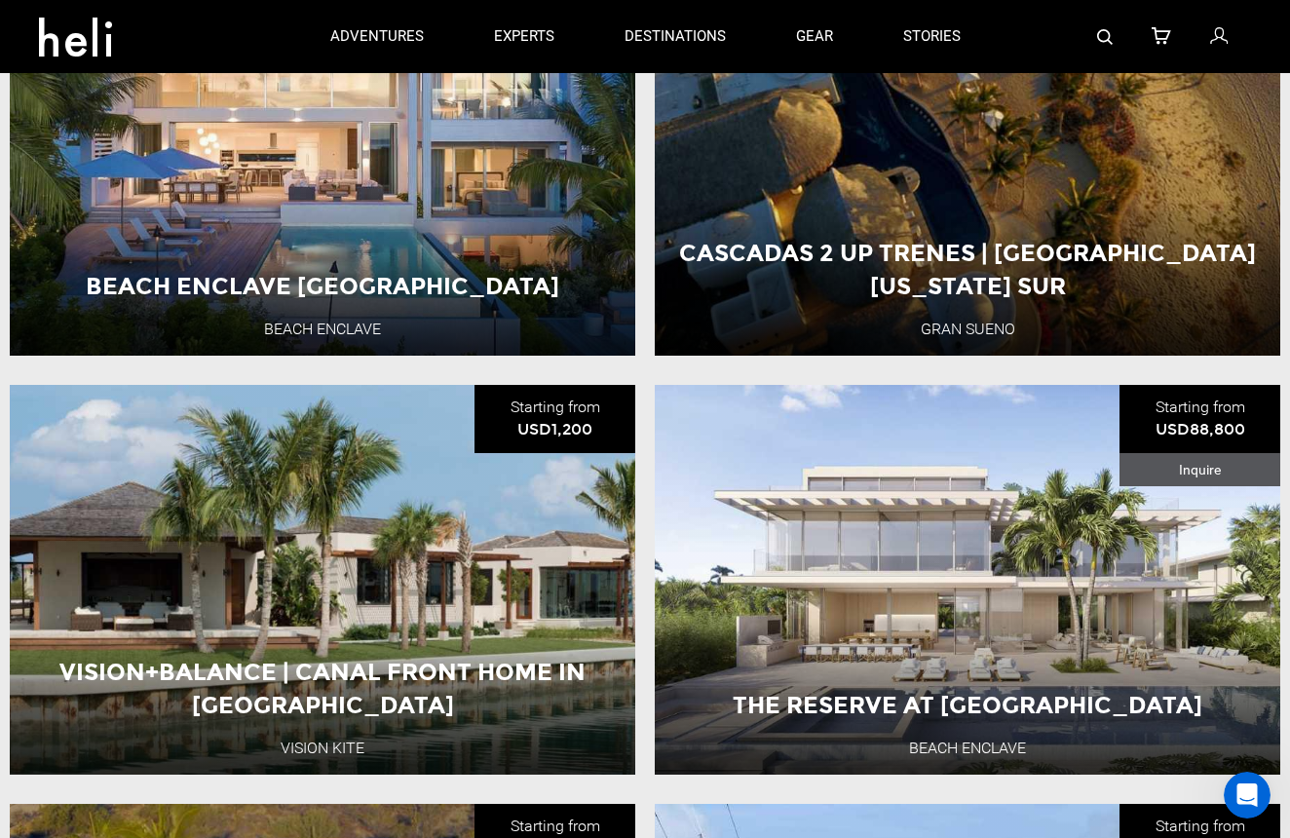
scroll to position [230, 0]
